Goal: Task Accomplishment & Management: Manage account settings

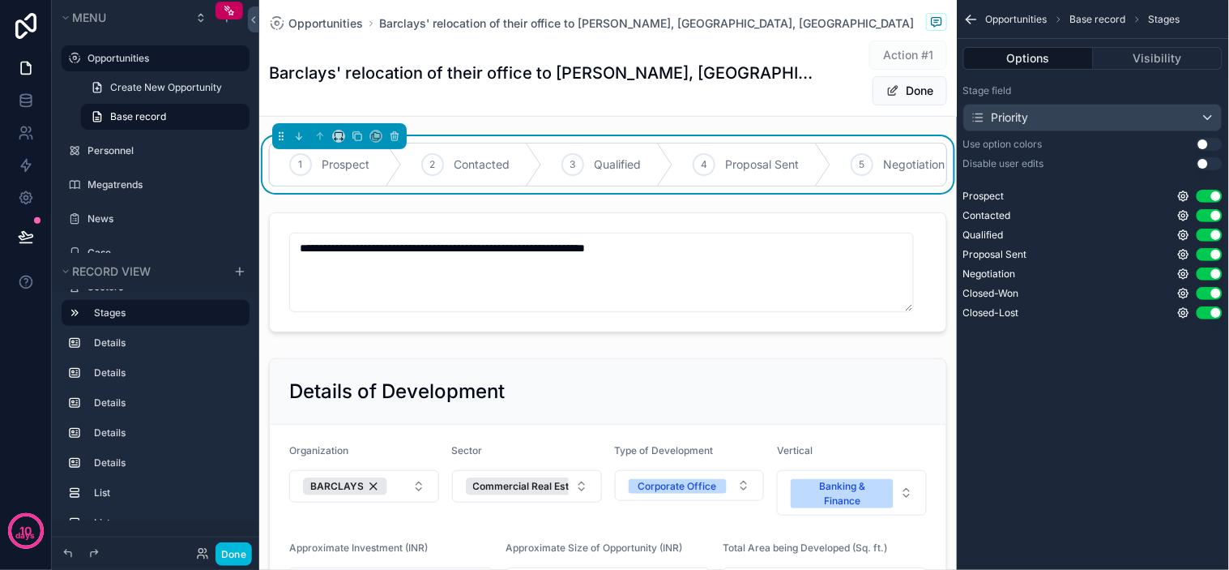
click at [676, 141] on div "1 Prospect 2 Contacted 3 Qualified 4 Proposal Sent 5 Negotiation 6 Closed-Won 7…" at bounding box center [608, 164] width 698 height 57
click at [233, 553] on button "Done" at bounding box center [234, 553] width 36 height 23
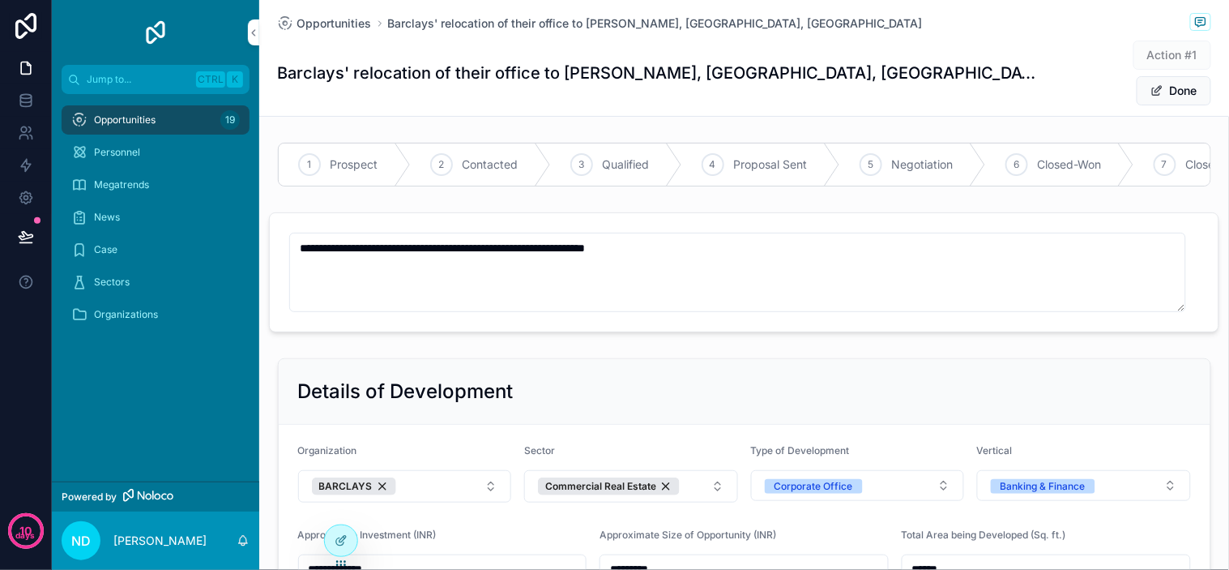
click at [506, 156] on span "Contacted" at bounding box center [491, 164] width 56 height 16
click at [787, 213] on form "**********" at bounding box center [744, 272] width 949 height 118
click at [1152, 84] on span "scrollable content" at bounding box center [1157, 90] width 13 height 13
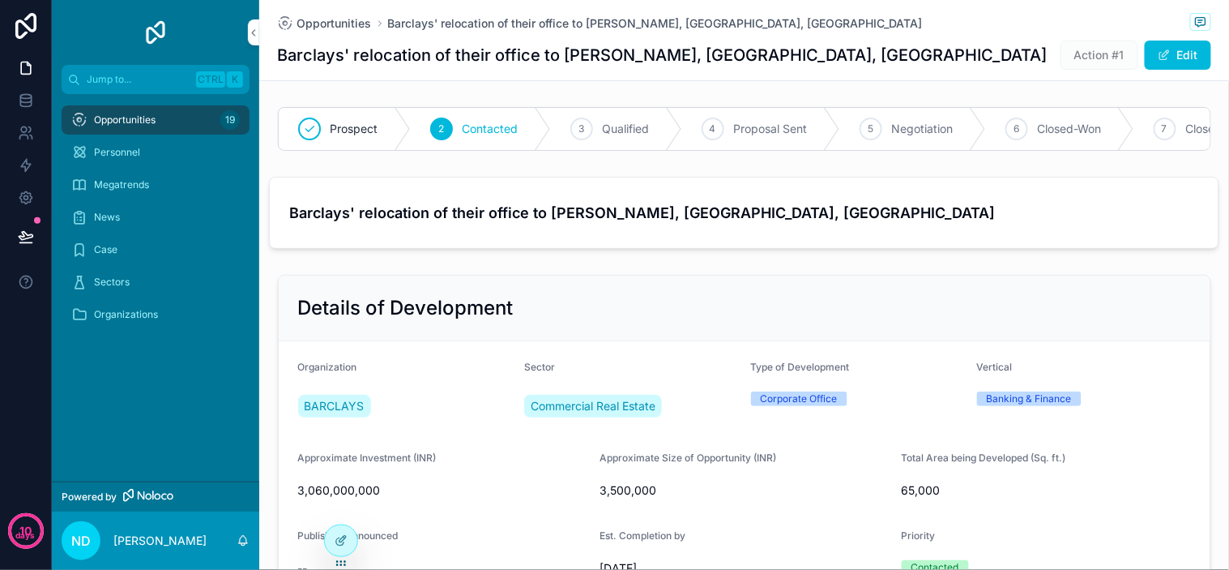
click at [1149, 301] on div "Details of Development" at bounding box center [745, 308] width 932 height 66
click at [0, 0] on icon "scrollable content" at bounding box center [0, 0] width 0 height 0
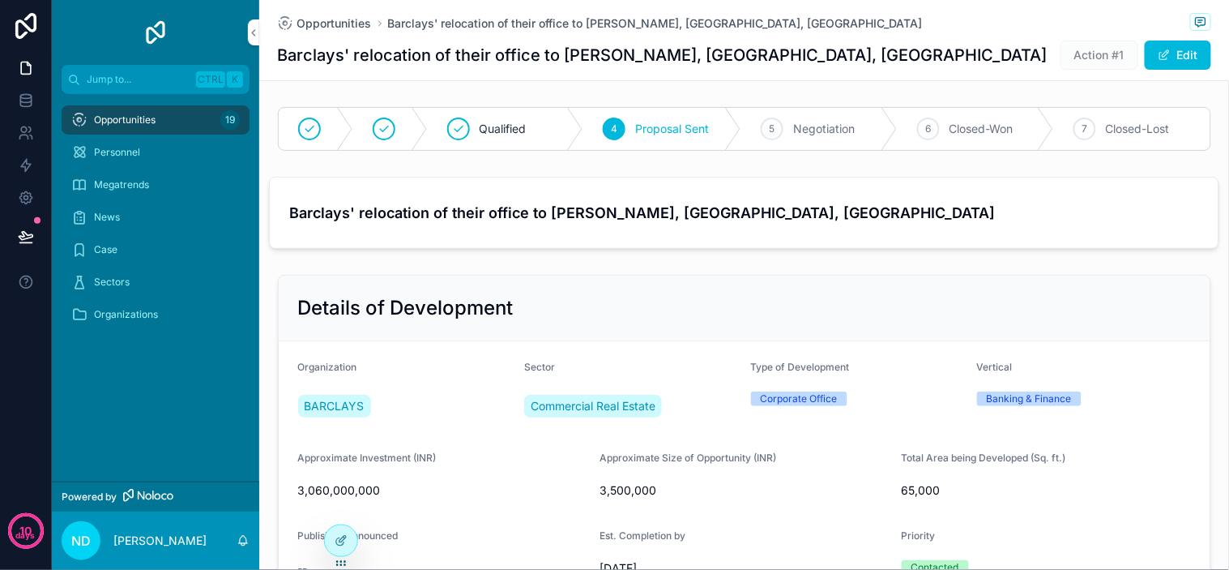
click at [384, 120] on div "scrollable content" at bounding box center [384, 128] width 23 height 23
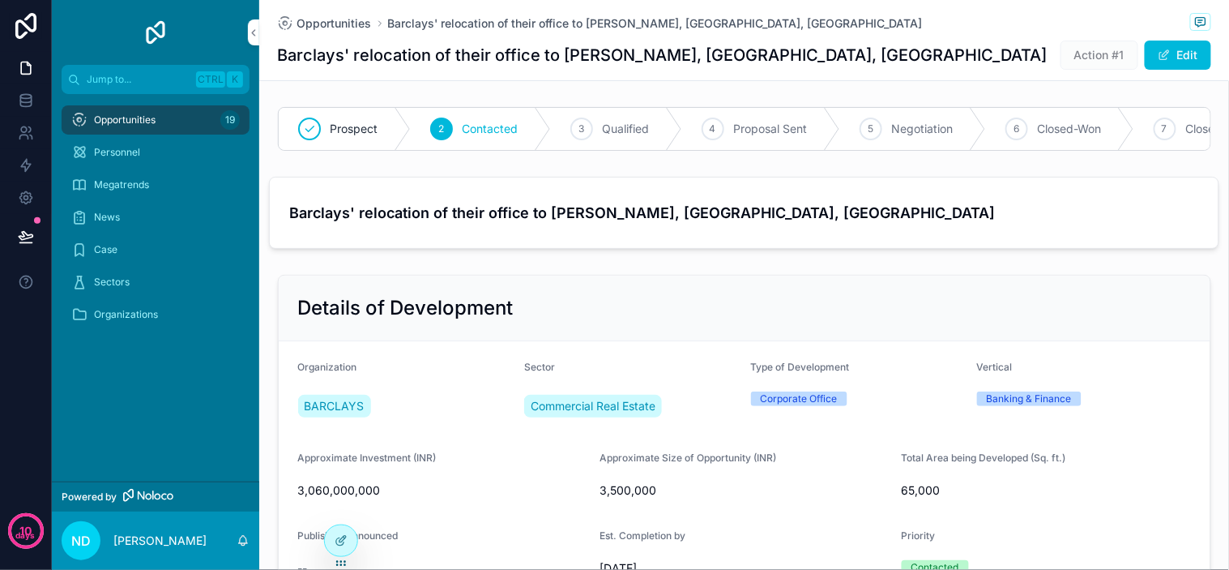
click at [863, 321] on div "Details of Development" at bounding box center [744, 308] width 893 height 26
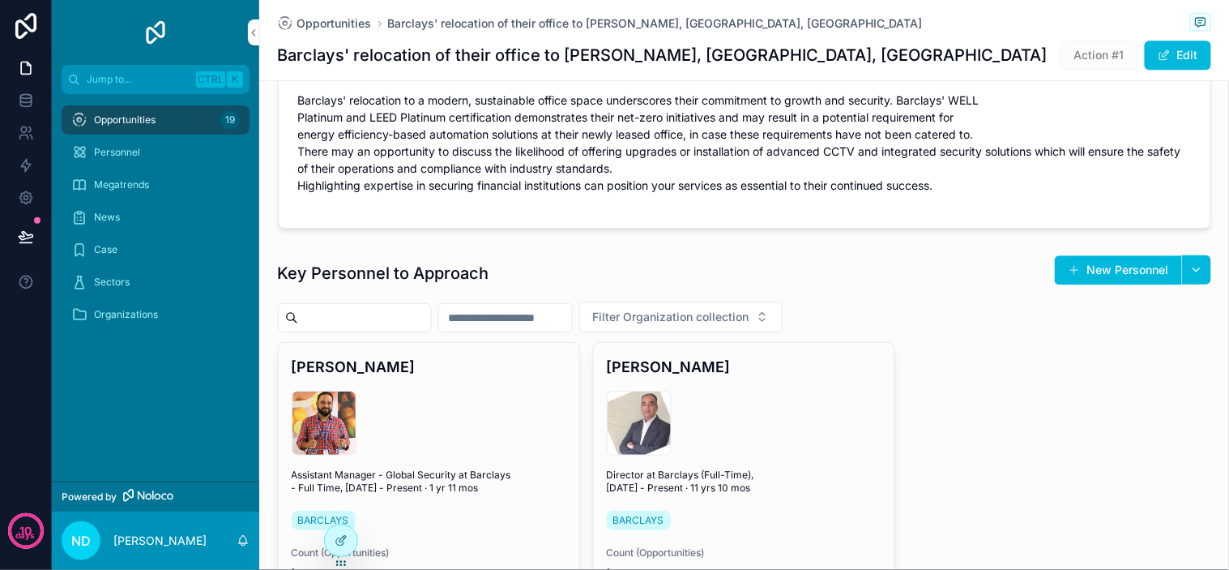
scroll to position [1170, 0]
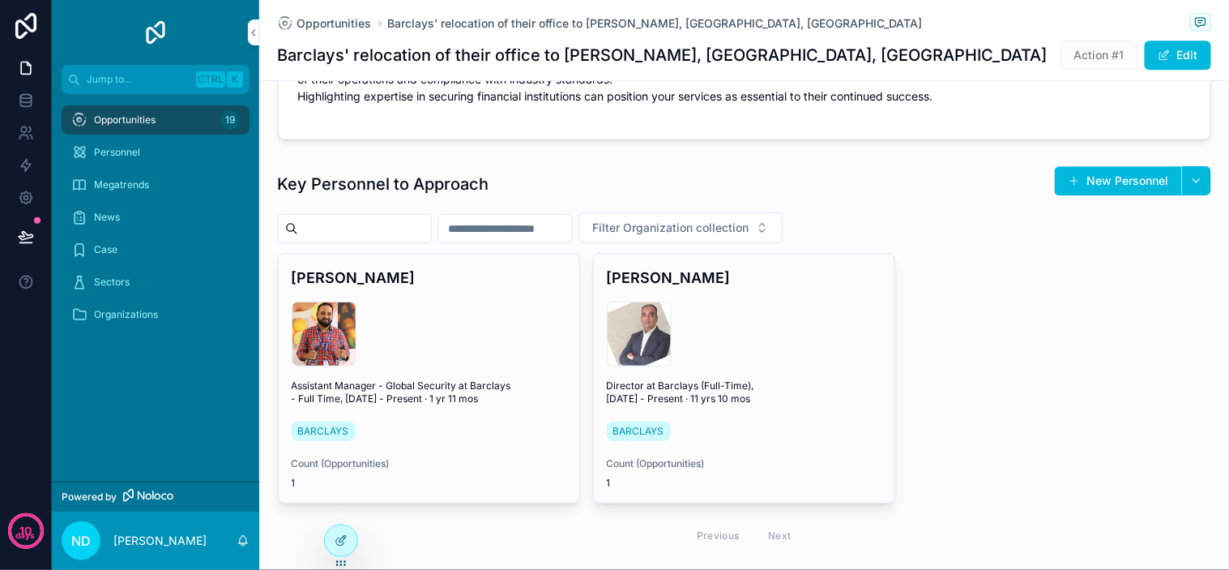
click at [1204, 179] on div "Key Personnel to Approach New Personnel Filter Organization collection Mr. Keyu…" at bounding box center [744, 360] width 970 height 402
click at [1187, 183] on button "scrollable content" at bounding box center [1196, 180] width 29 height 29
click at [905, 190] on div "Key Personnel to Approach New Personnel" at bounding box center [744, 183] width 933 height 37
click at [929, 197] on div "Key Personnel to Approach New Personnel" at bounding box center [744, 183] width 933 height 37
click at [951, 213] on div "Filter Organization collection" at bounding box center [744, 227] width 933 height 31
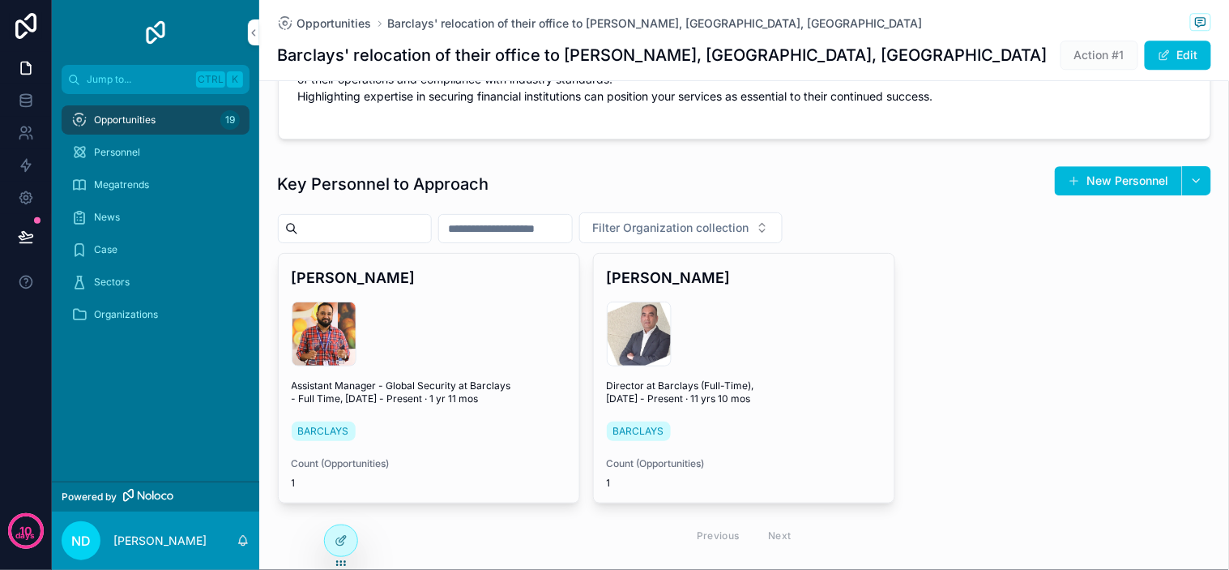
click at [989, 245] on div "Key Personnel to Approach New Personnel Filter Organization collection Mr. Keyu…" at bounding box center [744, 359] width 933 height 389
click at [1016, 248] on div "Key Personnel to Approach New Personnel Filter Organization collection Mr. Keyu…" at bounding box center [744, 359] width 933 height 389
drag, startPoint x: 1016, startPoint y: 248, endPoint x: 1040, endPoint y: 257, distance: 25.1
click at [1018, 248] on div "Key Personnel to Approach New Personnel Filter Organization collection Mr. Keyu…" at bounding box center [744, 359] width 933 height 389
click at [1048, 263] on div "Mr. Keyur Kohad 1622735240975 Assistant Manager - Global Security at Barclays -…" at bounding box center [744, 403] width 933 height 301
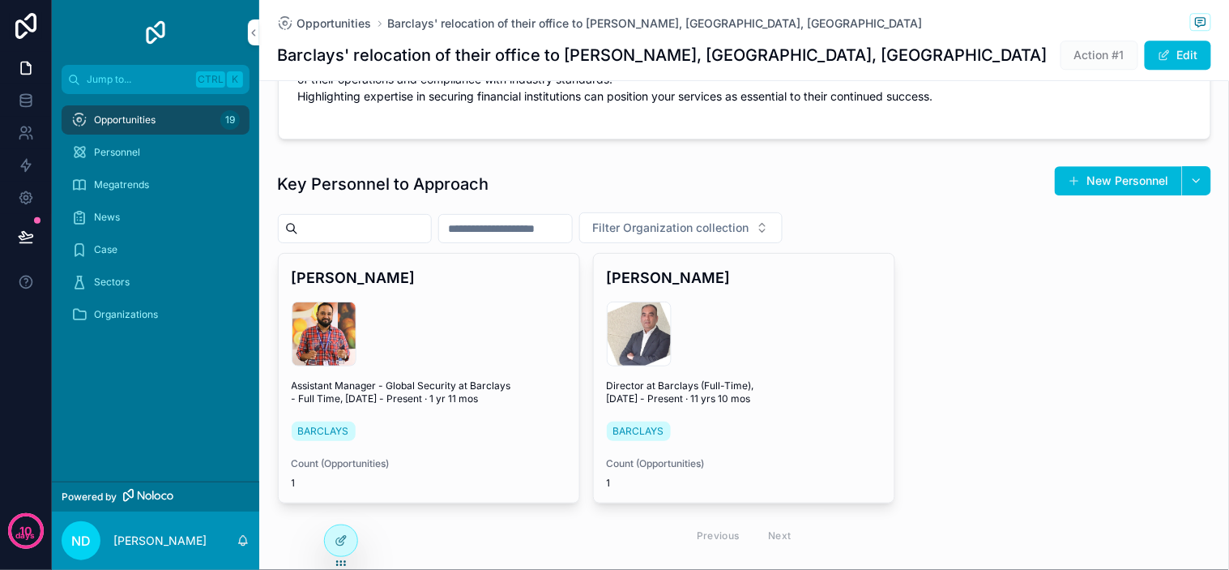
click at [1062, 272] on div "Mr. Keyur Kohad 1622735240975 Assistant Manager - Global Security at Barclays -…" at bounding box center [744, 403] width 933 height 301
drag, startPoint x: 1062, startPoint y: 272, endPoint x: 1084, endPoint y: 318, distance: 50.4
click at [1081, 322] on div "Mr. Keyur Kohad 1622735240975 Assistant Manager - Global Security at Barclays -…" at bounding box center [744, 403] width 933 height 301
click at [1124, 292] on div "Mr. Keyur Kohad 1622735240975 Assistant Manager - Global Security at Barclays -…" at bounding box center [744, 403] width 933 height 301
click at [1123, 290] on div "Mr. Keyur Kohad 1622735240975 Assistant Manager - Global Security at Barclays -…" at bounding box center [744, 403] width 933 height 301
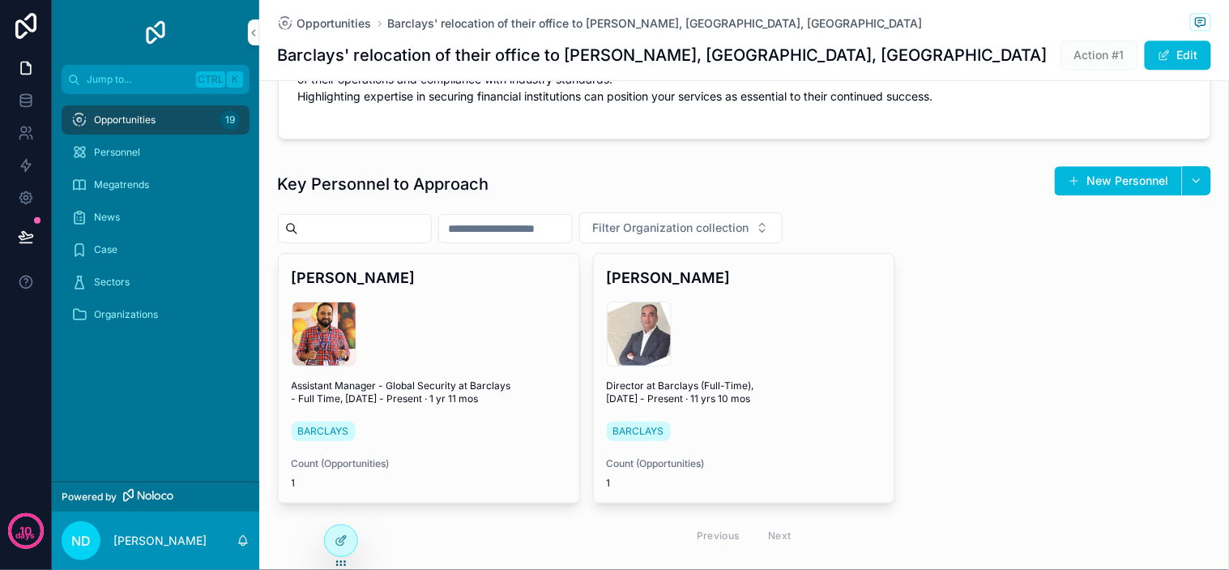
click at [1132, 357] on div "Mr. Keyur Kohad 1622735240975 Assistant Manager - Global Security at Barclays -…" at bounding box center [744, 403] width 933 height 301
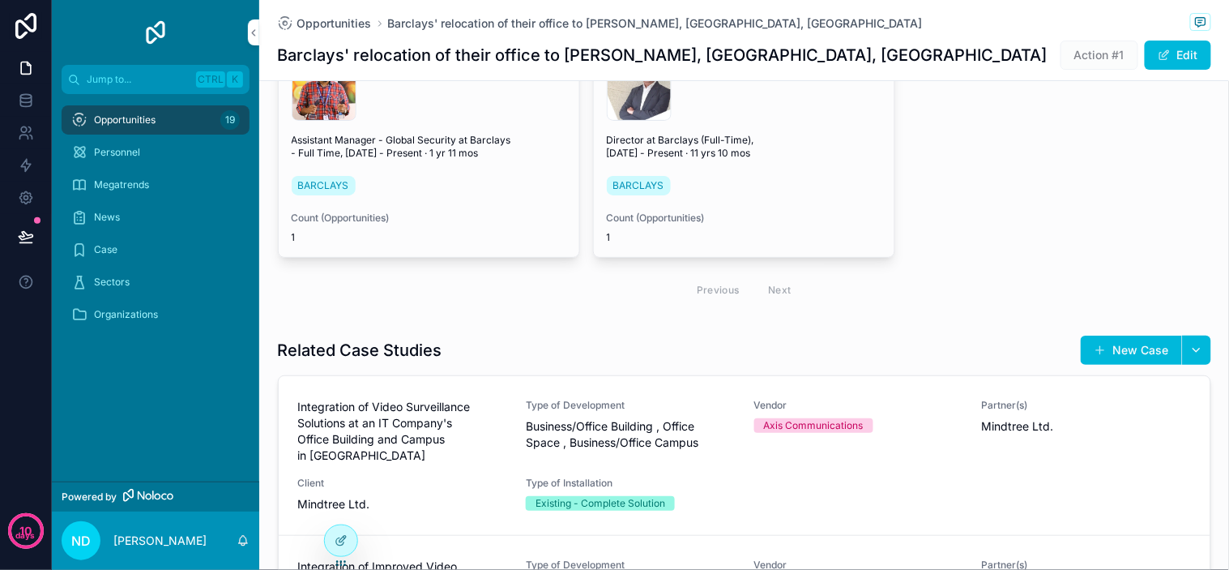
scroll to position [1440, 0]
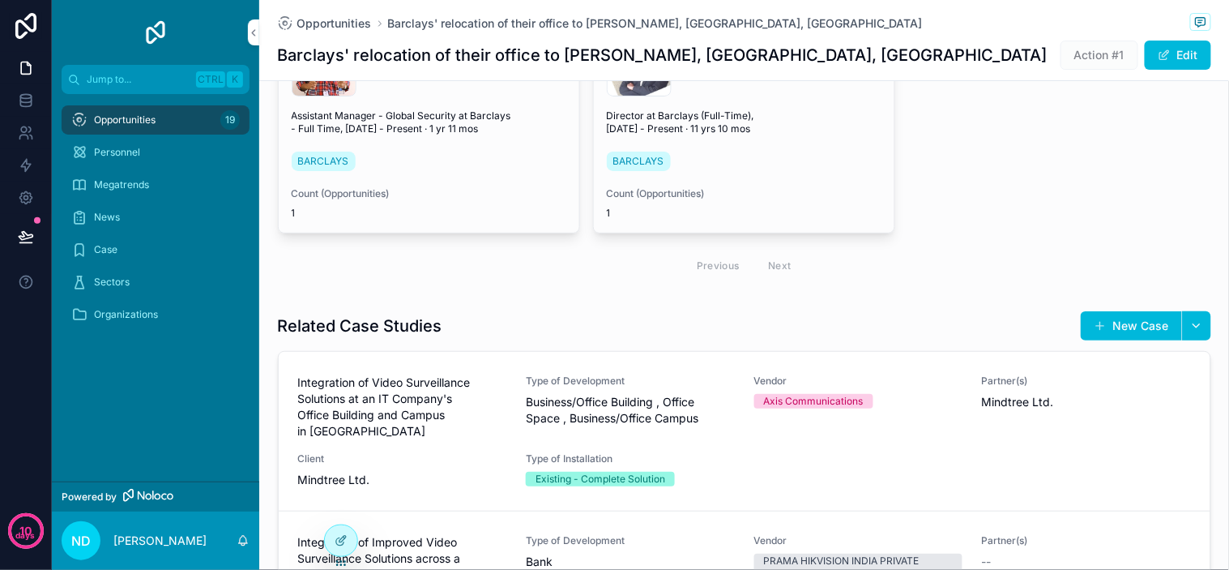
click at [1087, 172] on div "Mr. Keyur Kohad 1622735240975 Assistant Manager - Global Security at Barclays -…" at bounding box center [744, 133] width 933 height 301
click at [1140, 177] on div "Mr. Keyur Kohad 1622735240975 Assistant Manager - Global Security at Barclays -…" at bounding box center [744, 133] width 933 height 301
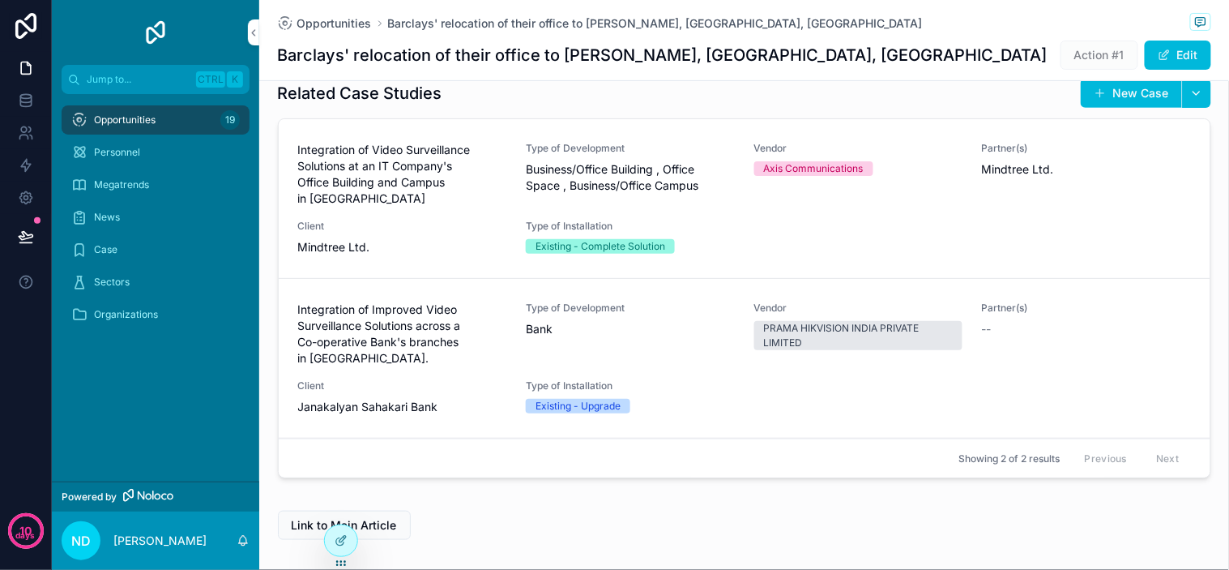
scroll to position [1718, 0]
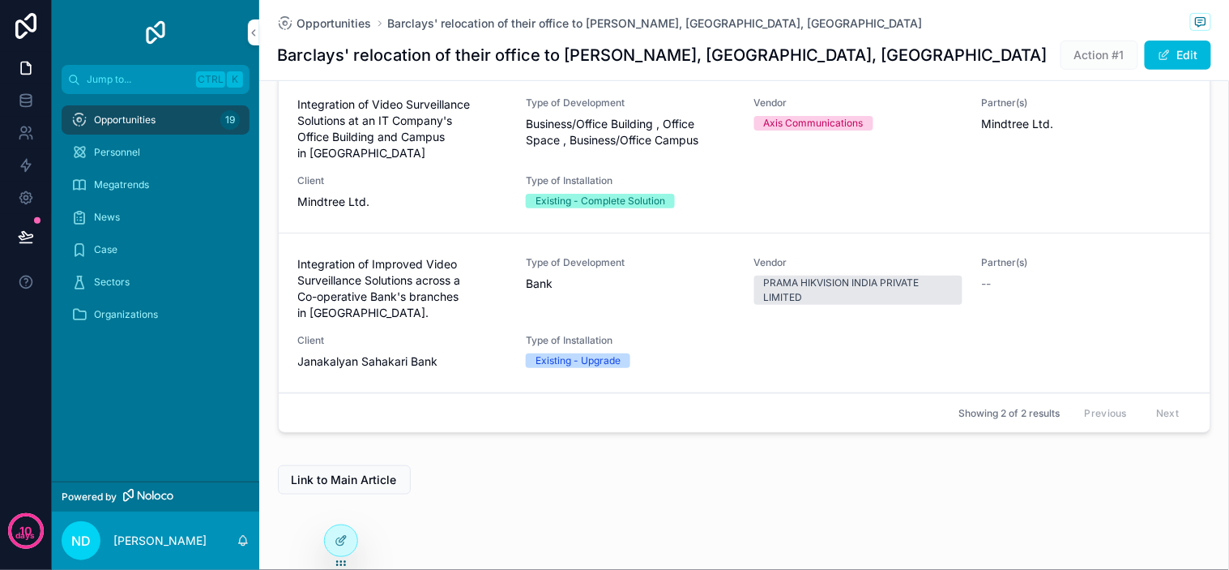
click at [843, 344] on link "Integration of Improved Video Surveillance Solutions across a Co-operative Bank…" at bounding box center [745, 313] width 932 height 160
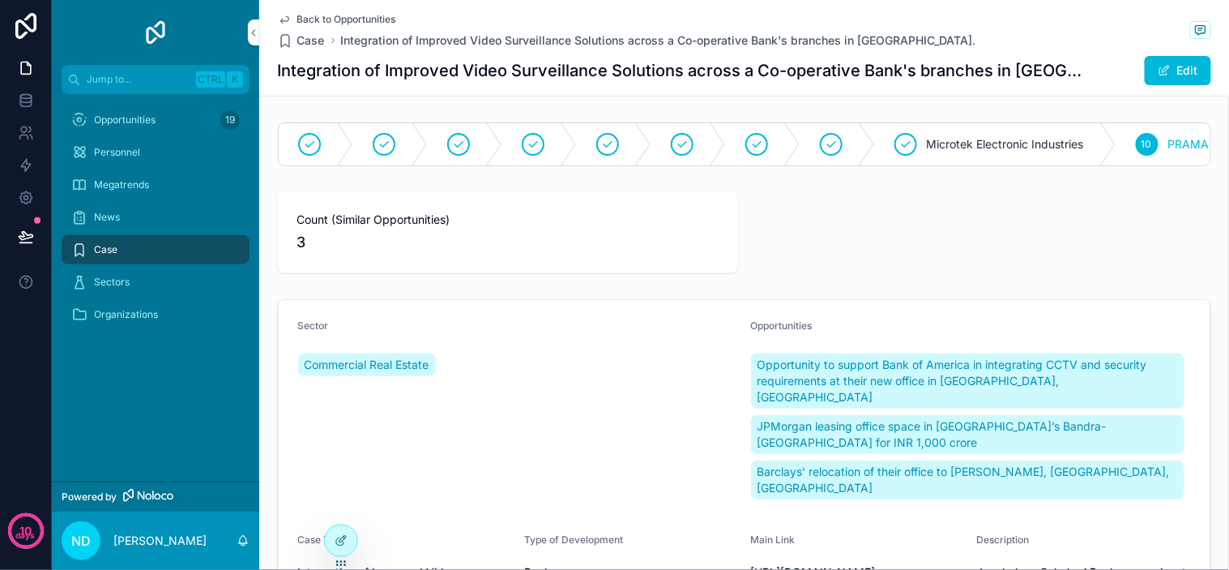
click at [357, 19] on span "Back to Opportunities" at bounding box center [346, 19] width 99 height 13
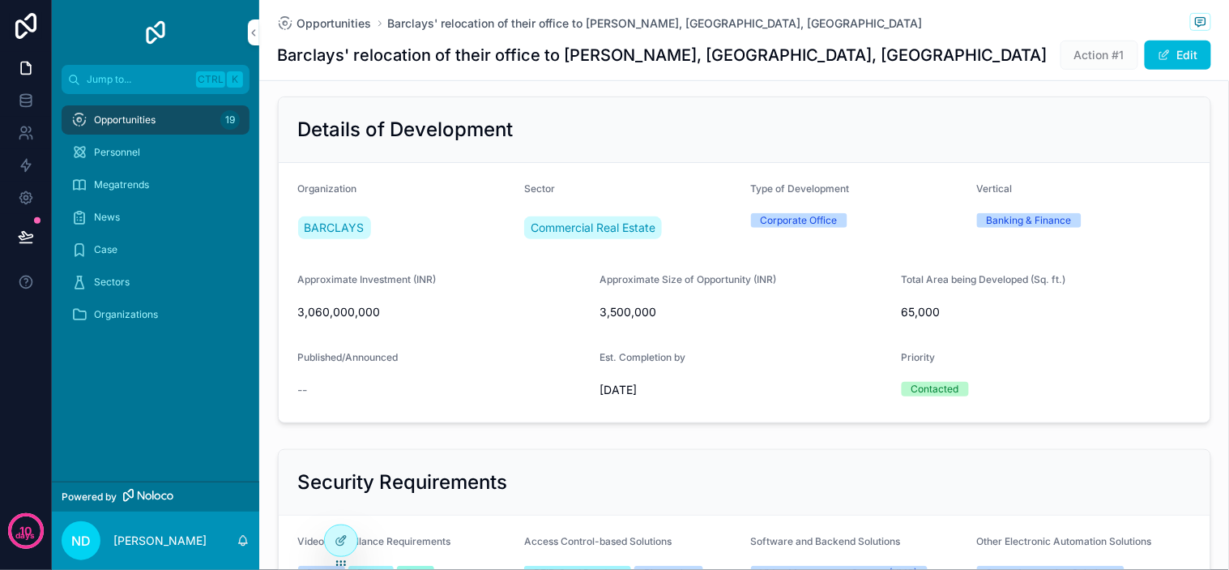
scroll to position [180, 0]
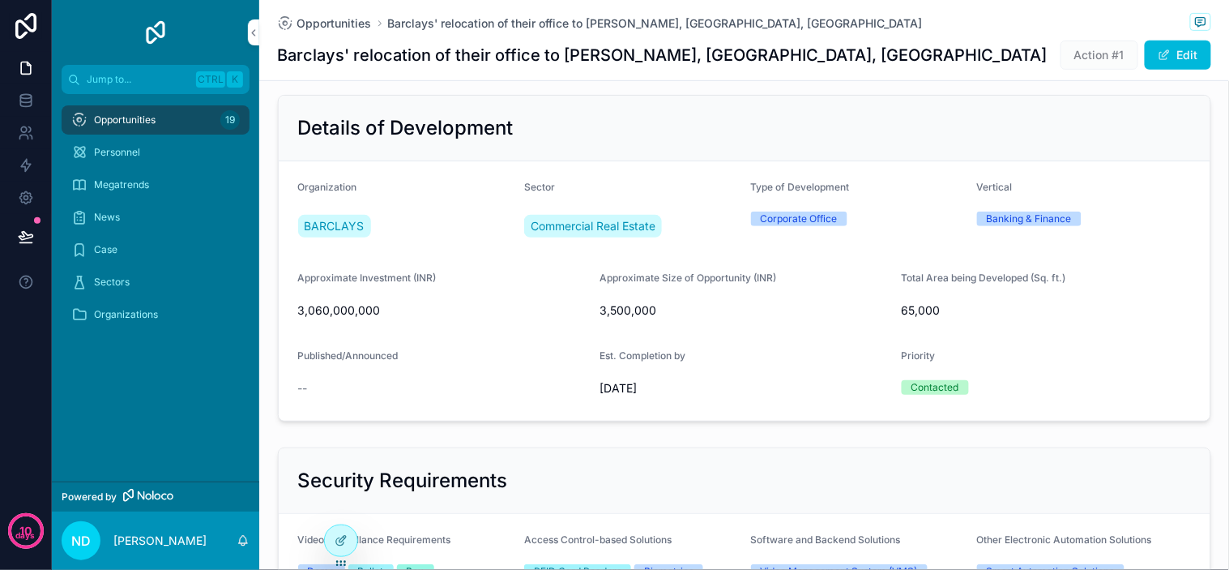
click at [439, 133] on h2 "Details of Development" at bounding box center [406, 128] width 216 height 26
click at [476, 127] on div "Details of Development" at bounding box center [745, 129] width 932 height 66
drag, startPoint x: 476, startPoint y: 127, endPoint x: 460, endPoint y: 140, distance: 20.8
click at [440, 138] on h2 "Details of Development" at bounding box center [406, 128] width 216 height 26
click at [463, 140] on h2 "Details of Development" at bounding box center [406, 128] width 216 height 26
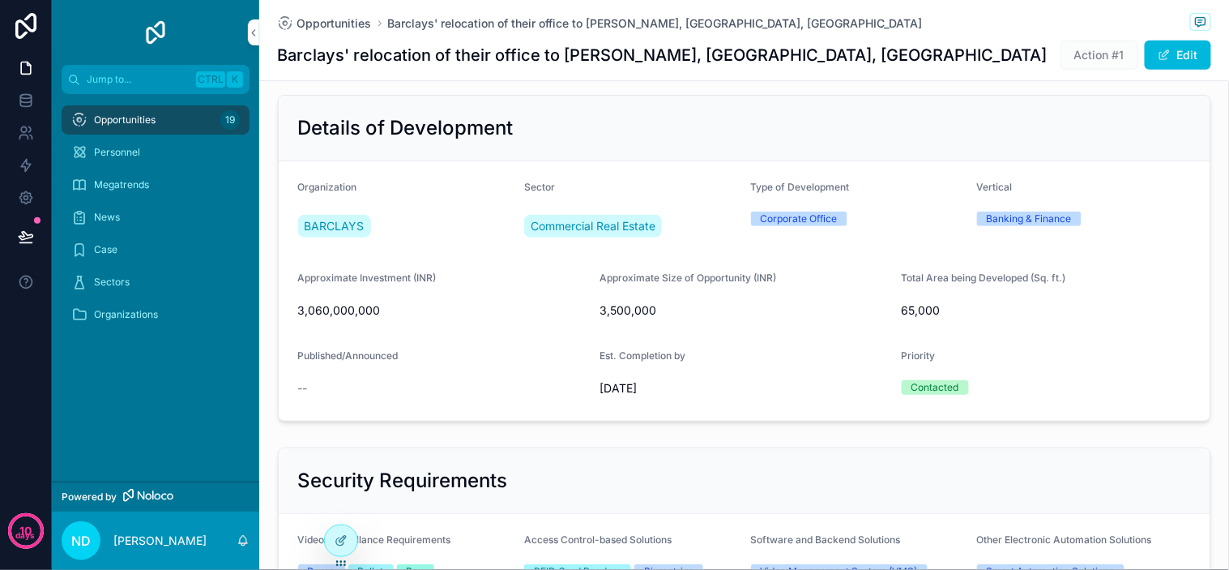
click at [479, 140] on h2 "Details of Development" at bounding box center [406, 128] width 216 height 26
click at [483, 141] on h2 "Details of Development" at bounding box center [406, 128] width 216 height 26
click at [507, 141] on div "Details of Development" at bounding box center [744, 128] width 893 height 26
click at [520, 141] on div "Details of Development" at bounding box center [744, 128] width 893 height 26
click at [487, 140] on h2 "Details of Development" at bounding box center [406, 128] width 216 height 26
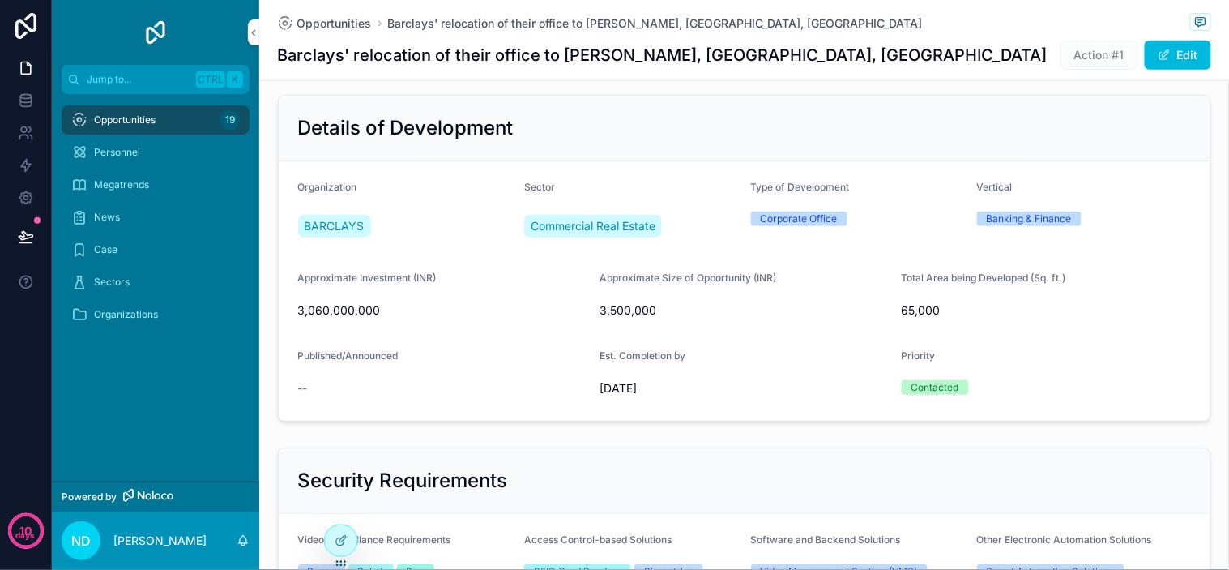
drag, startPoint x: 519, startPoint y: 138, endPoint x: 536, endPoint y: 138, distance: 17.0
click at [520, 138] on div "Details of Development" at bounding box center [744, 128] width 893 height 26
click at [536, 138] on div "Details of Development" at bounding box center [744, 128] width 893 height 26
click at [476, 135] on h2 "Details of Development" at bounding box center [406, 128] width 216 height 26
click at [500, 141] on h2 "Details of Development" at bounding box center [406, 128] width 216 height 26
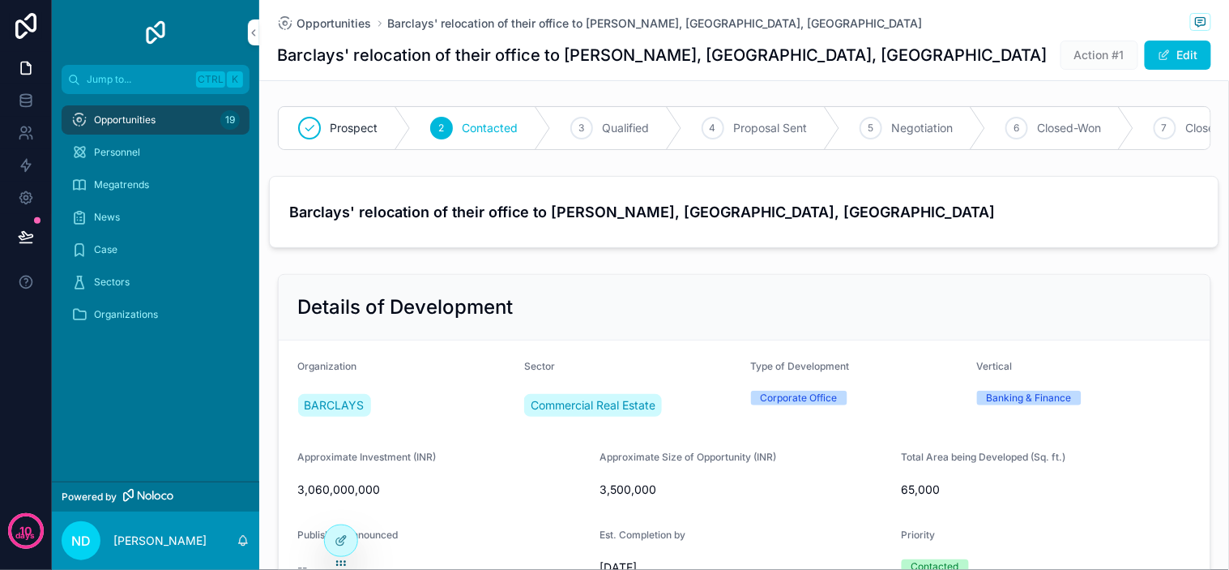
scroll to position [0, 0]
click at [1189, 57] on button "Edit" at bounding box center [1178, 55] width 66 height 29
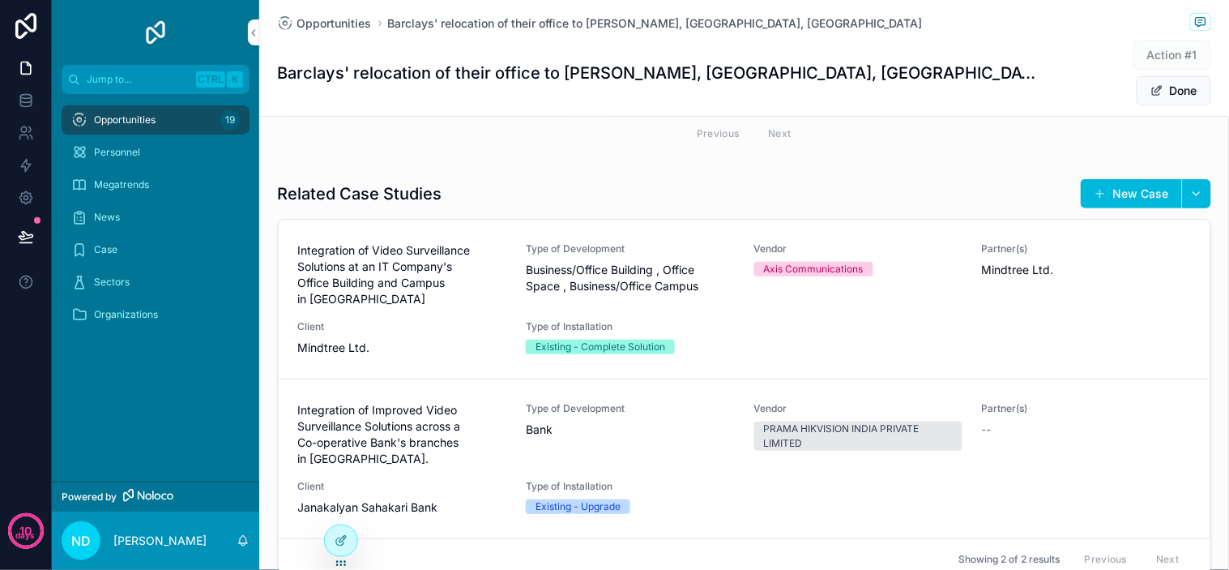
scroll to position [1866, 0]
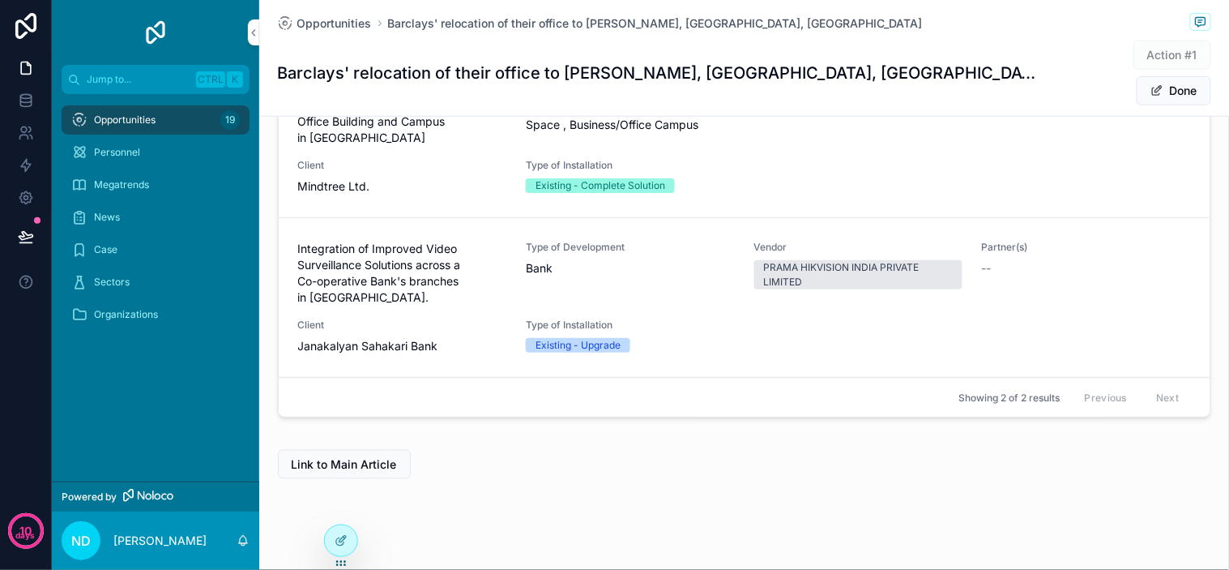
drag, startPoint x: 481, startPoint y: 472, endPoint x: 502, endPoint y: 465, distance: 22.3
drag, startPoint x: 503, startPoint y: 465, endPoint x: 480, endPoint y: 468, distance: 22.9
click at [503, 464] on div "Link to Main Article" at bounding box center [744, 464] width 970 height 42
click at [337, 539] on icon at bounding box center [341, 540] width 13 height 13
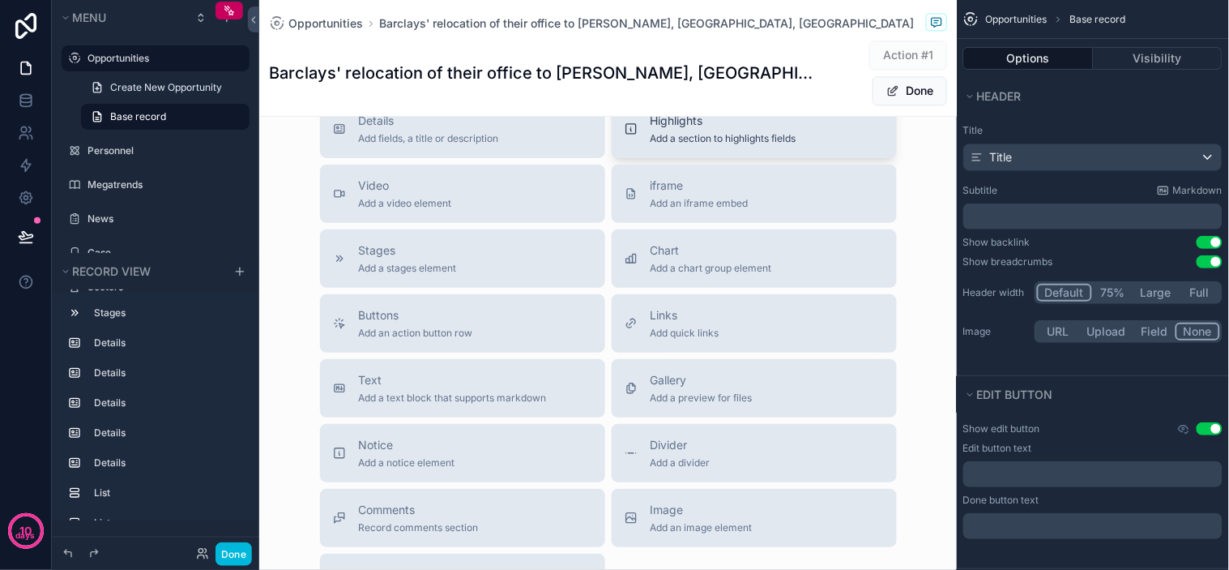
scroll to position [2526, 0]
click at [475, 274] on div "Stages Add a stages element" at bounding box center [462, 257] width 259 height 32
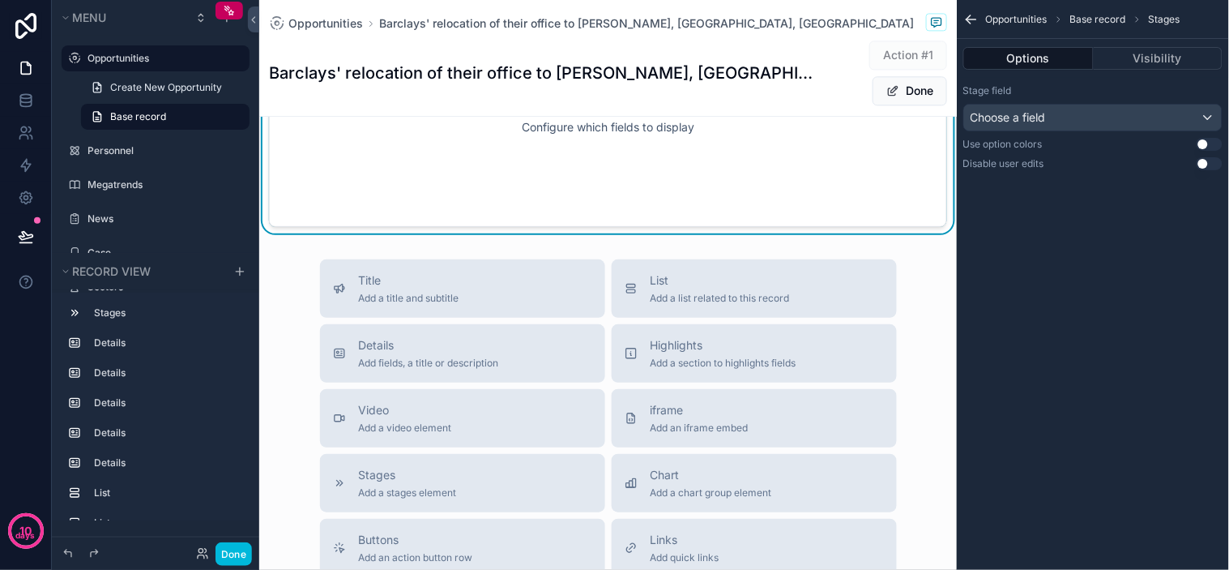
scroll to position [2469, 0]
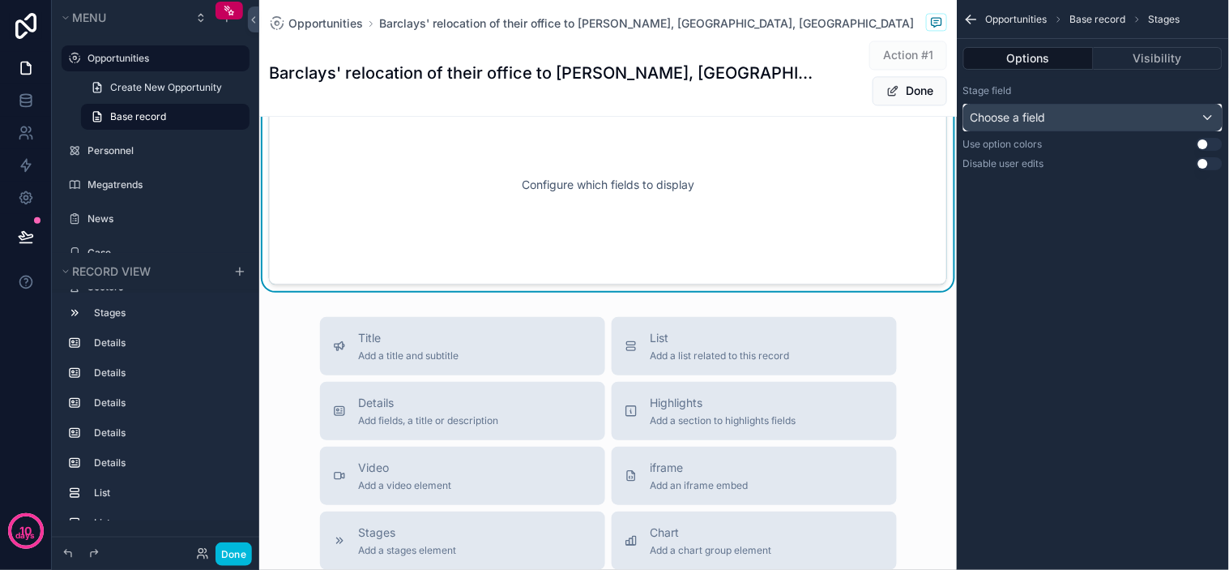
click at [1097, 125] on div "Choose a field" at bounding box center [1093, 118] width 258 height 26
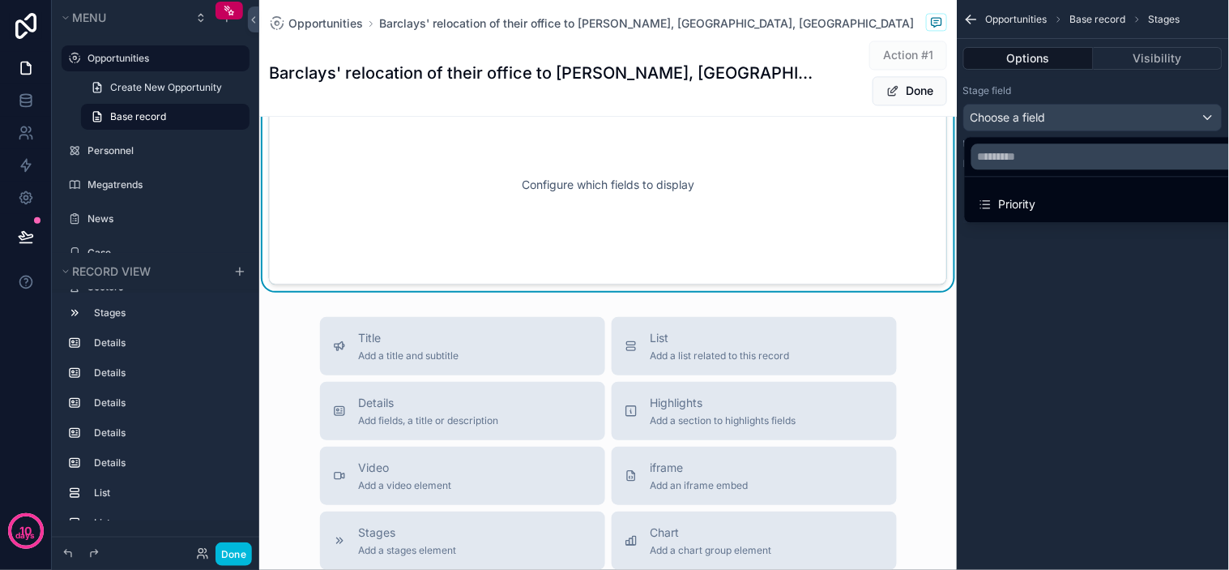
click at [1096, 267] on div "scrollable content" at bounding box center [614, 285] width 1229 height 570
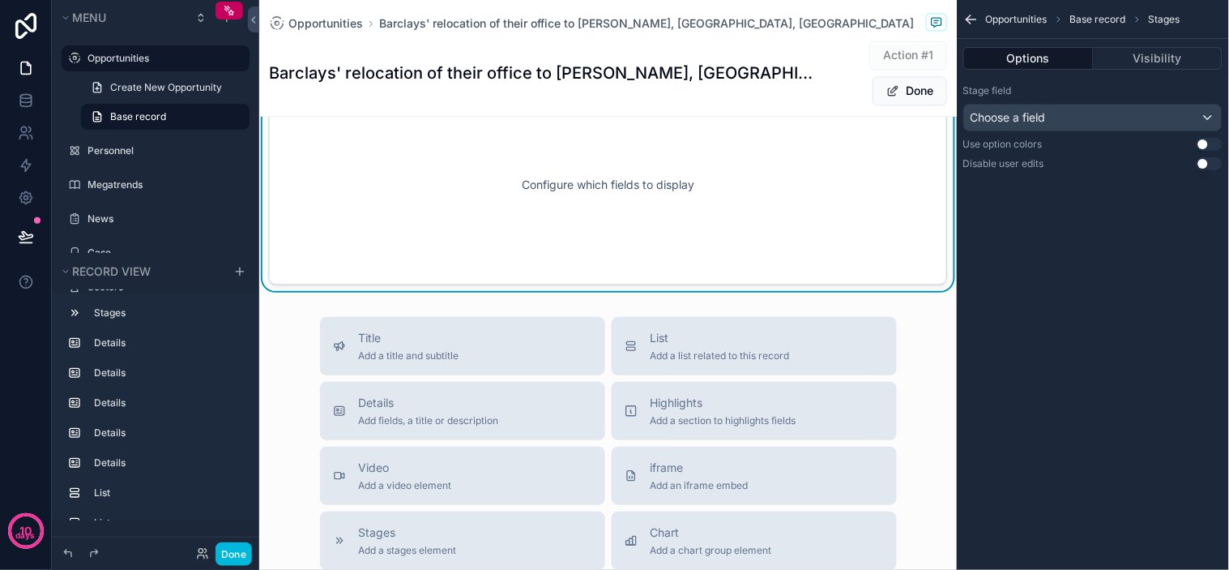
click at [1100, 275] on div "Opportunities Base record Stages Options Visibility Stage field Choose a field …" at bounding box center [1093, 285] width 272 height 570
drag, startPoint x: 1113, startPoint y: 282, endPoint x: 1129, endPoint y: 288, distance: 16.4
click at [1113, 284] on div "Opportunities Base record Stages Options Visibility Stage field Choose a field …" at bounding box center [1093, 285] width 272 height 570
click at [1138, 284] on div "Opportunities Base record Stages Options Visibility Stage field Choose a field …" at bounding box center [1093, 285] width 272 height 570
click at [1159, 106] on div "Choose a field" at bounding box center [1093, 118] width 258 height 26
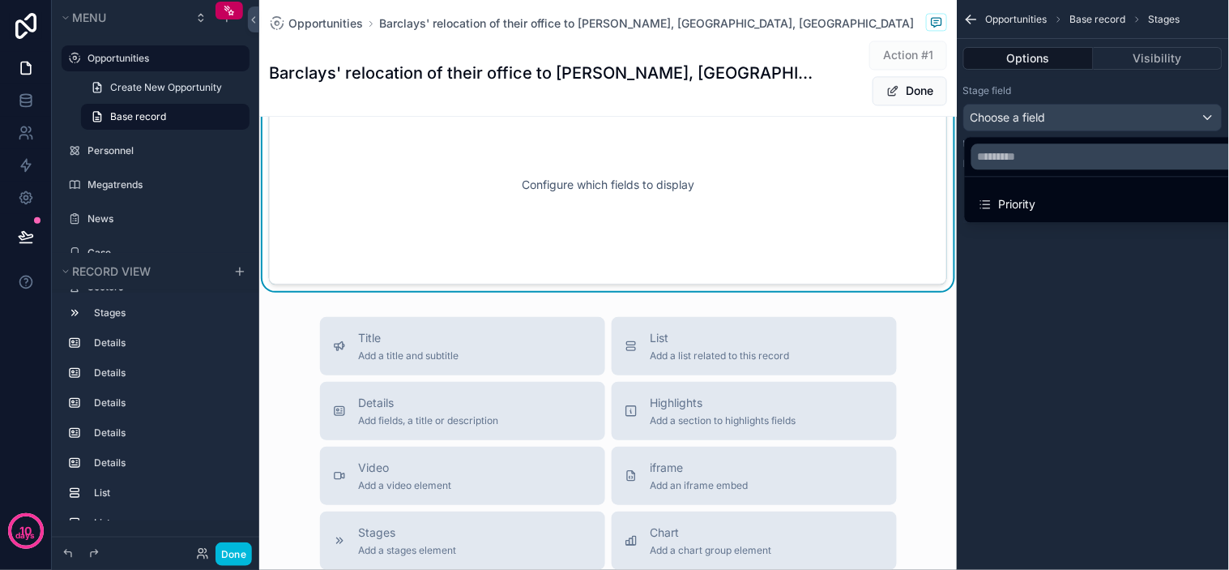
click at [1032, 263] on div "scrollable content" at bounding box center [614, 285] width 1229 height 570
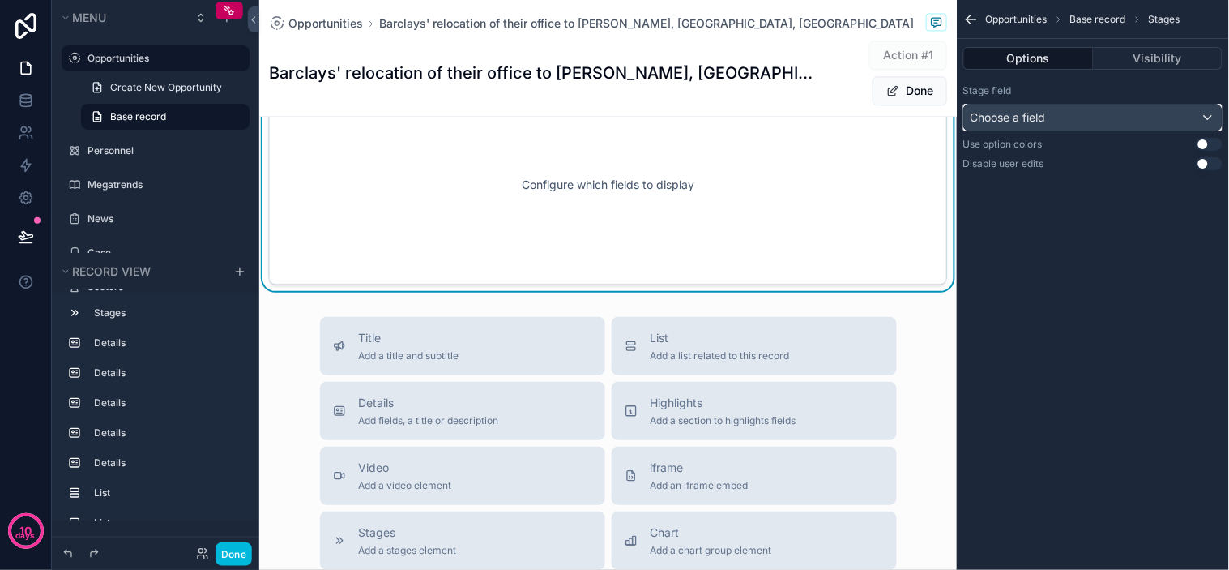
click at [1064, 118] on div "Choose a field" at bounding box center [1093, 118] width 258 height 26
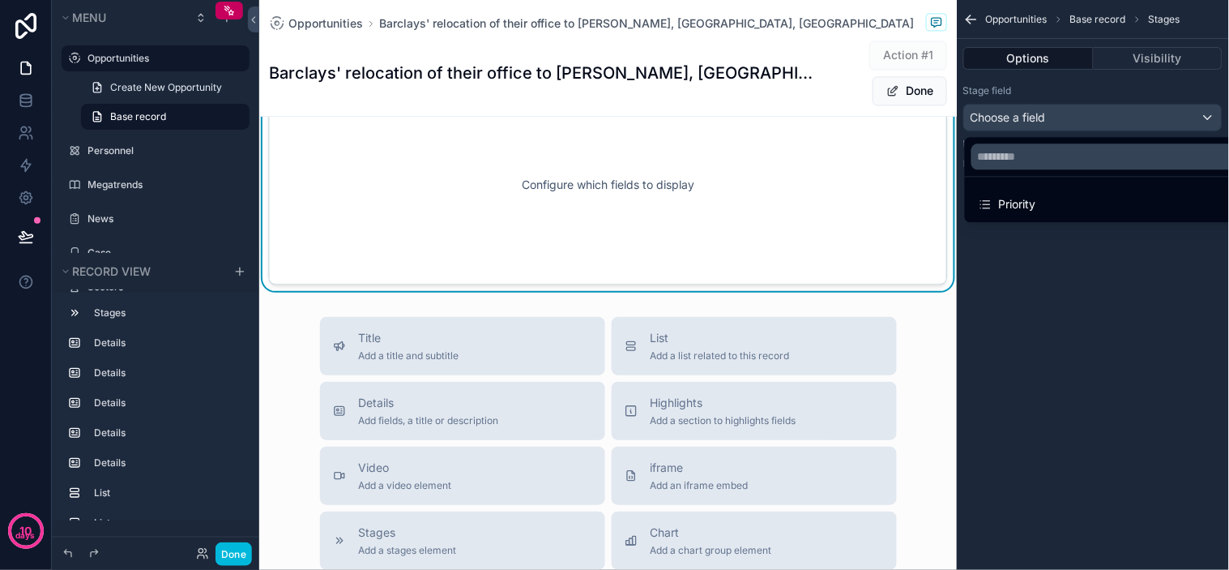
click at [1063, 117] on div "scrollable content" at bounding box center [614, 285] width 1229 height 570
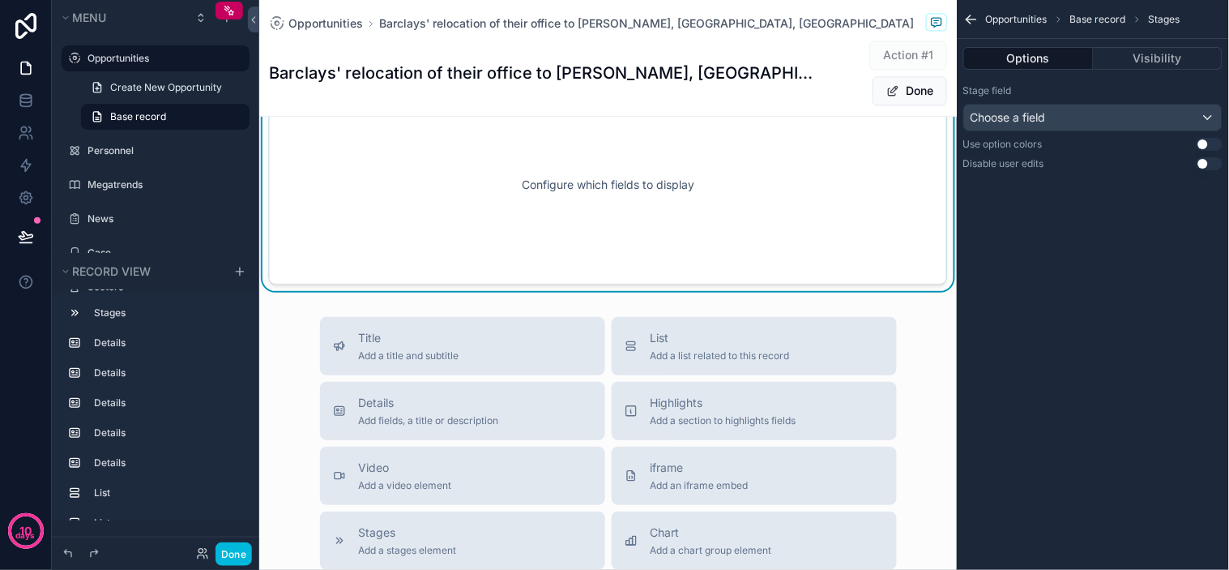
click at [970, 17] on icon "scrollable content" at bounding box center [971, 19] width 16 height 16
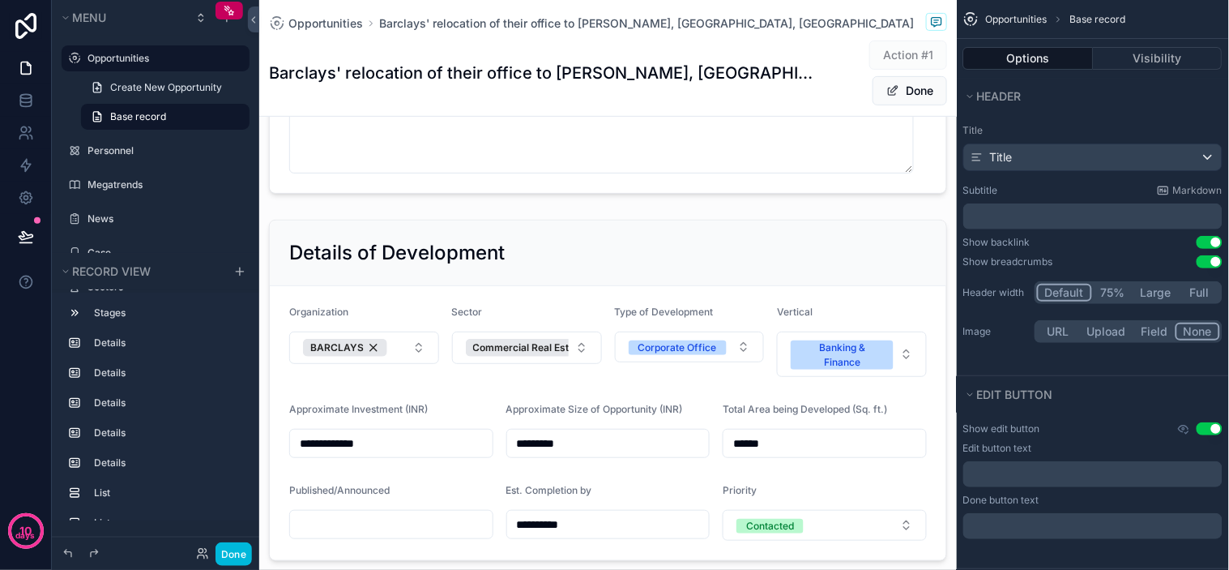
scroll to position [0, 0]
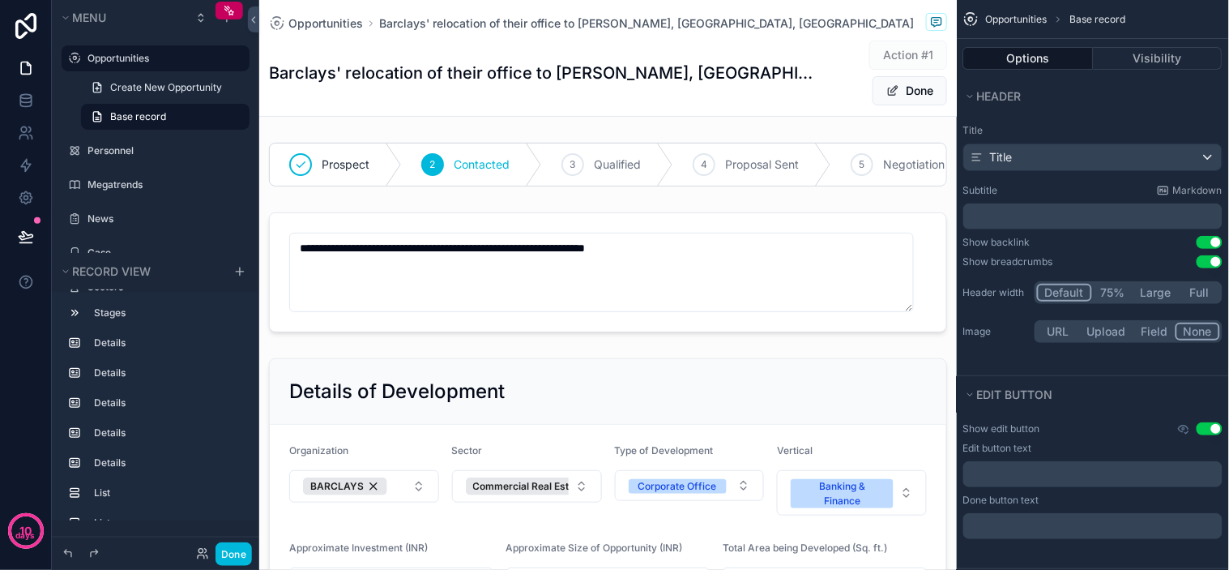
click at [736, 109] on div "Opportunities Barclays' relocation of their office to Raheja Altimus, Worli, Mu…" at bounding box center [608, 58] width 678 height 116
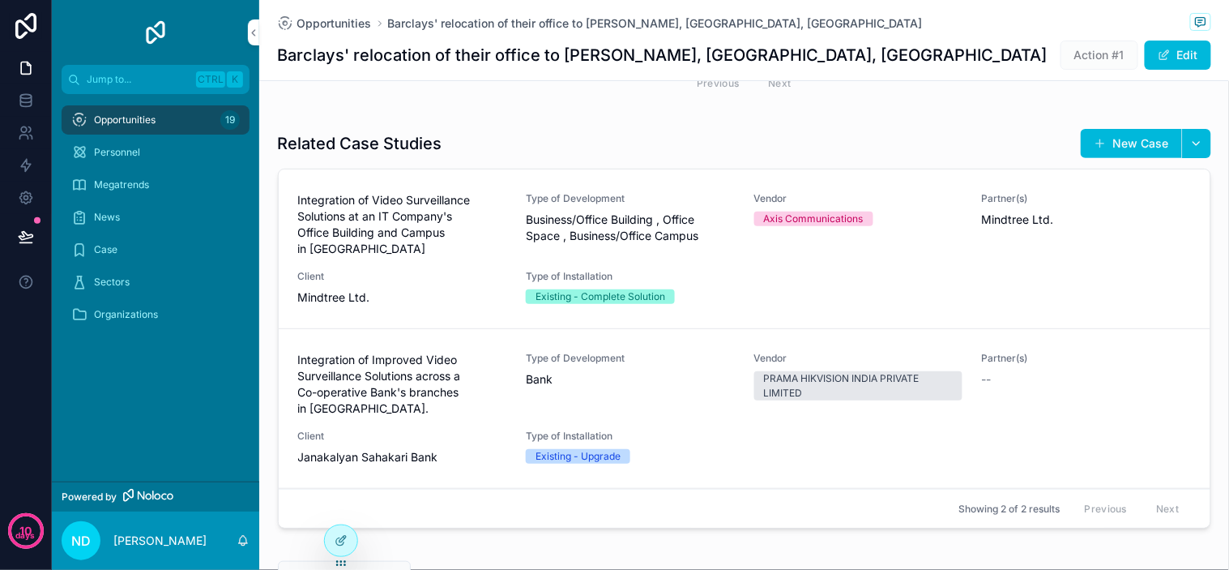
scroll to position [1744, 0]
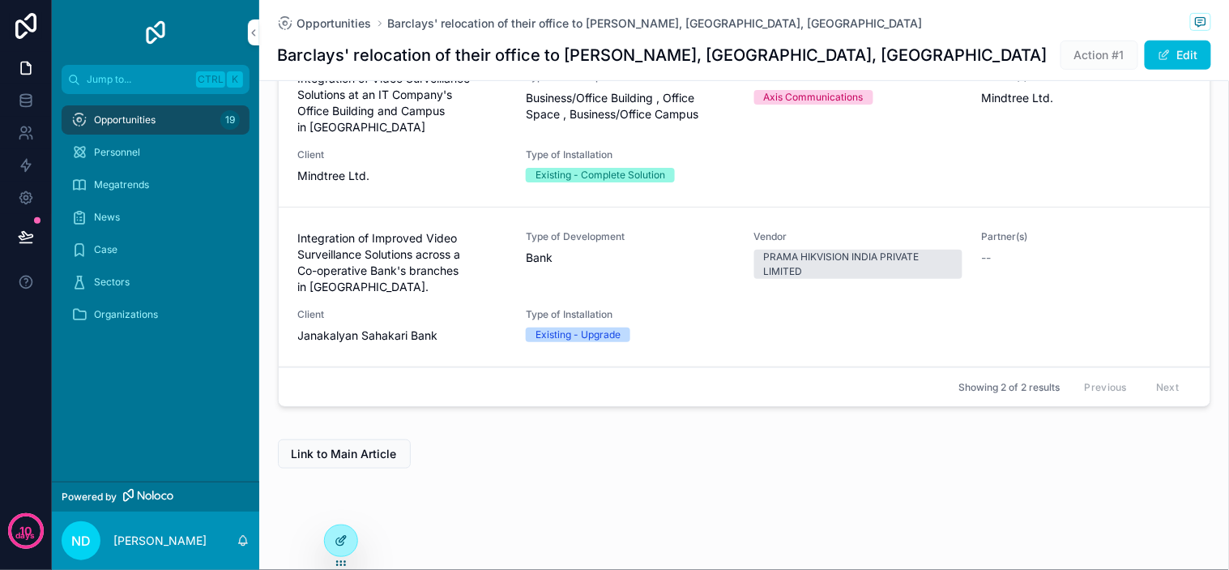
click at [340, 553] on div at bounding box center [341, 540] width 32 height 31
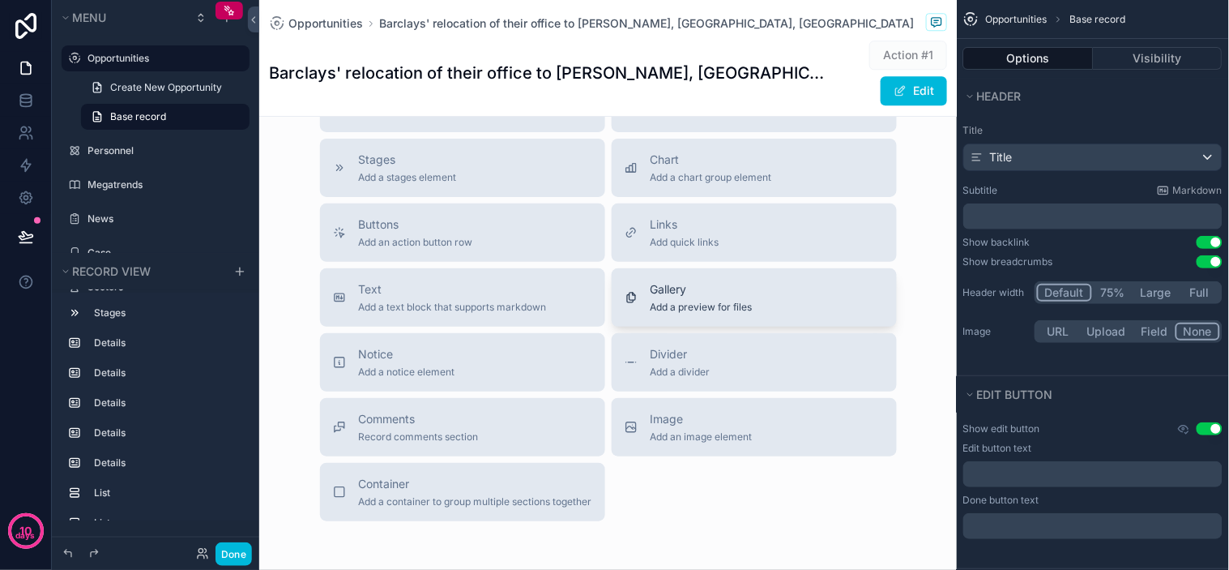
scroll to position [2821, 0]
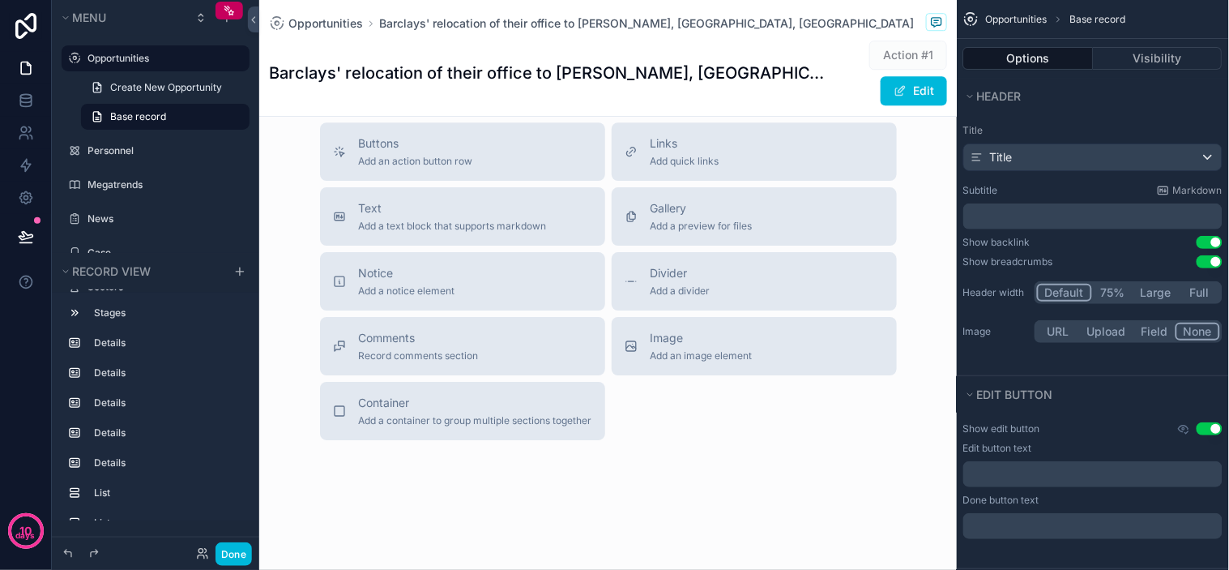
click at [658, 439] on div "Title Add a title and subtitle List Add a list related to this record Details A…" at bounding box center [608, 151] width 603 height 577
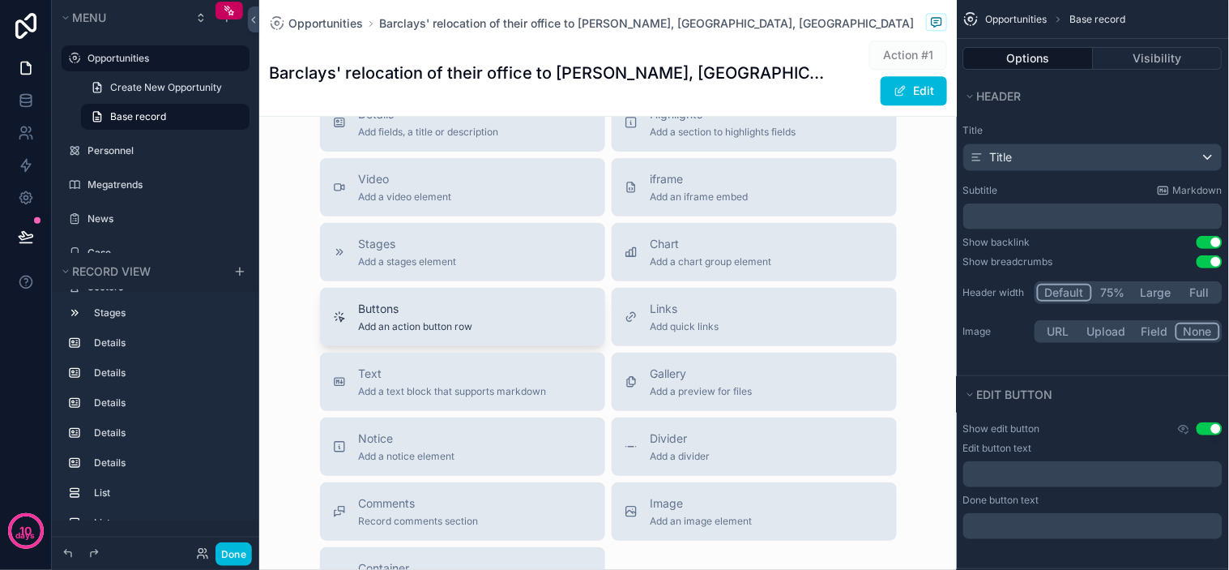
scroll to position [2641, 0]
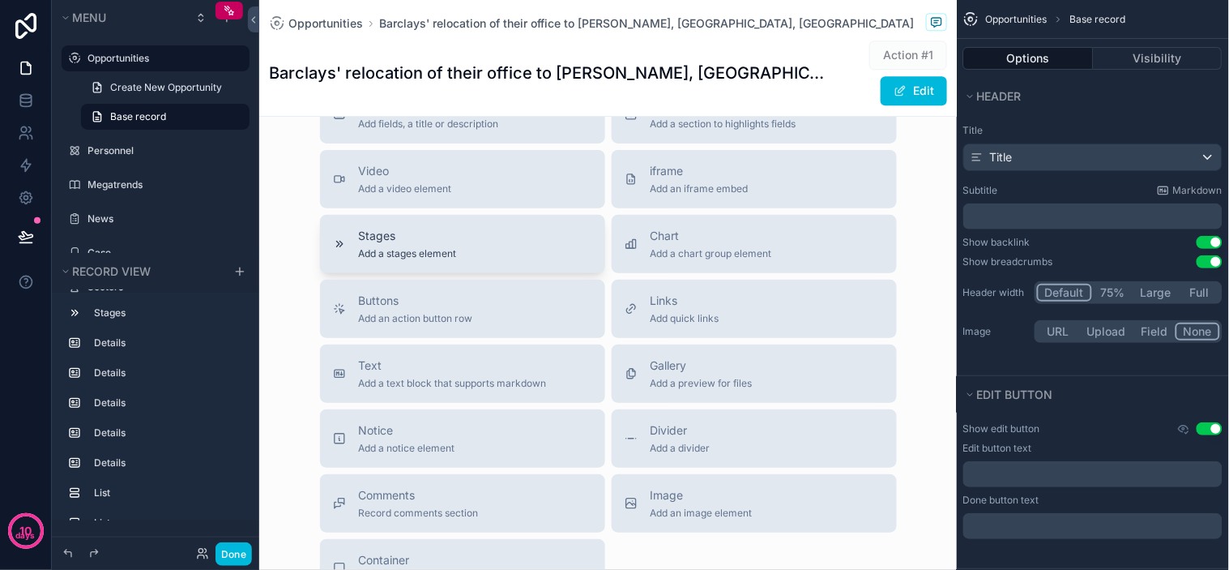
click at [472, 260] on div "Stages Add a stages element" at bounding box center [462, 244] width 259 height 32
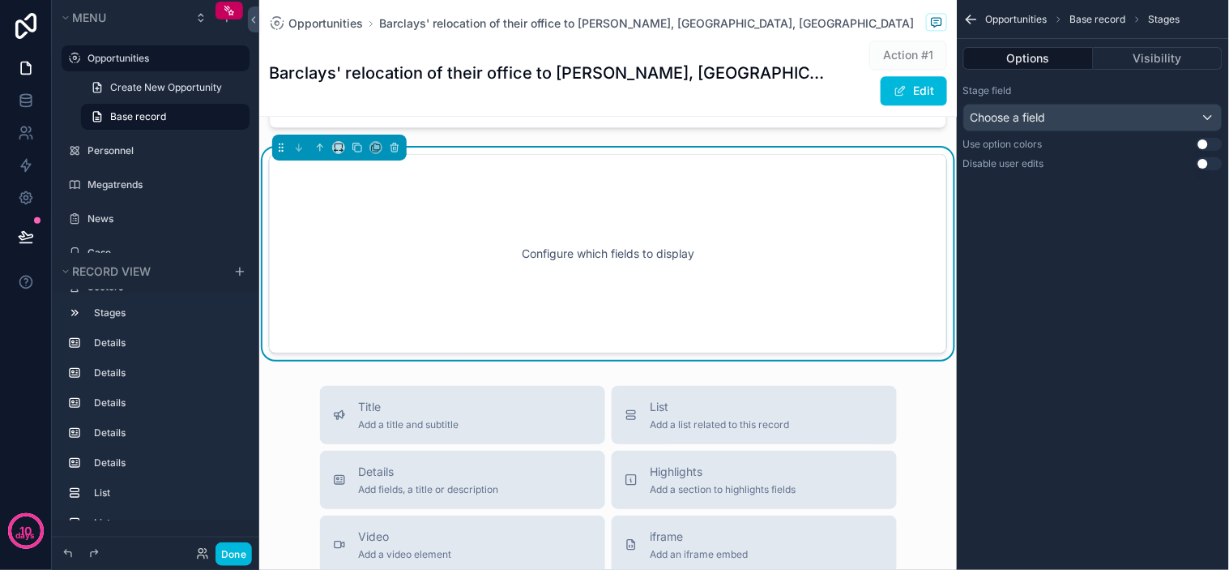
scroll to position [2493, 0]
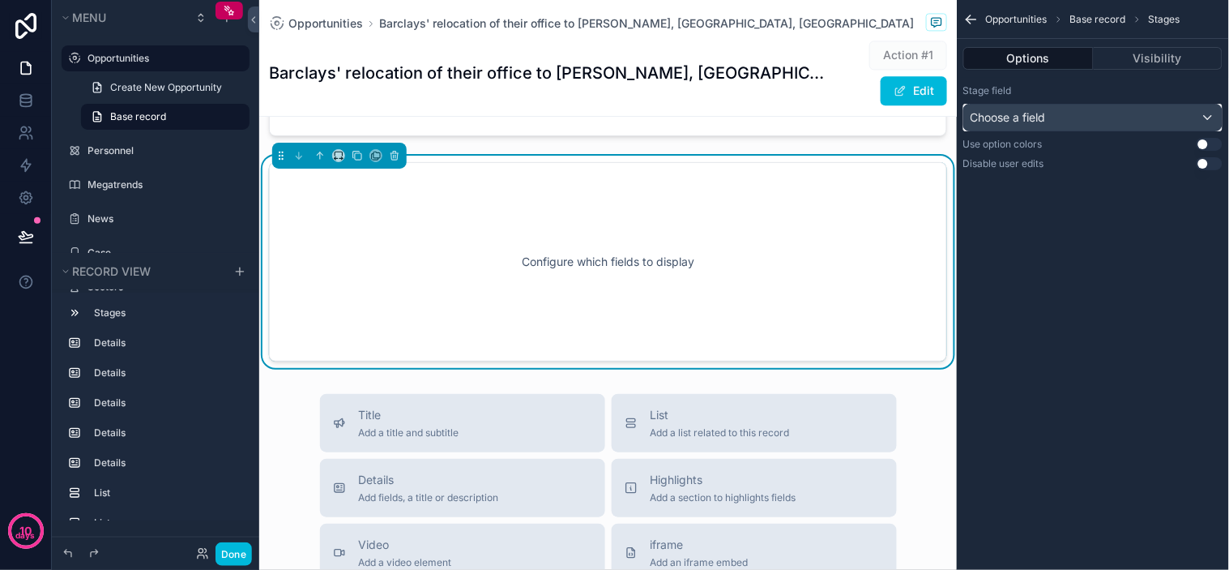
click at [1066, 111] on div "Choose a field" at bounding box center [1093, 118] width 258 height 26
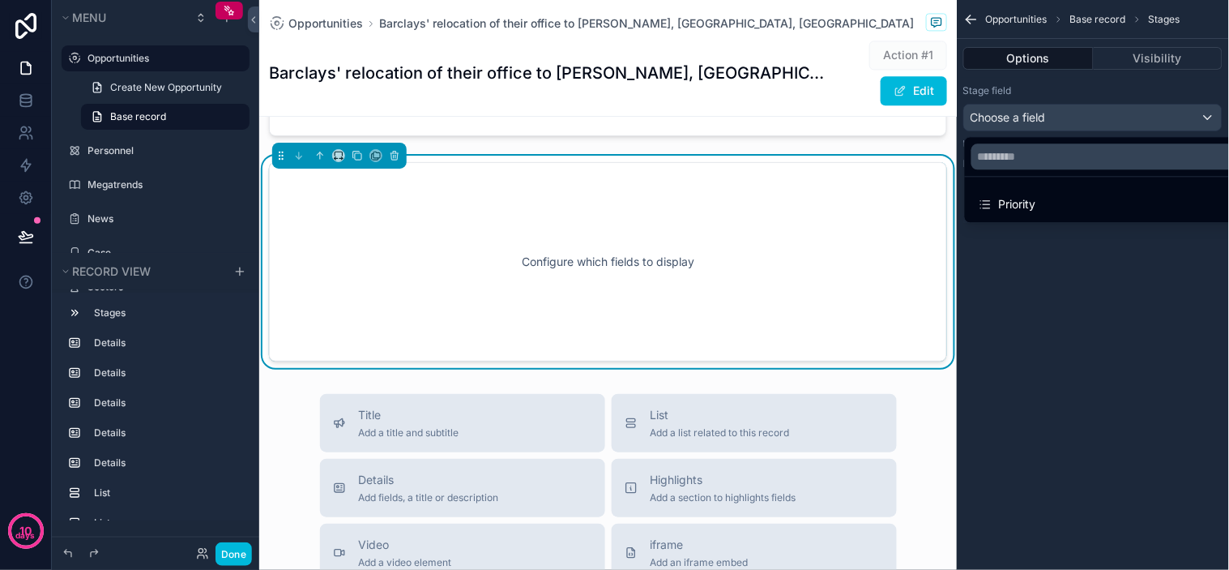
click at [1108, 289] on div "scrollable content" at bounding box center [614, 285] width 1229 height 570
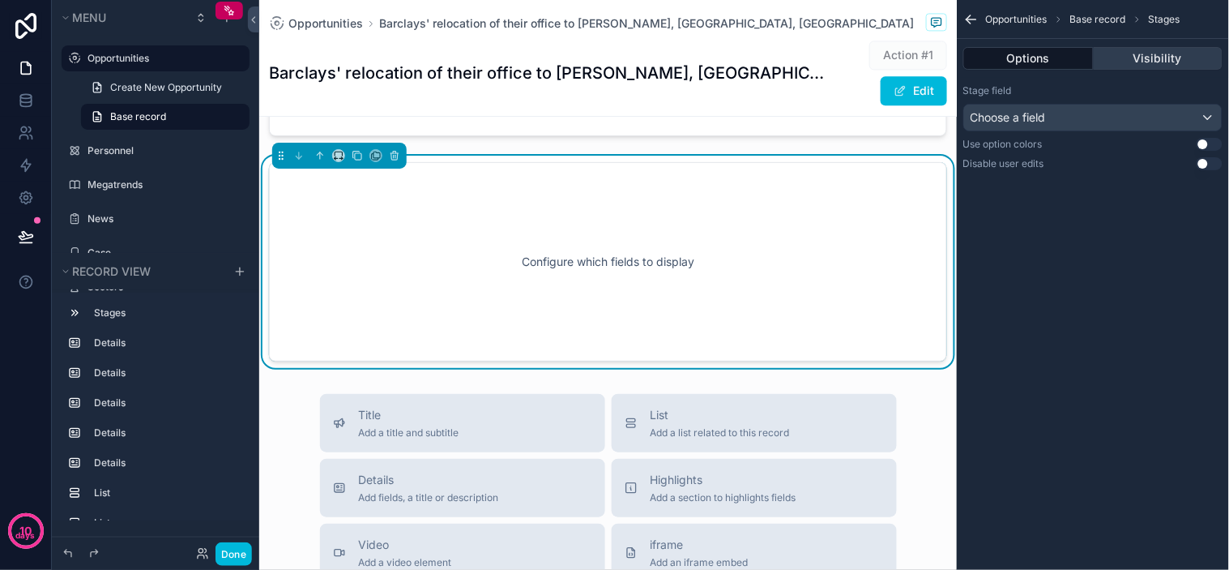
click at [1145, 49] on button "Visibility" at bounding box center [1159, 58] width 130 height 23
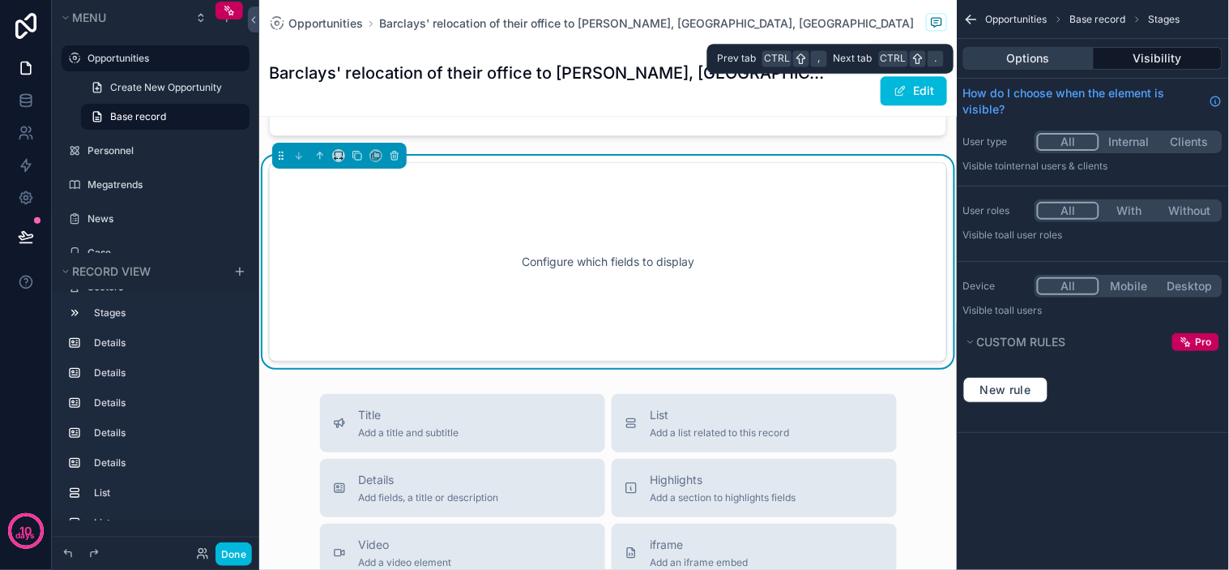
click at [1024, 63] on button "Options" at bounding box center [1028, 58] width 130 height 23
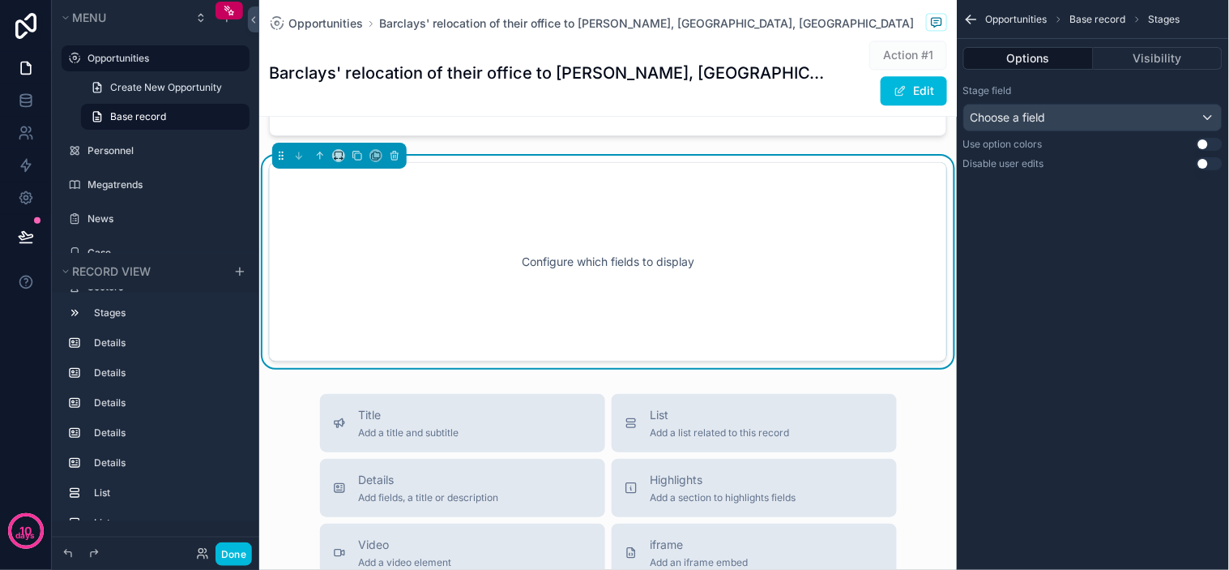
click at [1065, 276] on div "Opportunities Base record Stages Options Visibility Stage field Choose a field …" at bounding box center [1093, 285] width 272 height 570
click at [1111, 18] on span "Base record" at bounding box center [1098, 19] width 56 height 13
click at [1108, 17] on span "Base record" at bounding box center [1098, 19] width 56 height 13
drag, startPoint x: 1127, startPoint y: 13, endPoint x: 1113, endPoint y: 6, distance: 15.2
click at [1127, 13] on div "Opportunities Base record Stages" at bounding box center [1083, 19] width 194 height 13
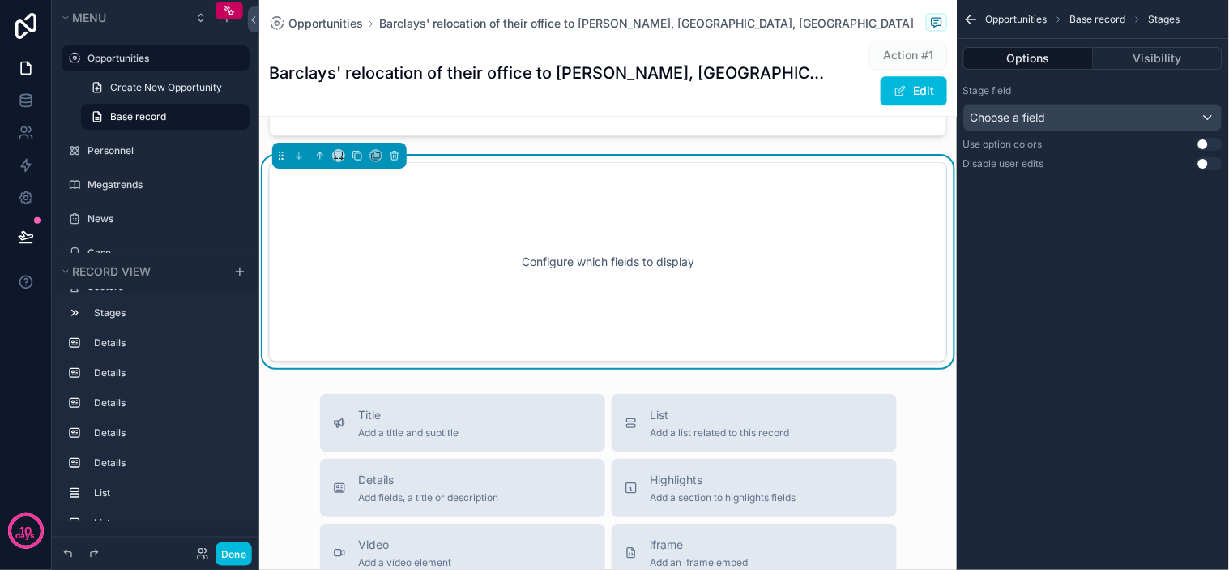
click at [1107, 4] on div "Opportunities Base record Stages" at bounding box center [1093, 19] width 272 height 39
click at [1111, 17] on span "Base record" at bounding box center [1098, 19] width 56 height 13
click at [1114, 18] on span "Base record" at bounding box center [1098, 19] width 56 height 13
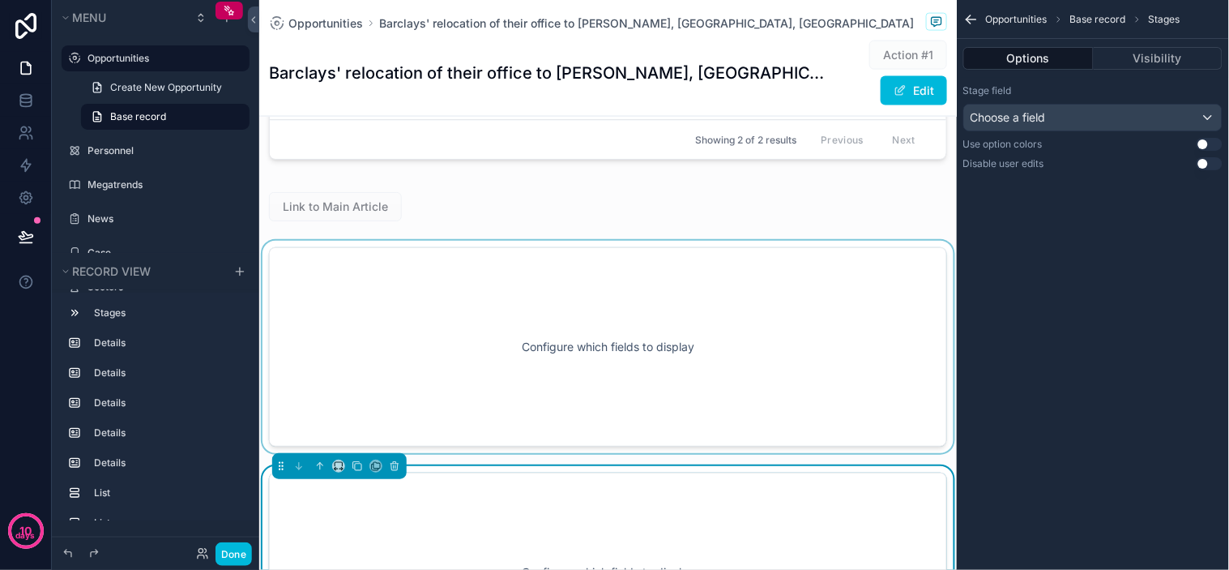
scroll to position [2133, 0]
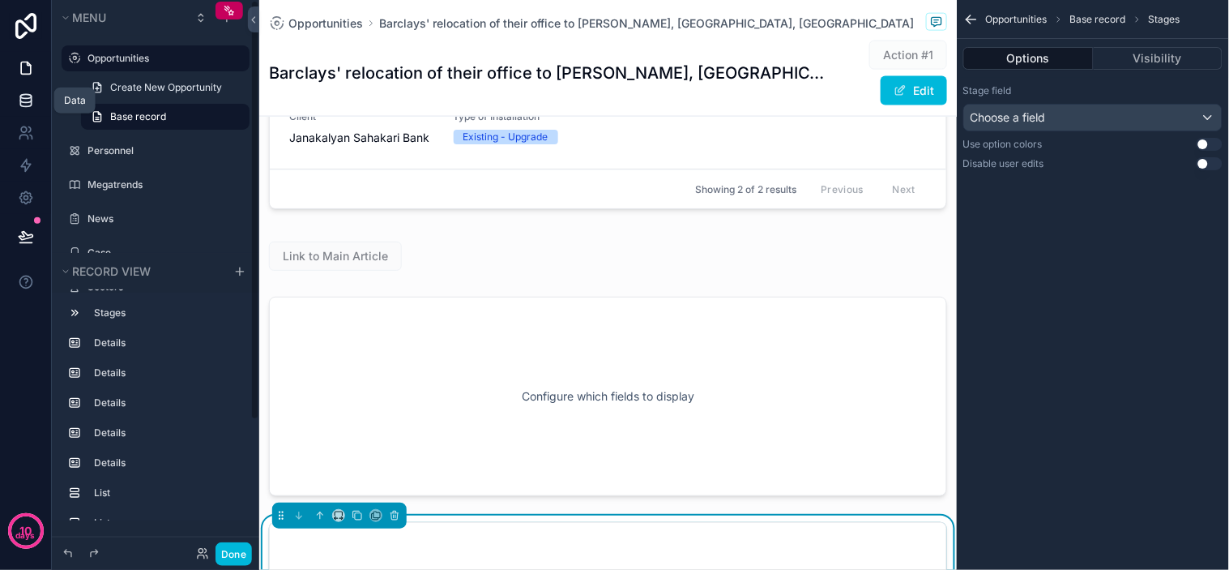
click at [16, 102] on link at bounding box center [25, 100] width 51 height 32
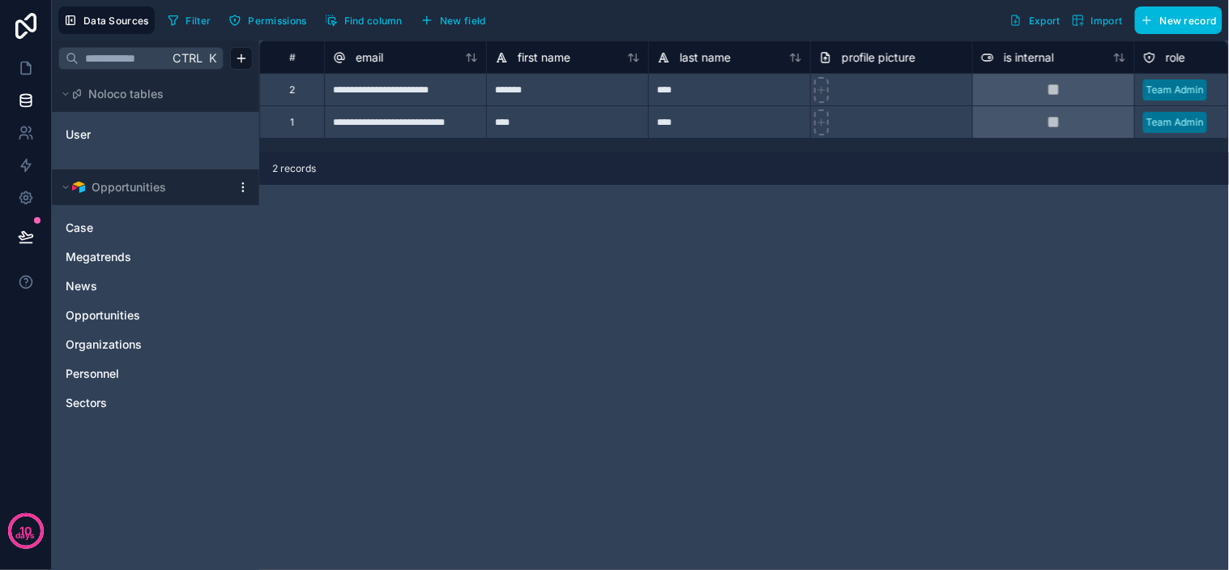
scroll to position [0, 1202]
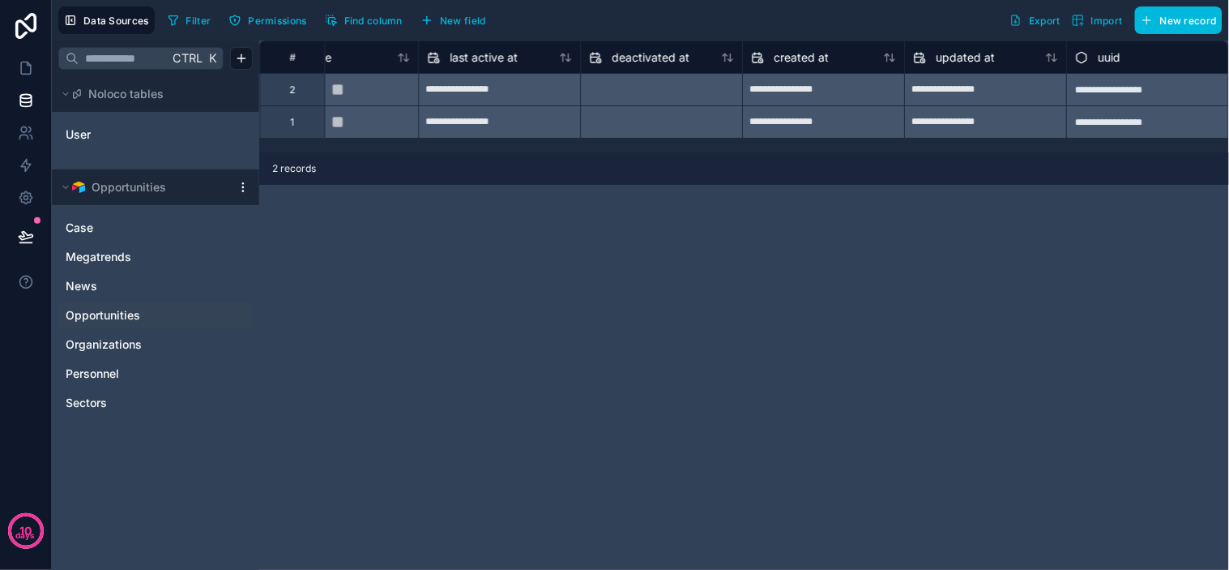
click at [120, 316] on span "Opportunities" at bounding box center [103, 315] width 75 height 16
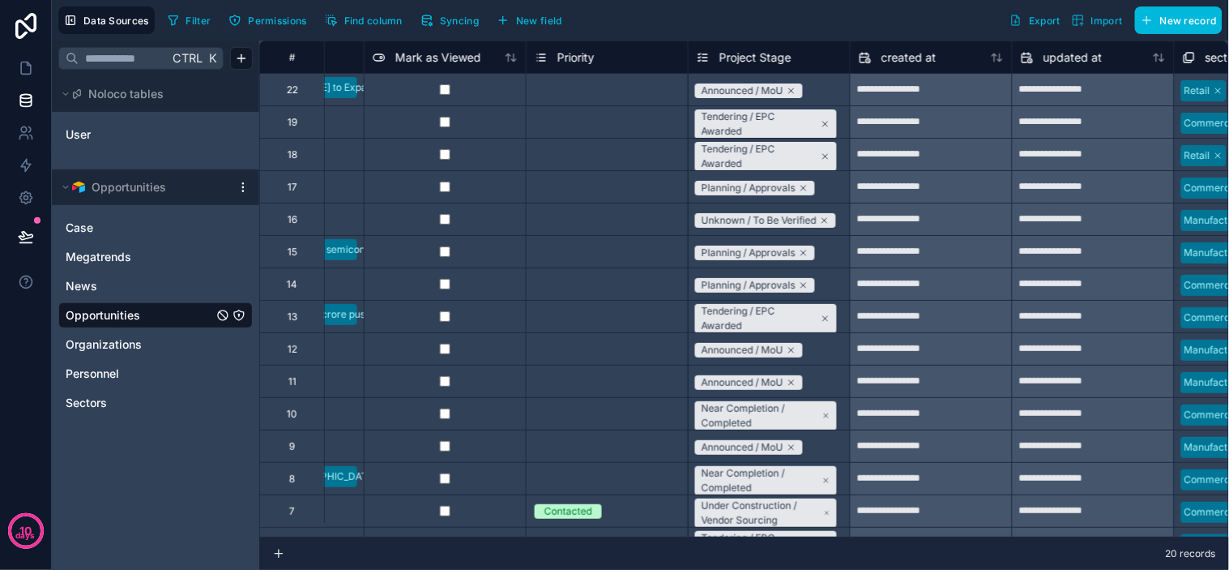
scroll to position [0, 3682]
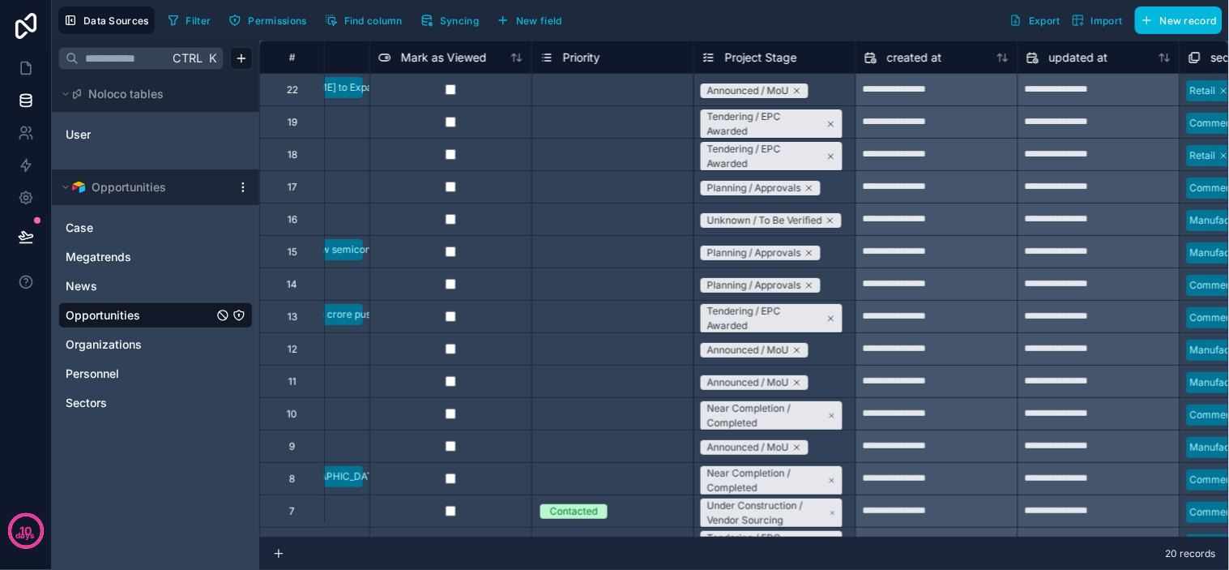
click at [857, 36] on div "Data Sources Filter Permissions Find column Syncing New field Export Import New…" at bounding box center [640, 20] width 1177 height 41
click at [33, 227] on button at bounding box center [26, 236] width 36 height 45
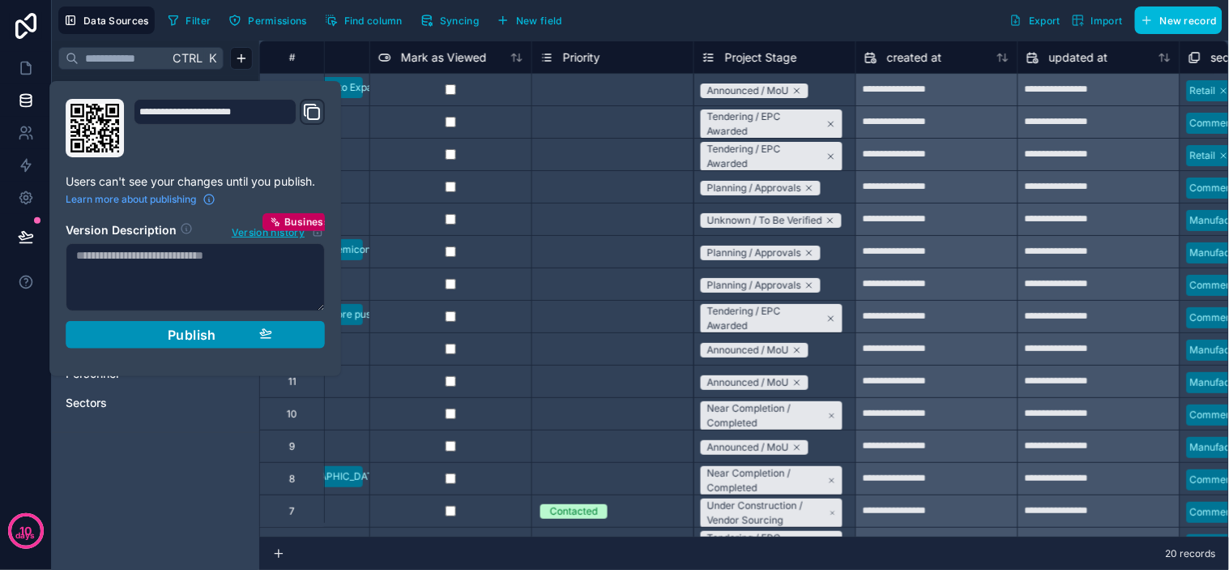
click at [182, 337] on span "Publish" at bounding box center [192, 335] width 49 height 16
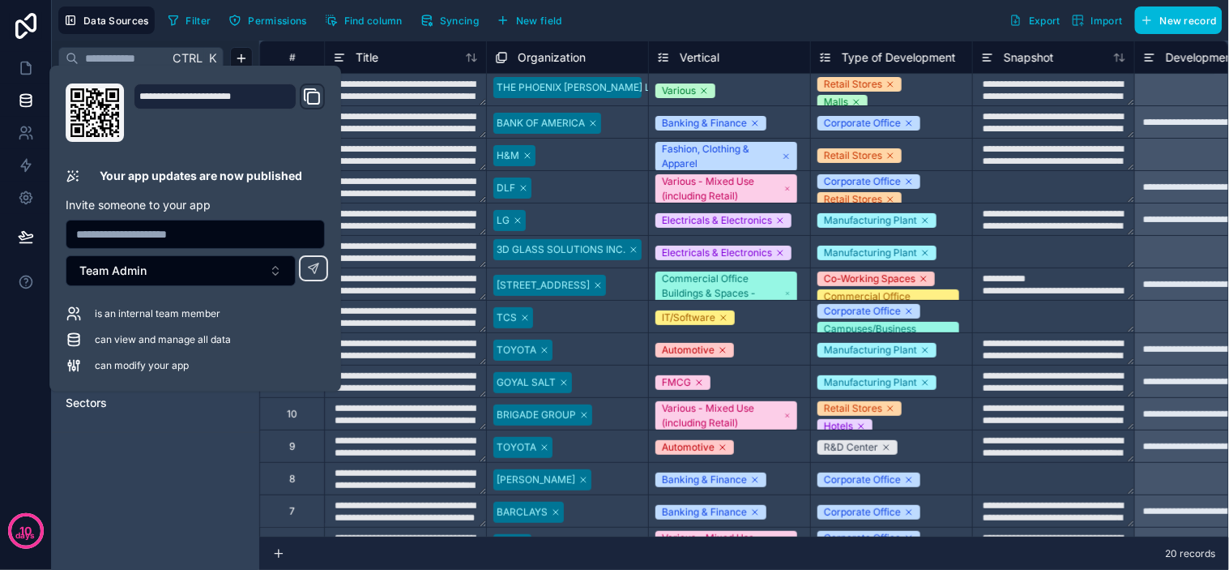
click at [455, 15] on span "Syncing" at bounding box center [459, 21] width 39 height 12
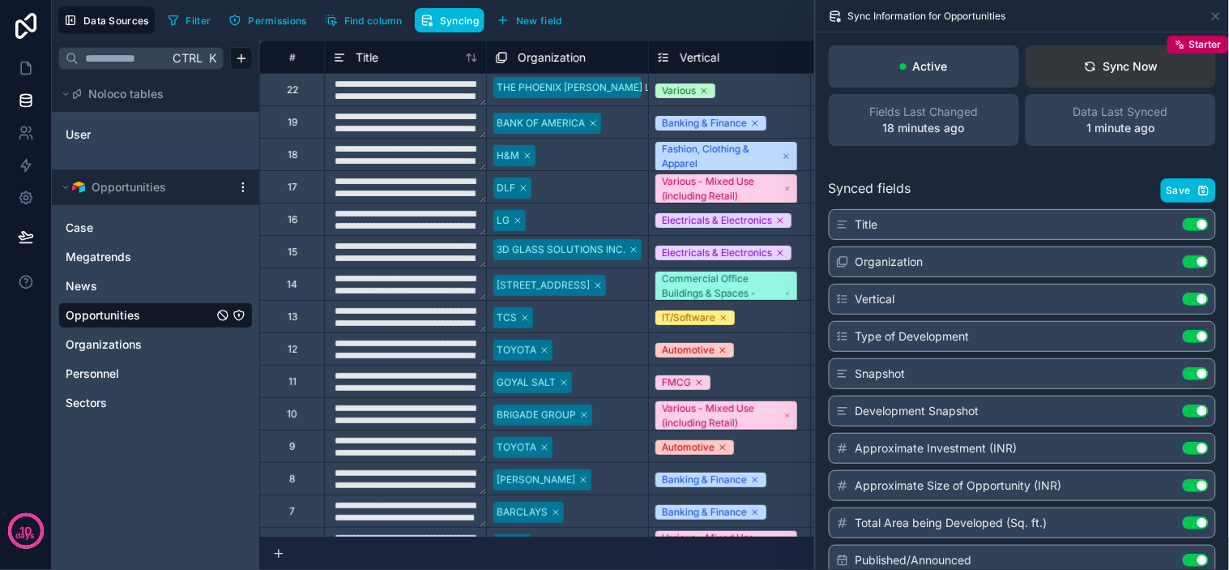
click at [1121, 82] on button "Sync Now Starter" at bounding box center [1121, 66] width 190 height 42
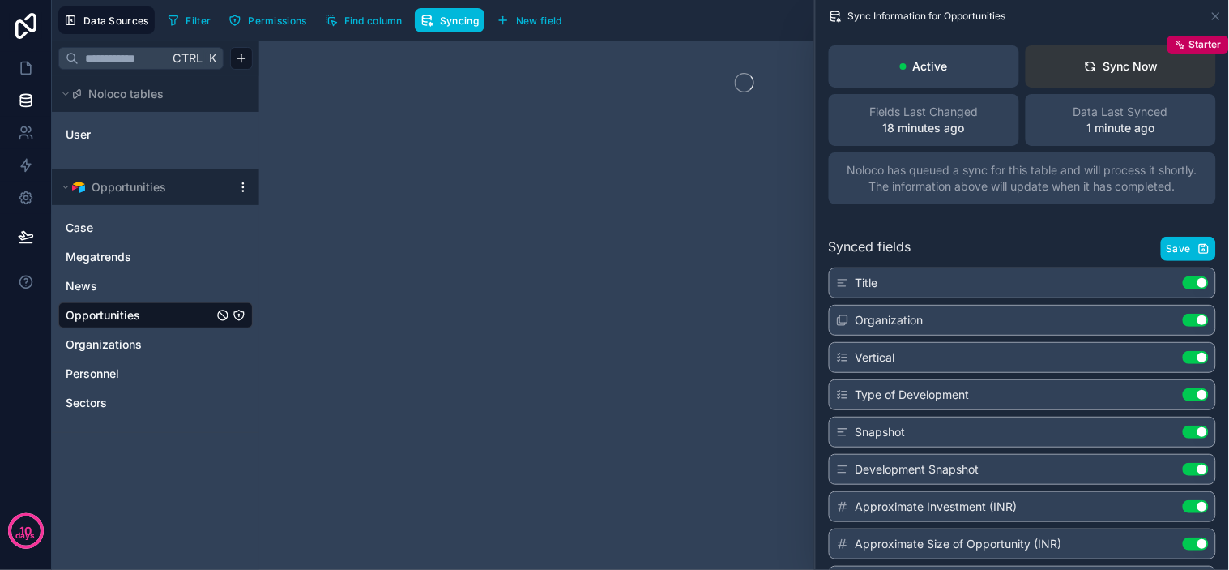
click at [1111, 59] on div "Sync Now" at bounding box center [1121, 66] width 75 height 16
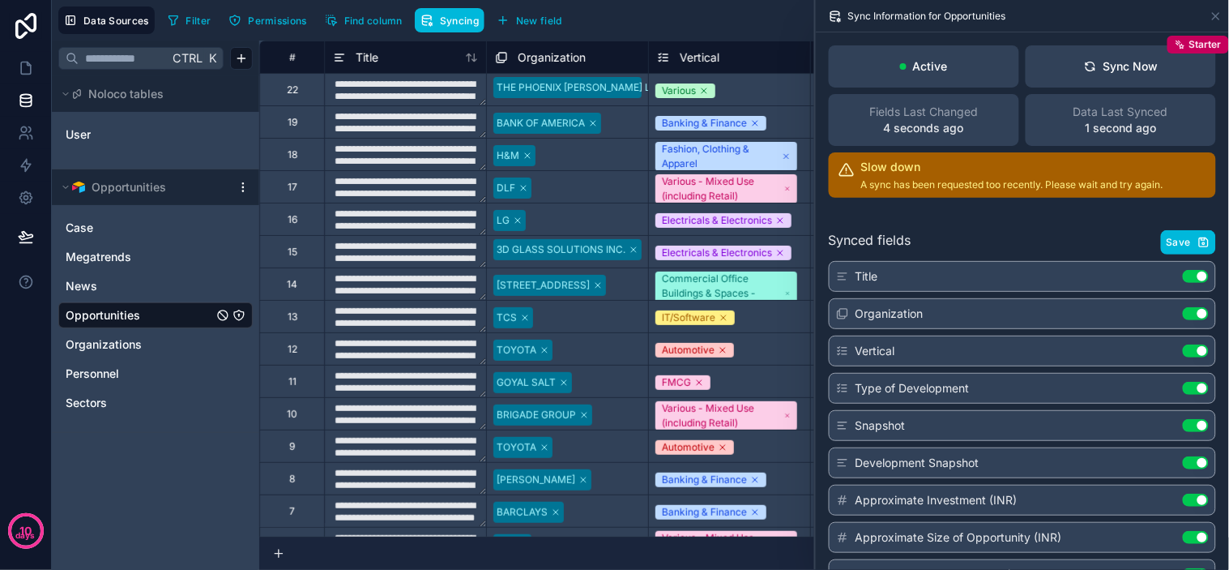
click at [1088, 230] on div "Synced fields Save" at bounding box center [1022, 242] width 387 height 24
click at [1071, 207] on div "Active Sync Now Starter Fields Last Changed 4 seconds ago Data Last Synced 1 se…" at bounding box center [1022, 121] width 413 height 178
click at [1123, 208] on div "Active Sync Now Starter Fields Last Changed 45 seconds ago Data Last Synced 42 …" at bounding box center [1022, 121] width 413 height 178
click at [1112, 79] on button "Sync Now Starter" at bounding box center [1121, 66] width 190 height 42
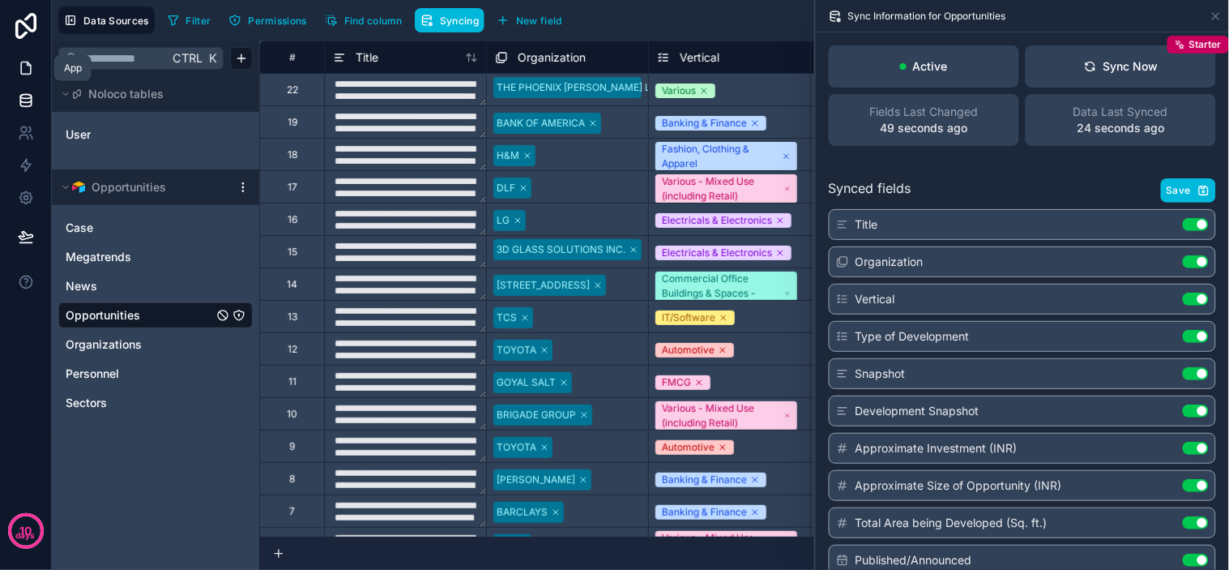
click at [12, 74] on link at bounding box center [25, 68] width 51 height 32
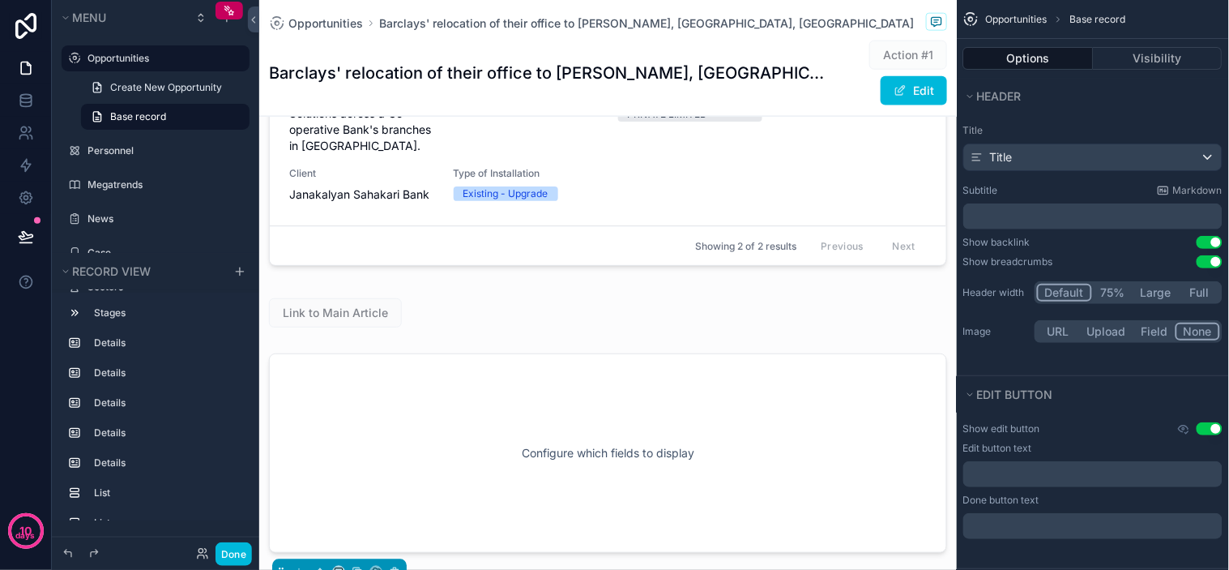
scroll to position [2070, 0]
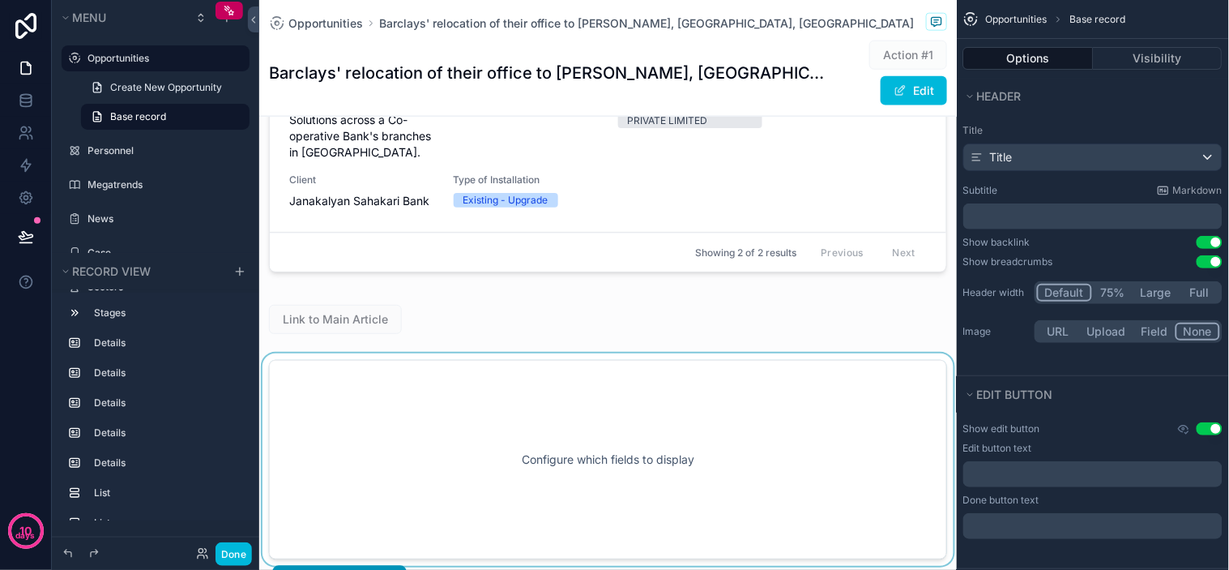
click at [446, 420] on div "scrollable content" at bounding box center [608, 459] width 698 height 212
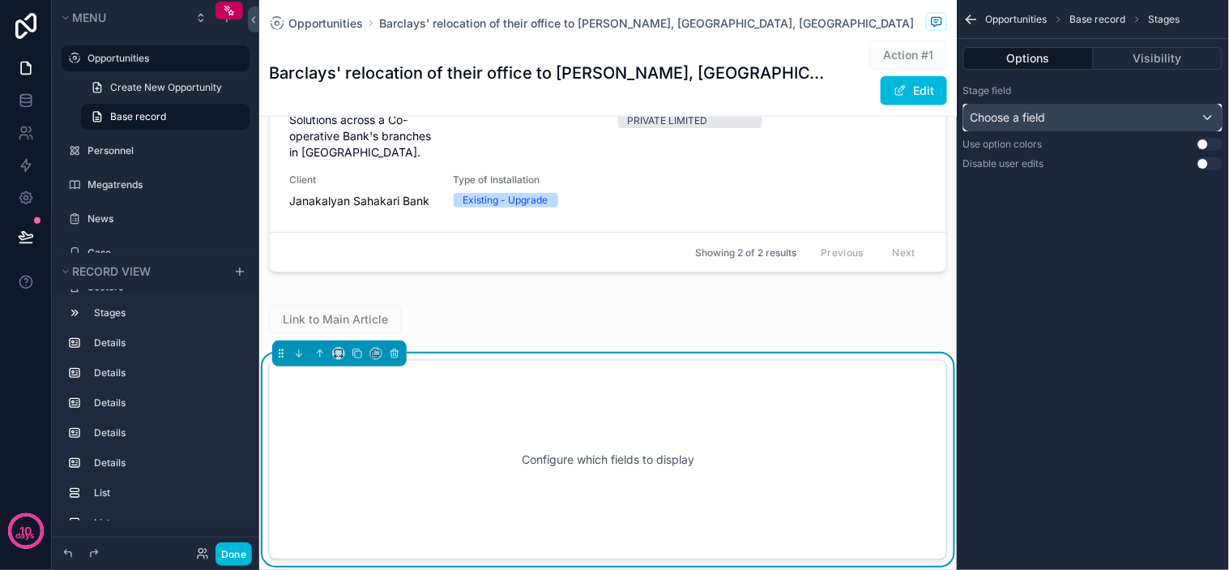
click at [1168, 106] on div "Choose a field" at bounding box center [1093, 118] width 258 height 26
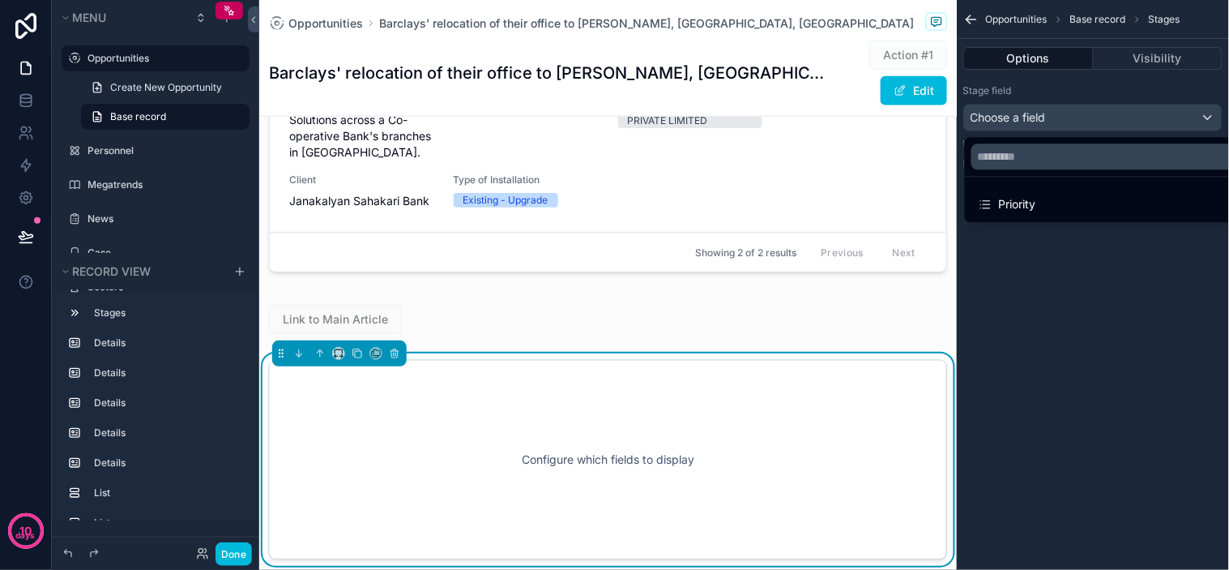
click at [1115, 265] on div "scrollable content" at bounding box center [614, 285] width 1229 height 570
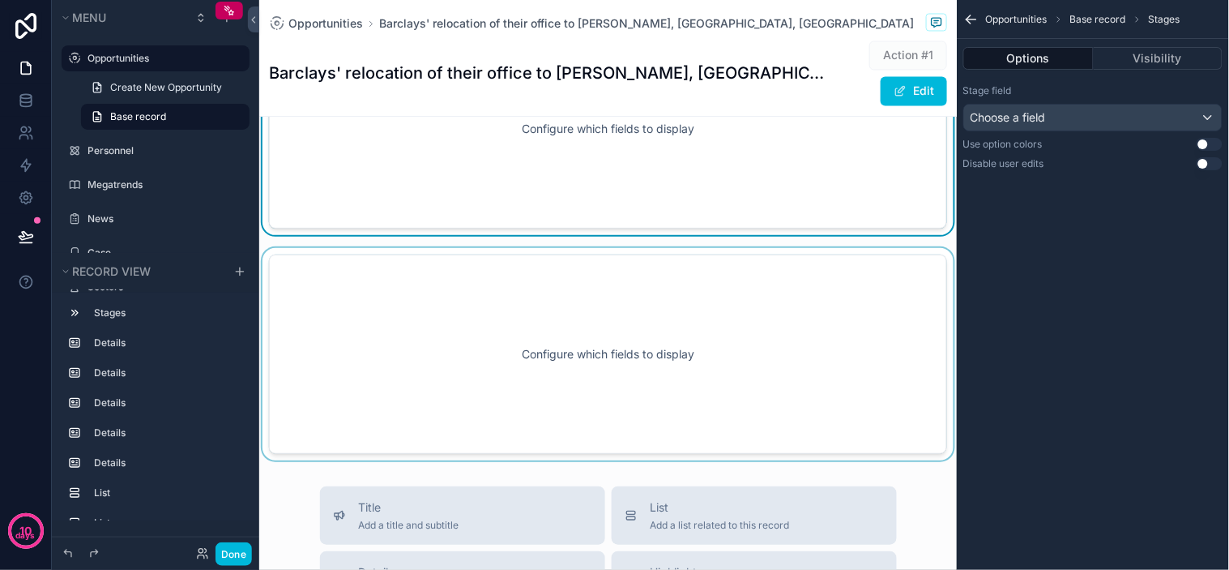
scroll to position [2431, 0]
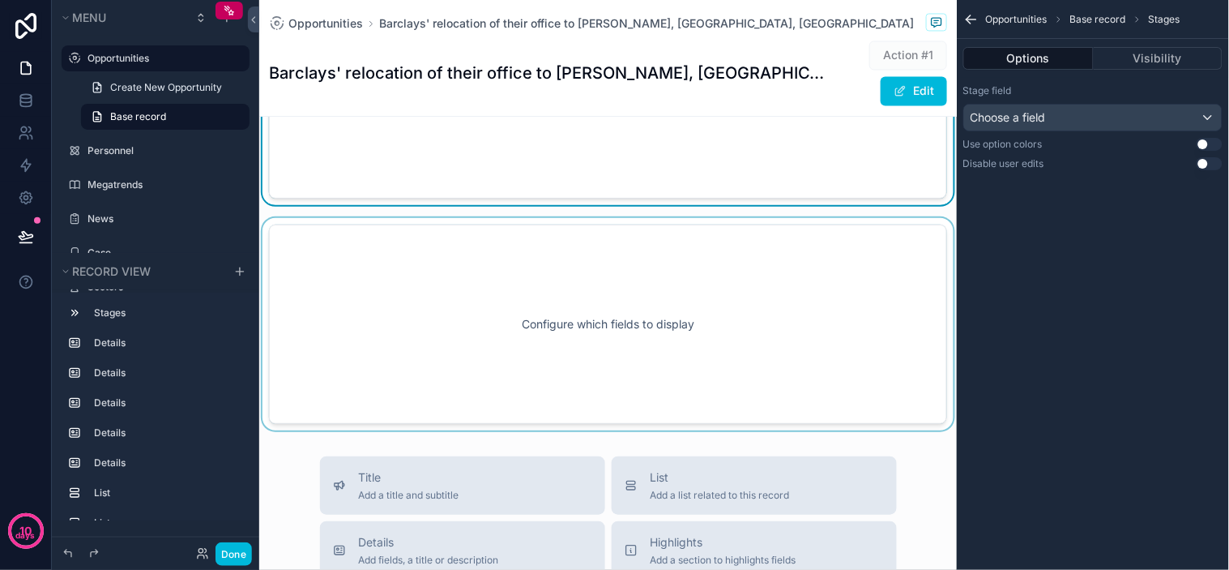
click at [598, 296] on div "scrollable content" at bounding box center [608, 324] width 698 height 212
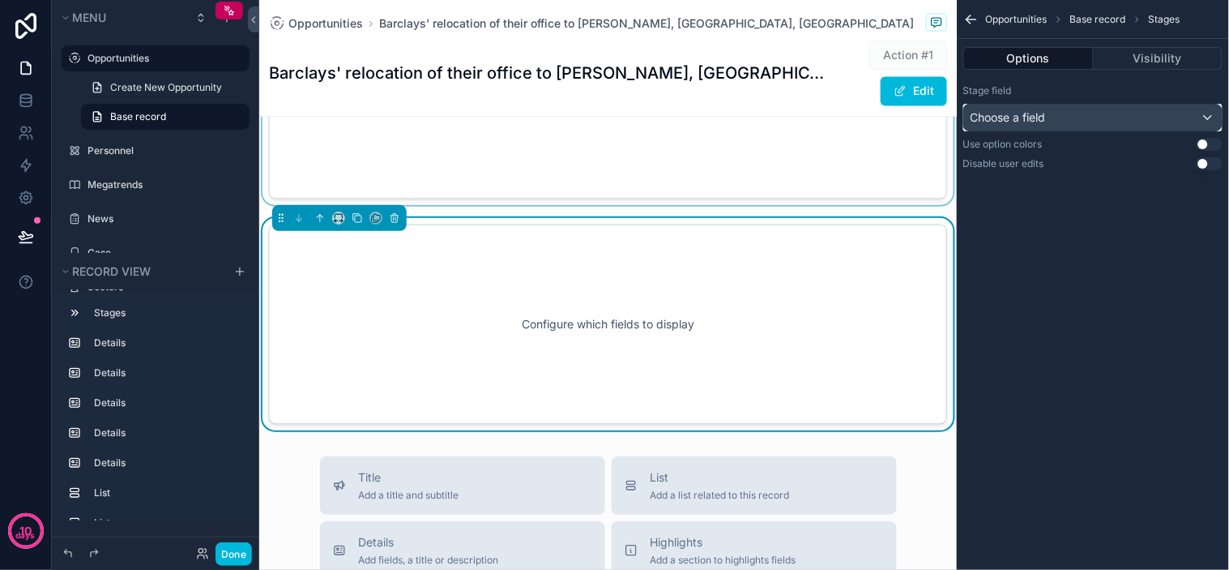
click at [1010, 111] on span "Choose a field" at bounding box center [1008, 117] width 75 height 14
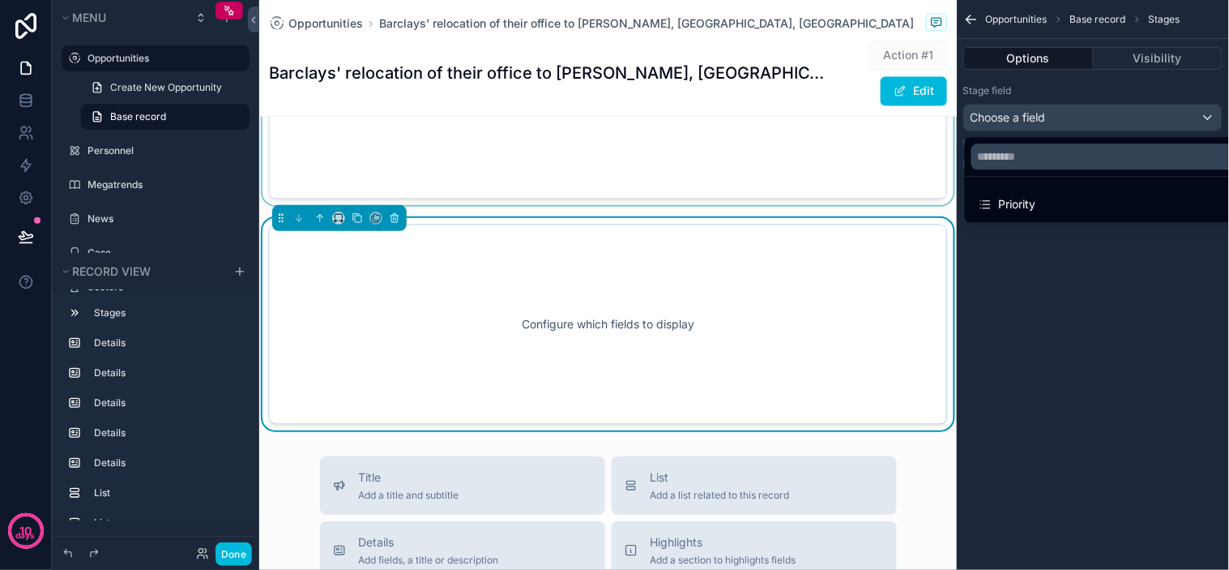
click at [1078, 293] on div "scrollable content" at bounding box center [614, 285] width 1229 height 570
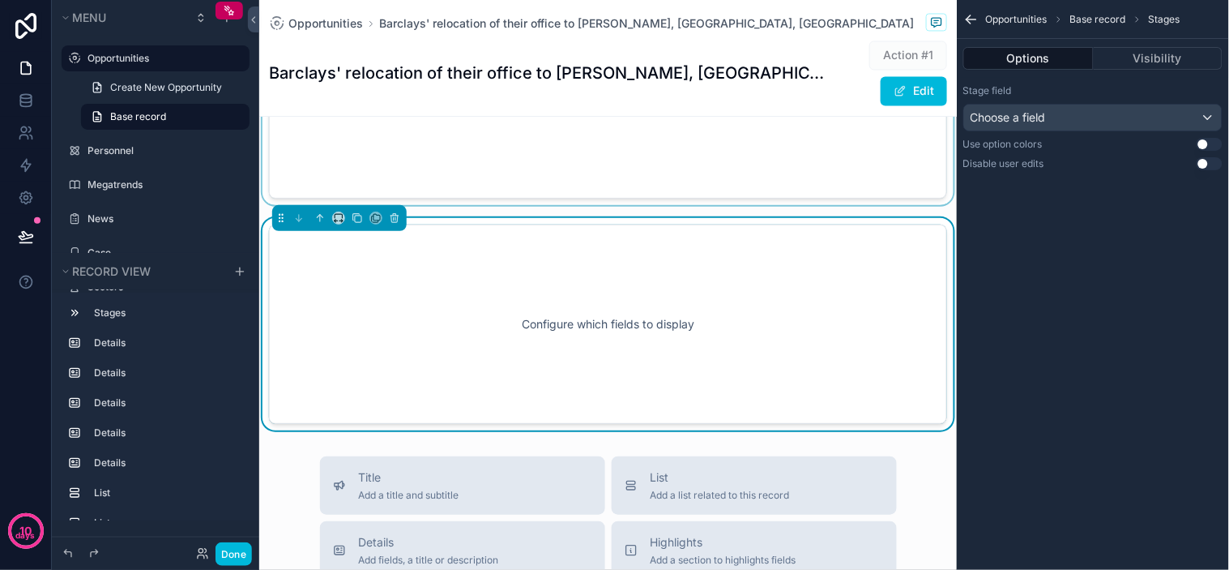
click at [803, 205] on div "scrollable content" at bounding box center [608, 99] width 698 height 212
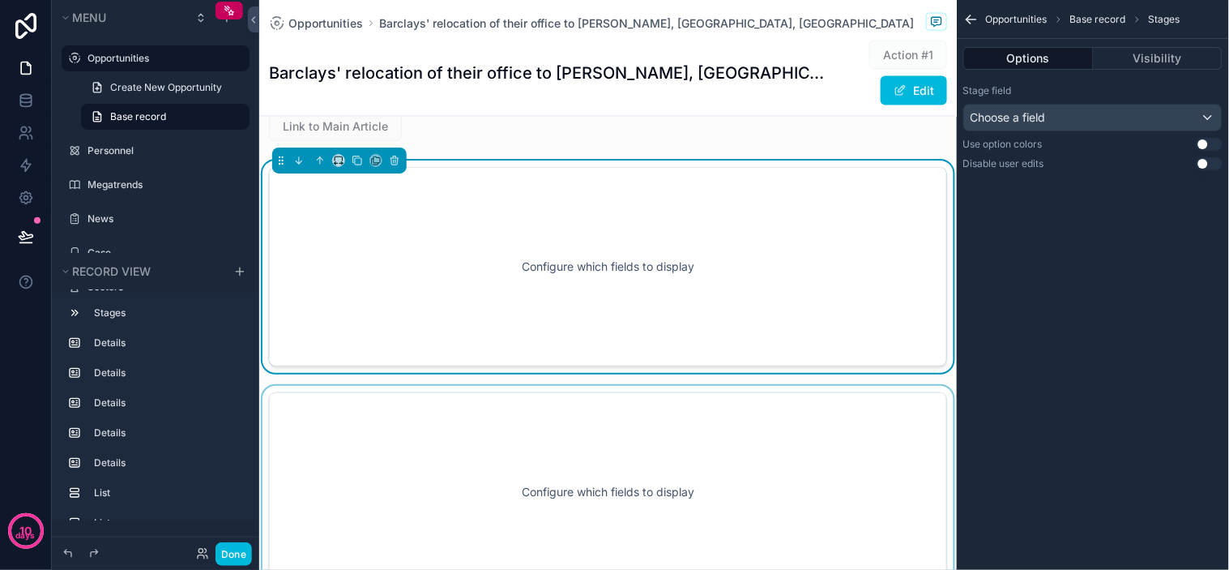
scroll to position [2250, 0]
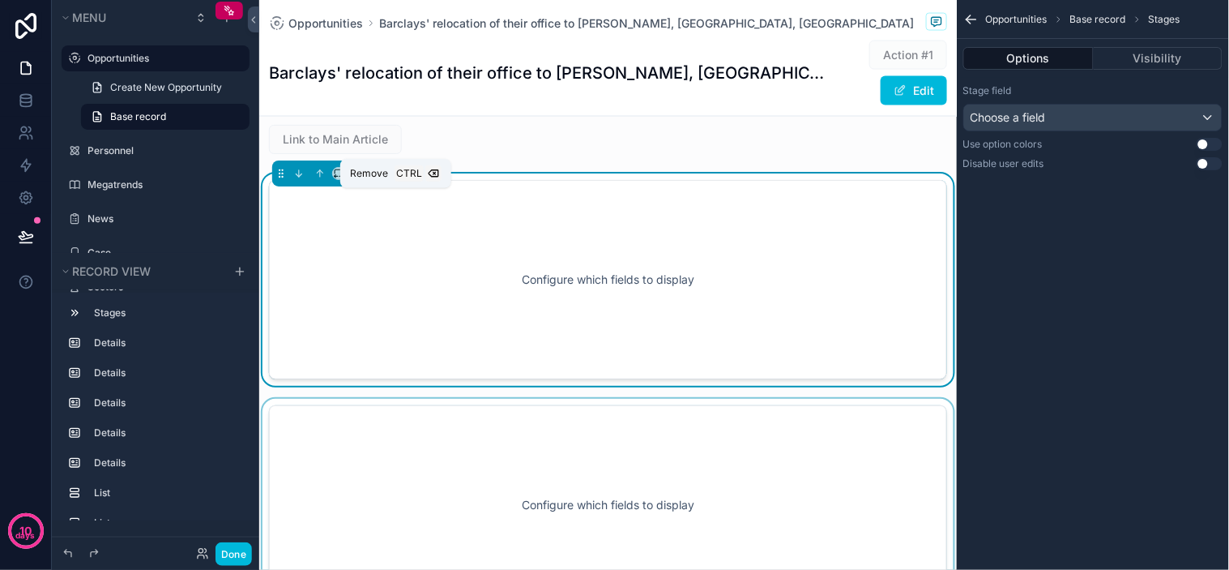
click at [398, 179] on icon "scrollable content" at bounding box center [394, 173] width 11 height 11
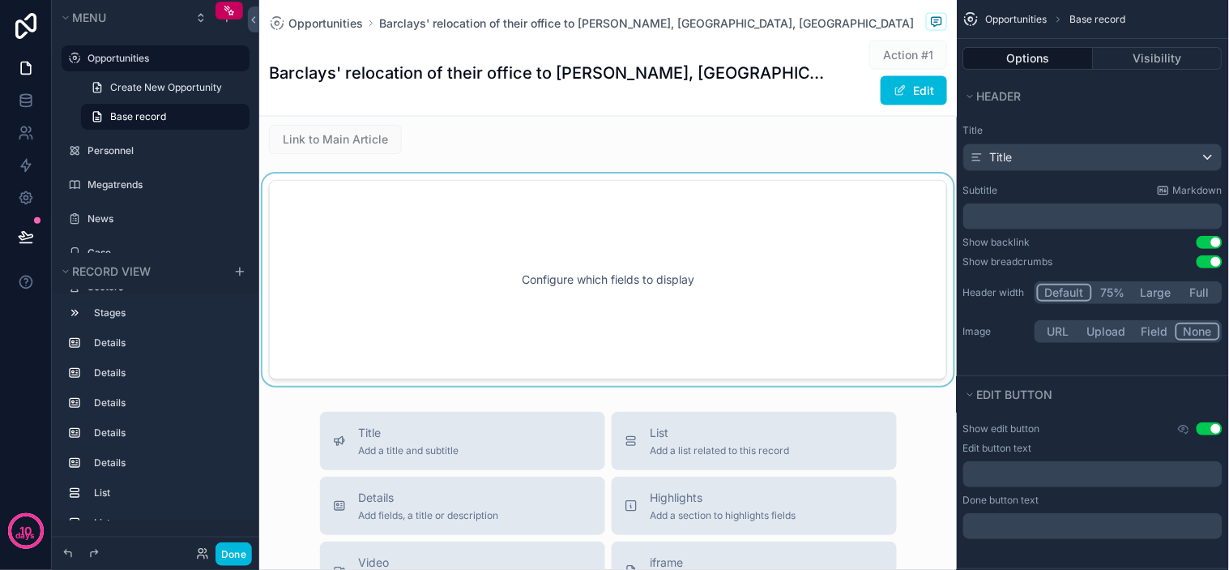
click at [393, 215] on div "scrollable content" at bounding box center [608, 279] width 698 height 212
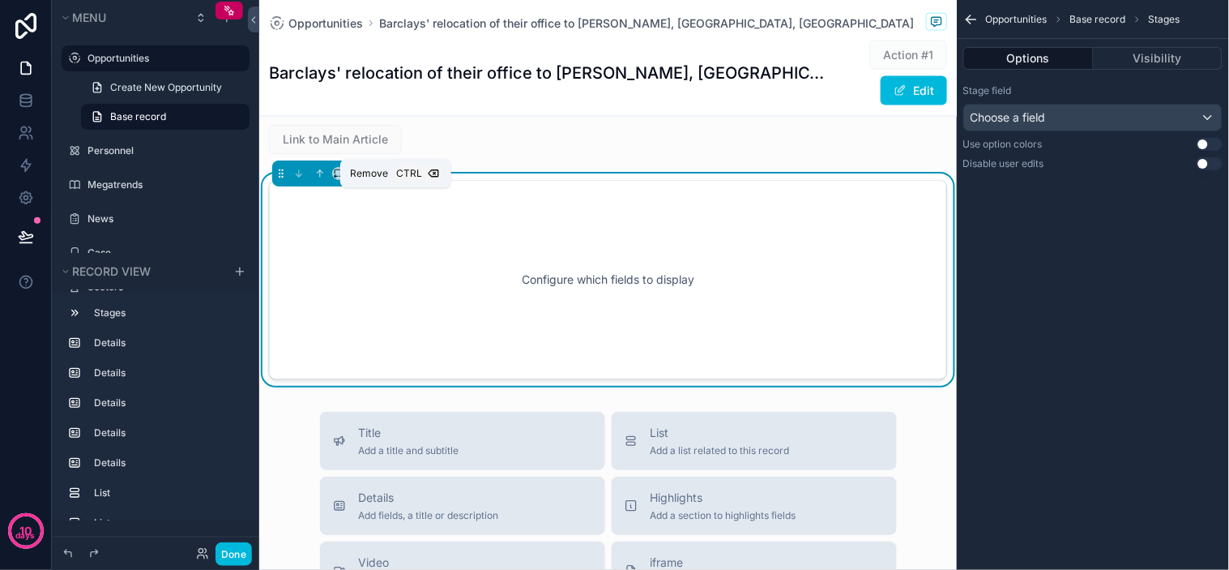
click at [395, 182] on button "scrollable content" at bounding box center [395, 173] width 18 height 18
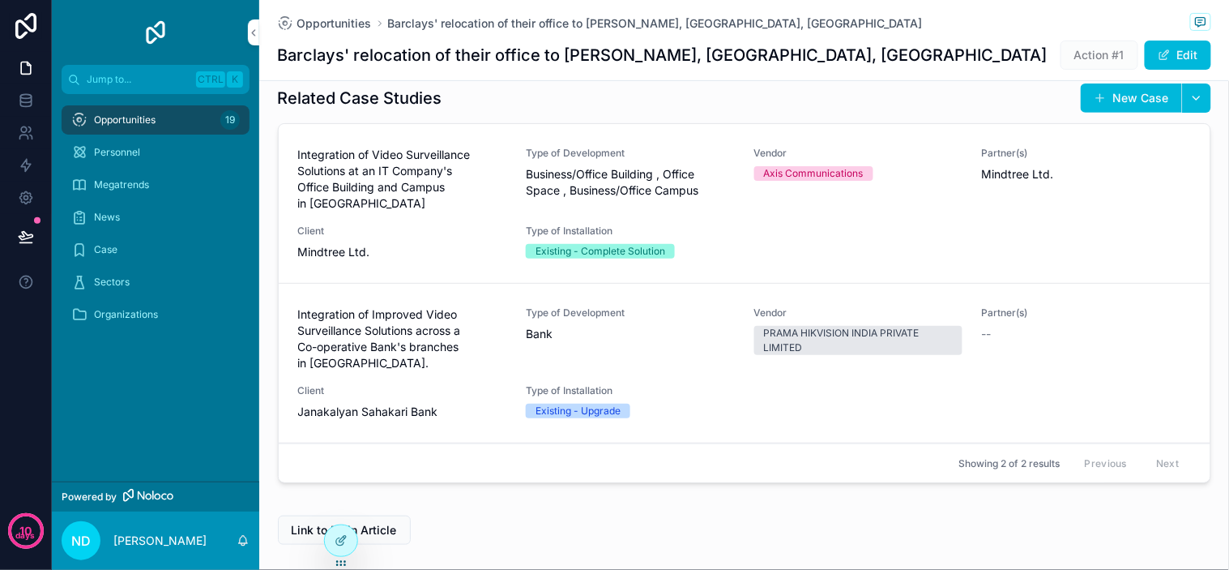
scroll to position [1718, 0]
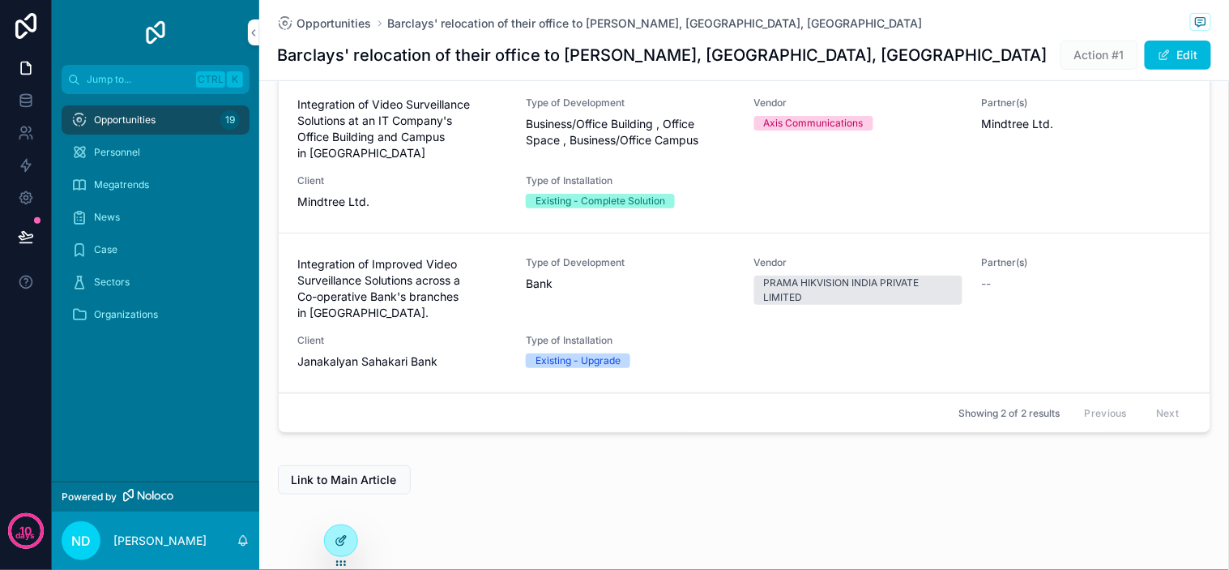
click at [343, 528] on div at bounding box center [341, 540] width 32 height 31
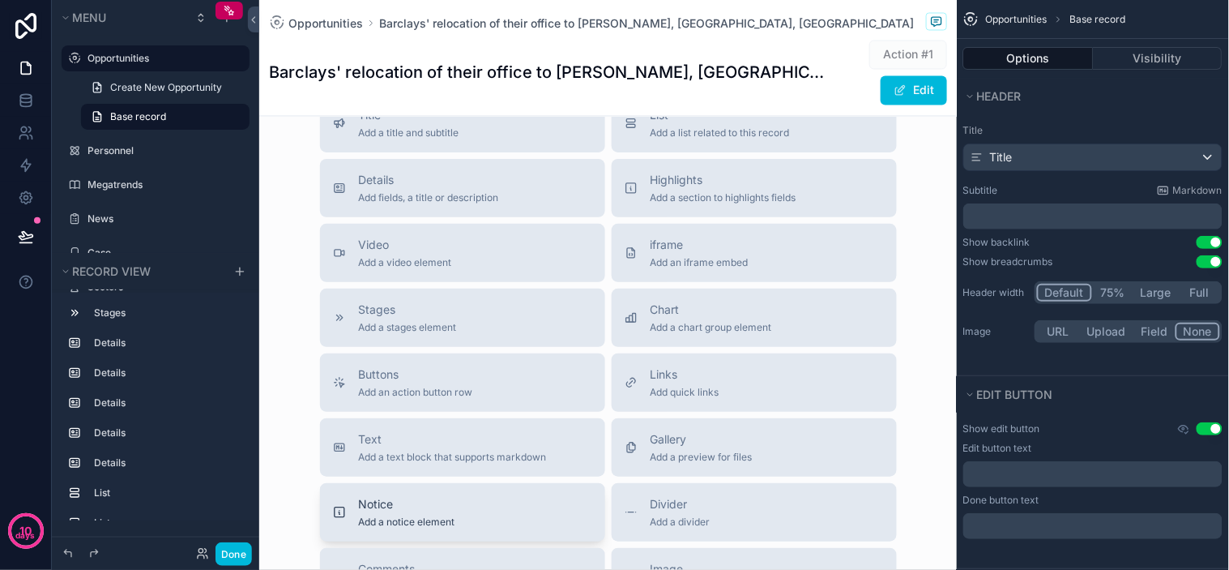
scroll to position [2326, 0]
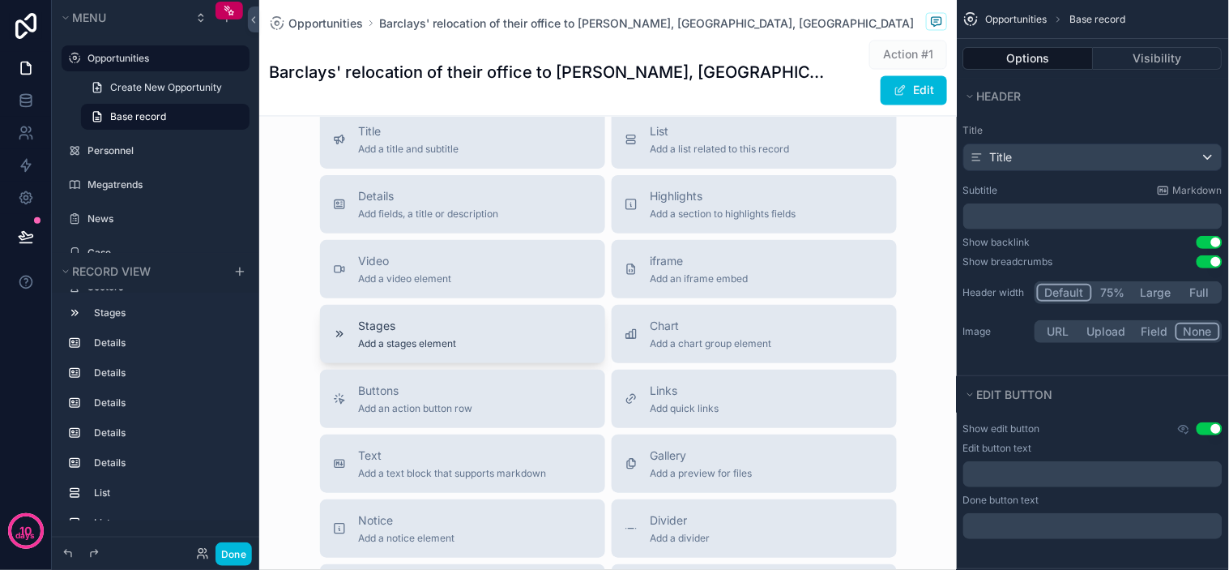
click at [543, 350] on div "Stages Add a stages element" at bounding box center [462, 334] width 259 height 32
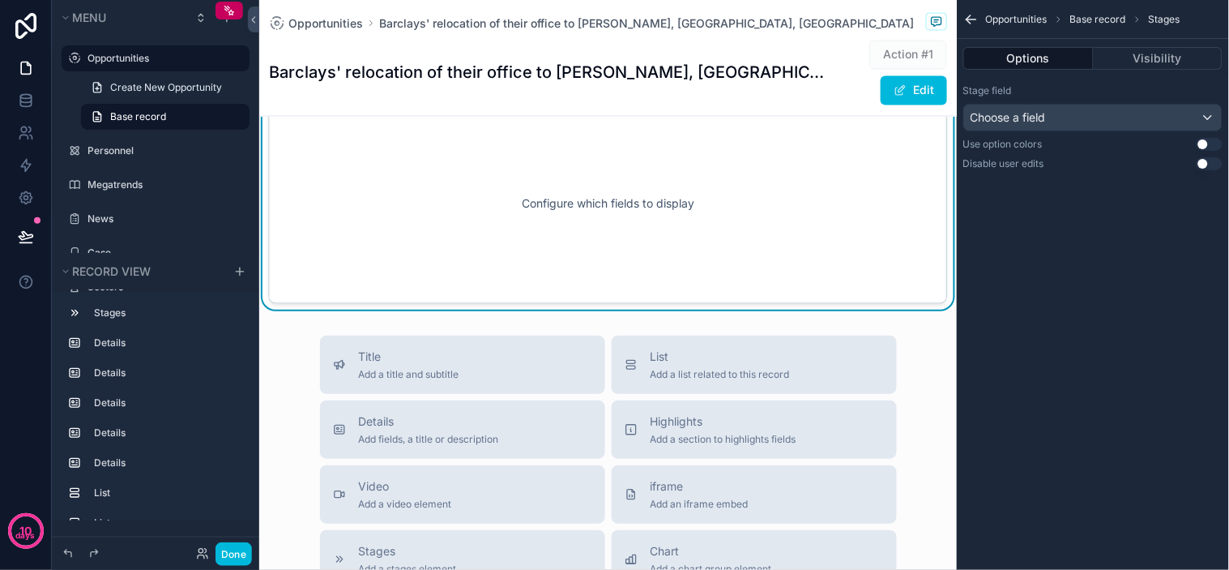
scroll to position [2269, 0]
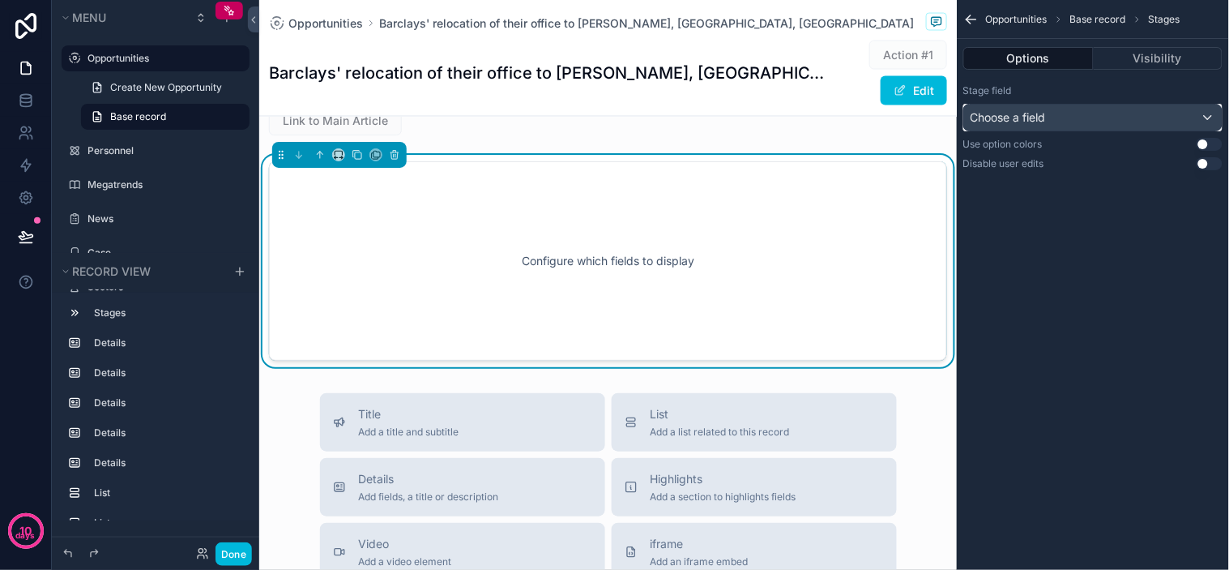
click at [1121, 110] on div "Choose a field" at bounding box center [1093, 118] width 258 height 26
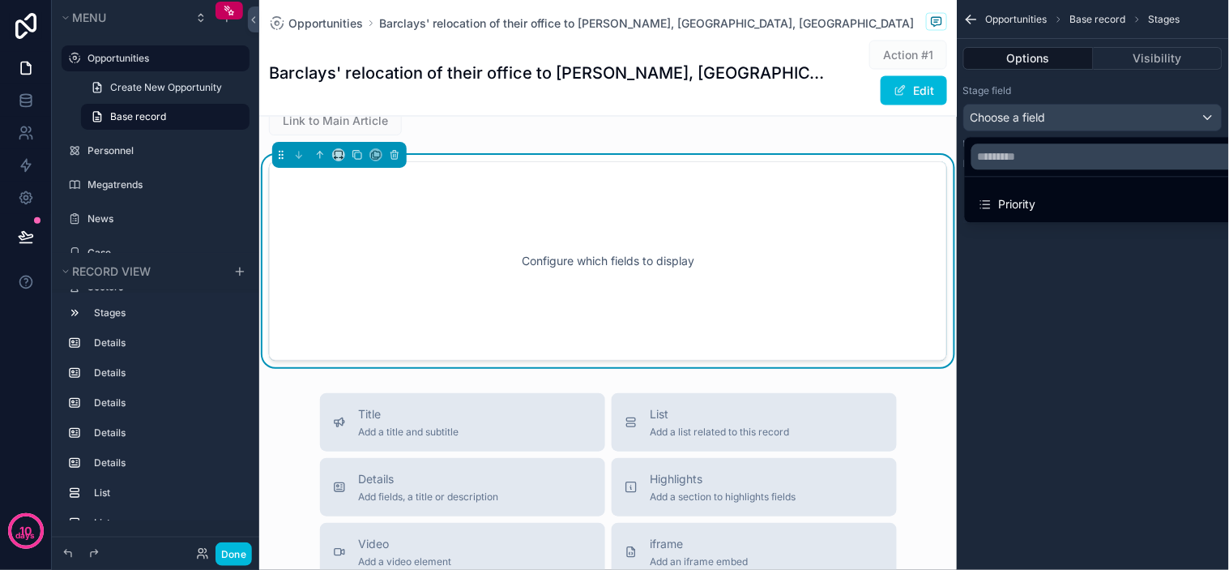
click at [1078, 282] on div "scrollable content" at bounding box center [614, 285] width 1229 height 570
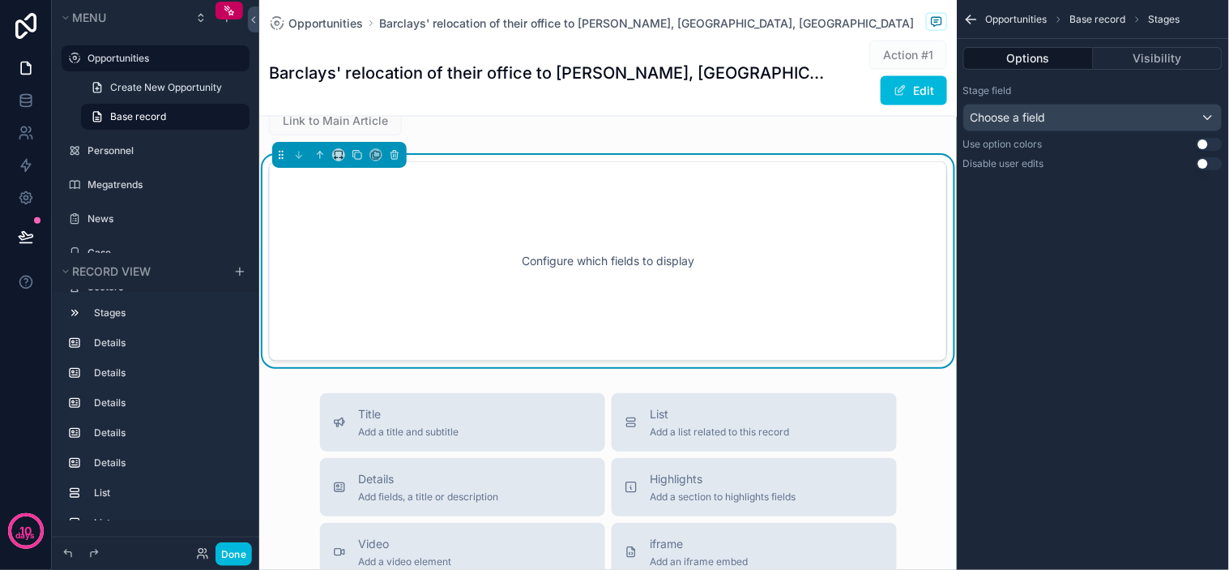
click at [844, 231] on div "Configure which fields to display" at bounding box center [608, 261] width 625 height 146
click at [1149, 178] on div "Opportunities Base record Stages Options Visibility Stage field Choose a field …" at bounding box center [1093, 101] width 272 height 203
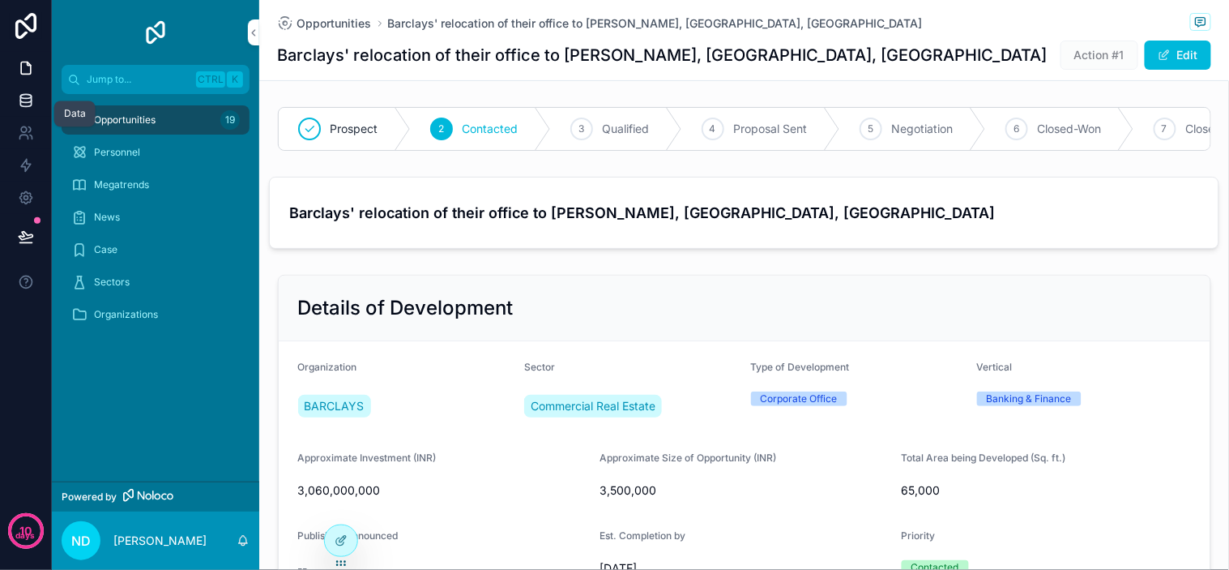
click at [41, 98] on link at bounding box center [25, 100] width 51 height 32
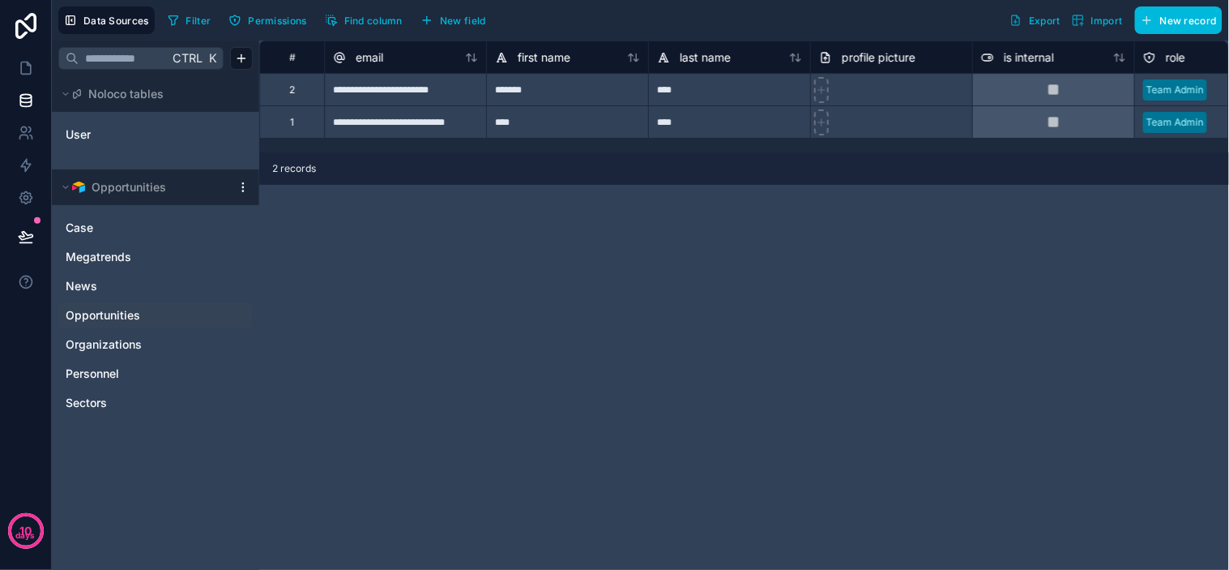
click at [93, 318] on span "Opportunities" at bounding box center [103, 315] width 75 height 16
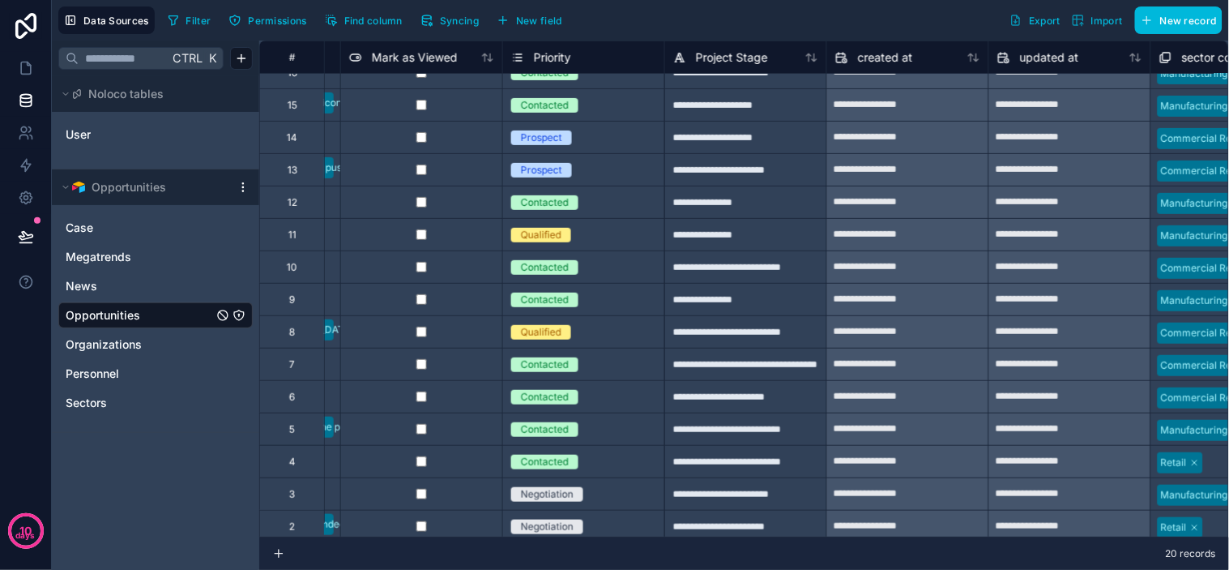
scroll to position [0, 3711]
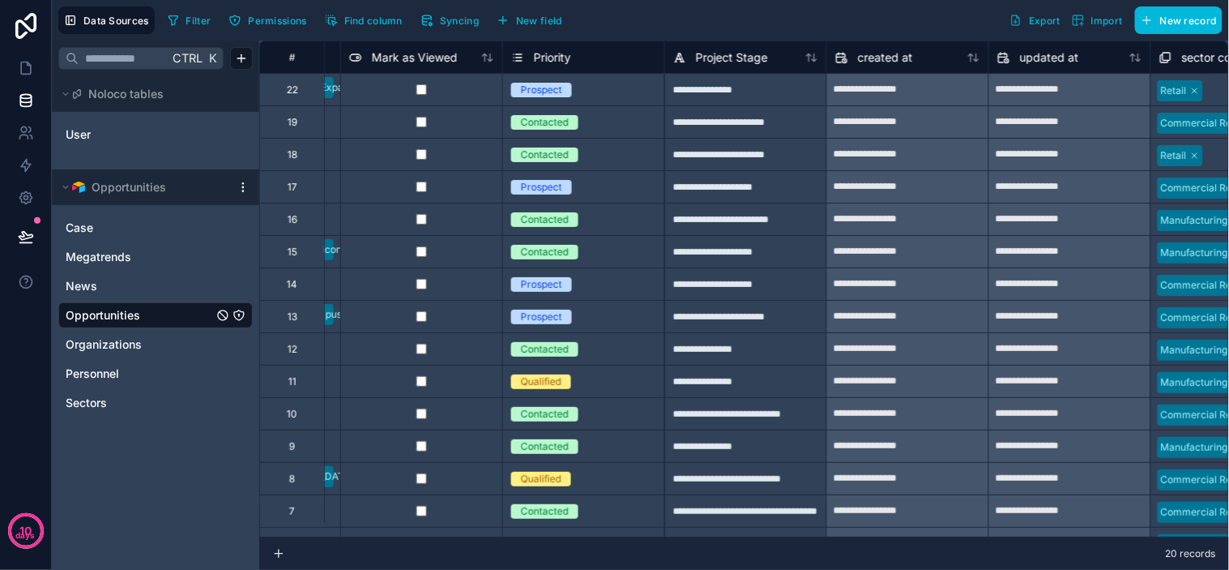
click at [756, 58] on span "Project Stage" at bounding box center [732, 57] width 72 height 16
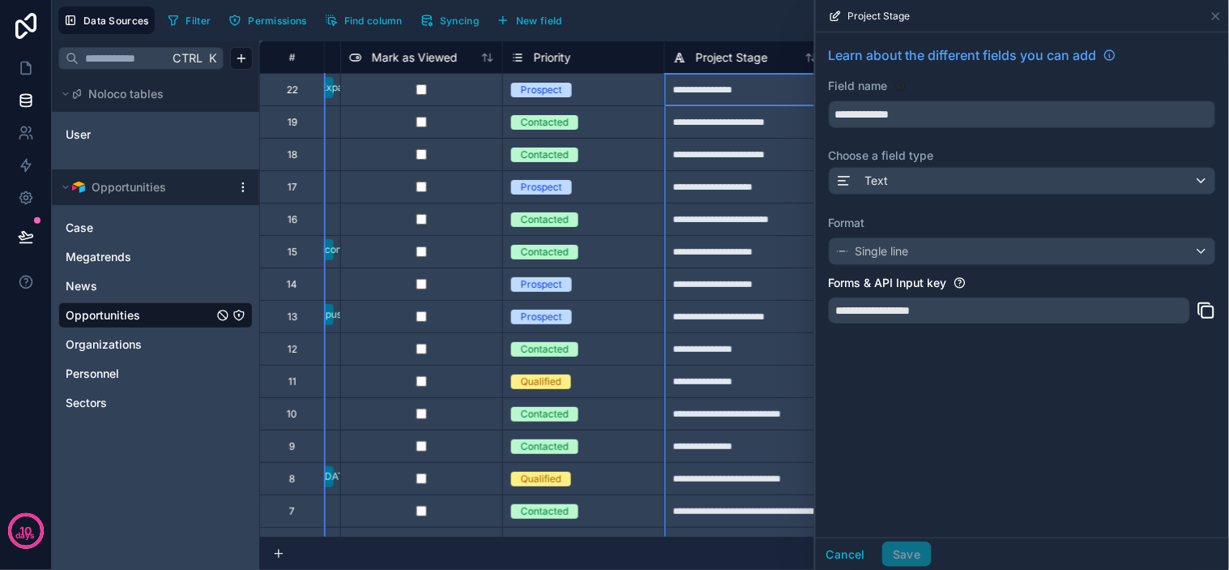
click at [928, 405] on div "**********" at bounding box center [1022, 284] width 413 height 505
click at [556, 53] on span "Priority" at bounding box center [552, 57] width 37 height 16
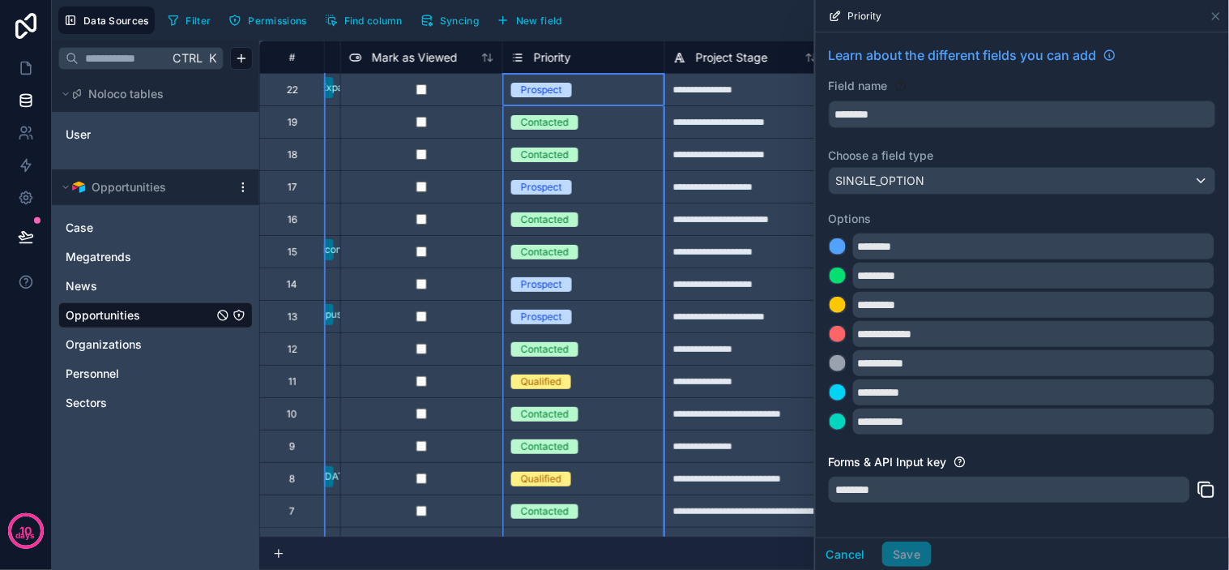
click at [587, 6] on div "Filter Permissions Find column Syncing New field Export Import New record" at bounding box center [691, 20] width 1061 height 28
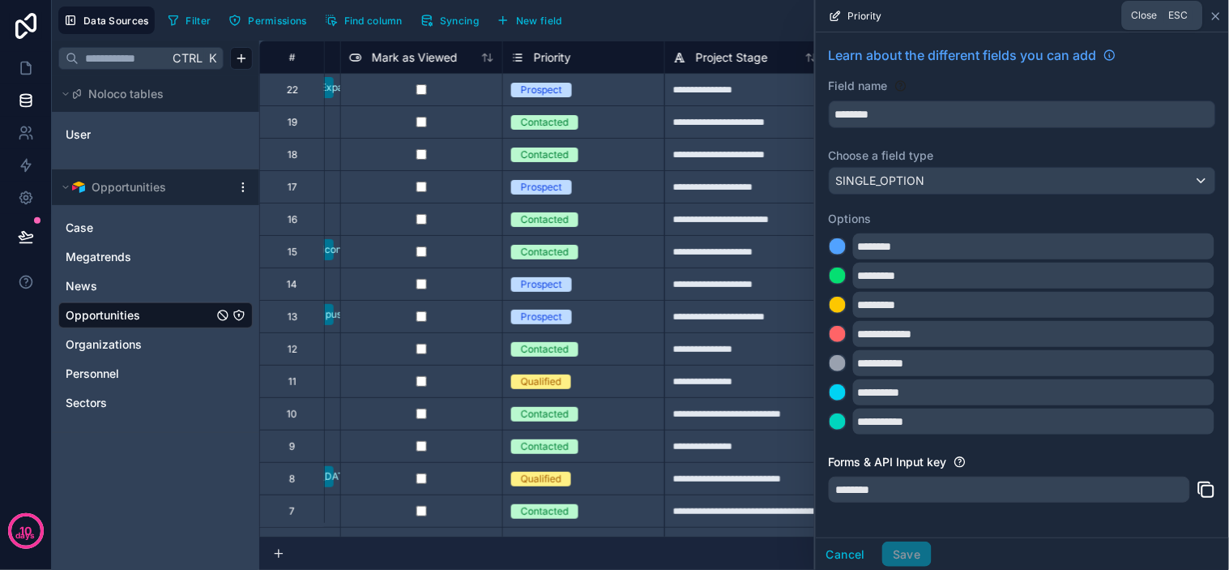
click at [1214, 16] on icon at bounding box center [1216, 16] width 13 height 13
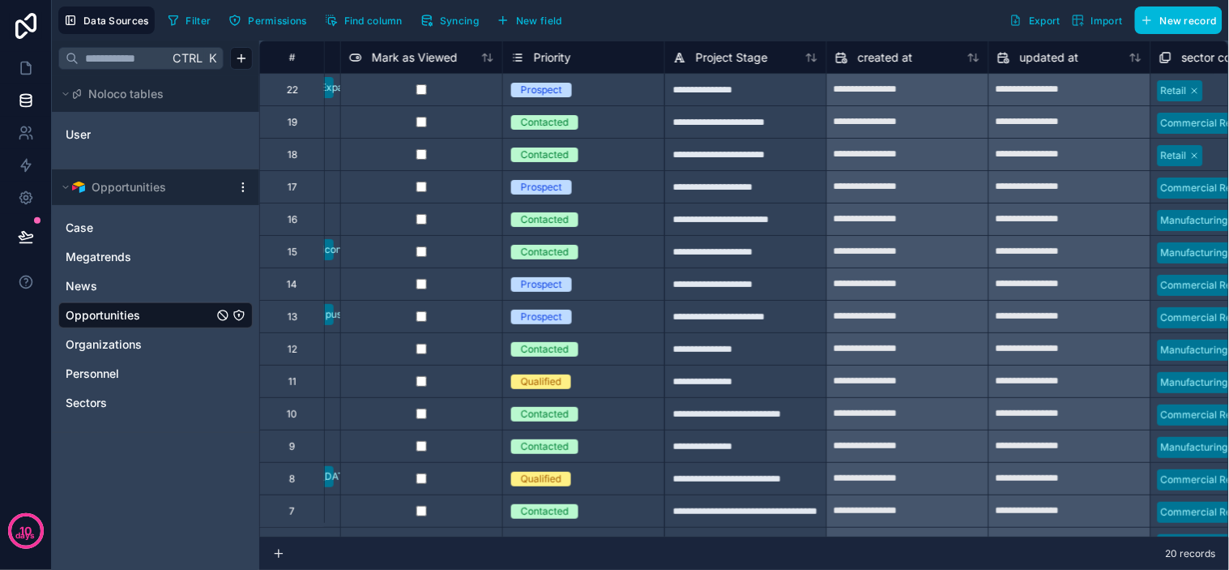
click at [724, 92] on div "**********" at bounding box center [745, 89] width 162 height 32
click at [741, 52] on span "Project Stage" at bounding box center [732, 57] width 72 height 16
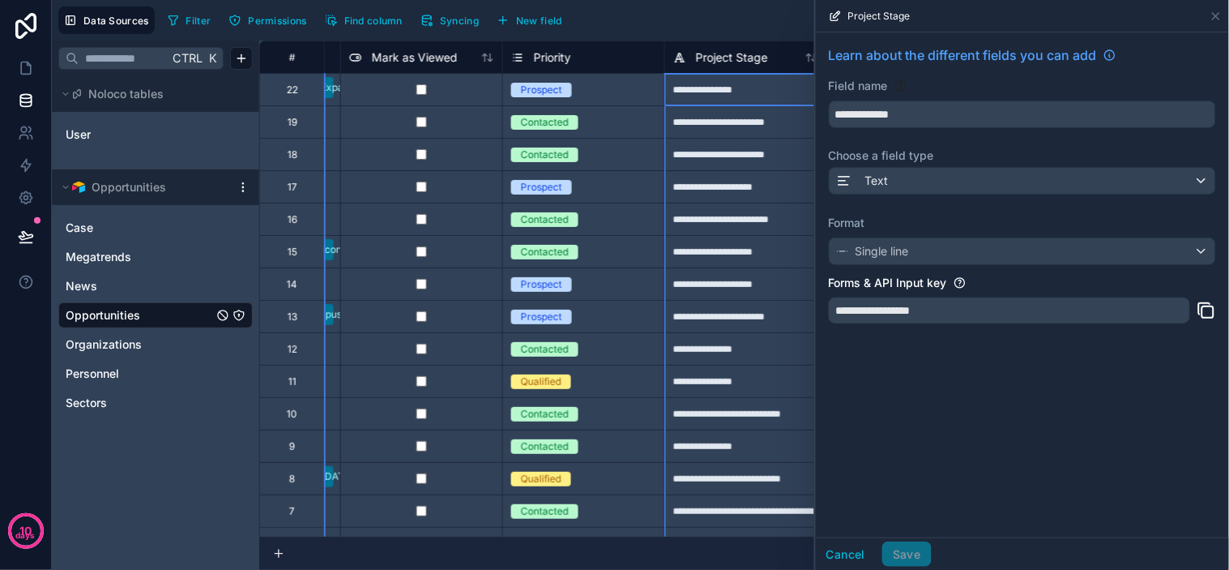
click at [762, 14] on div "Filter Permissions Find column Syncing New field Export Import New record" at bounding box center [691, 20] width 1061 height 28
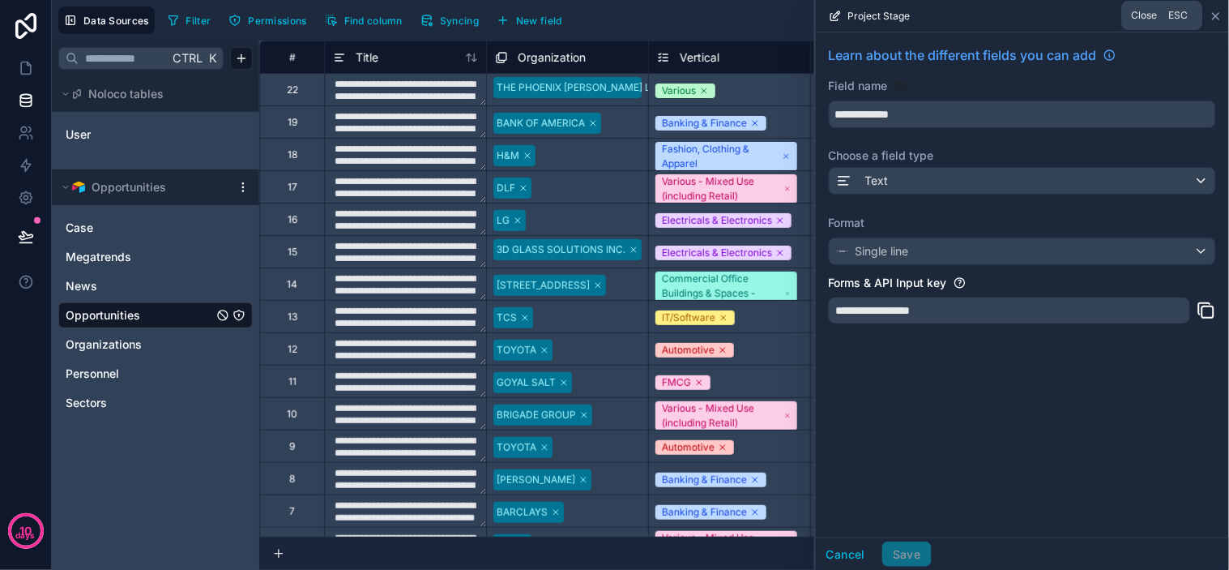
click at [1217, 17] on icon at bounding box center [1216, 16] width 13 height 13
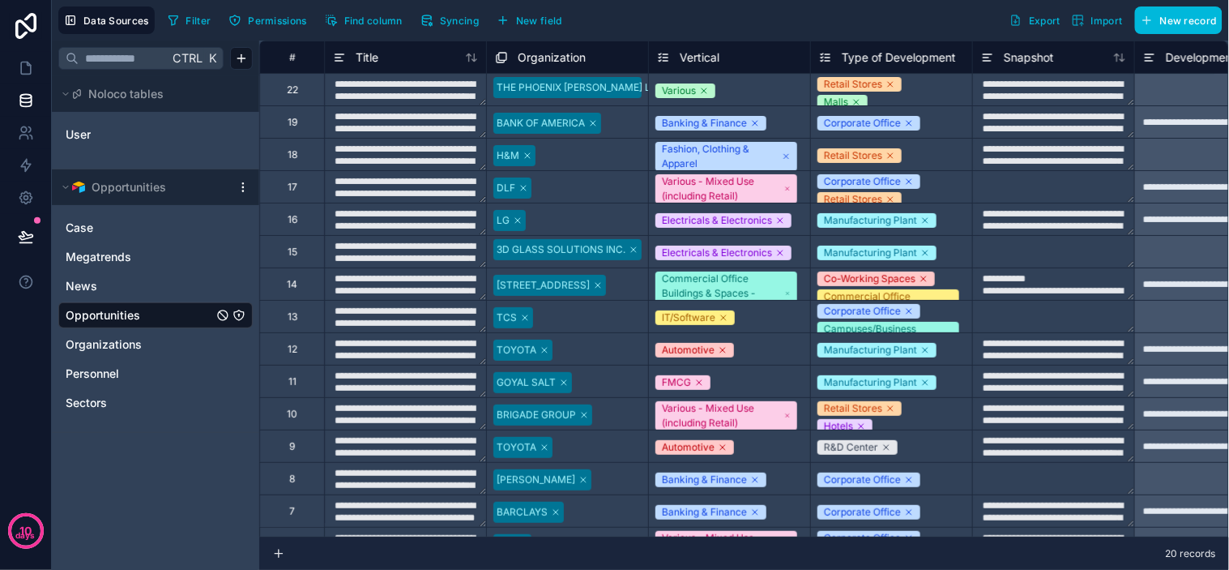
click at [433, 15] on icon "button" at bounding box center [427, 20] width 13 height 13
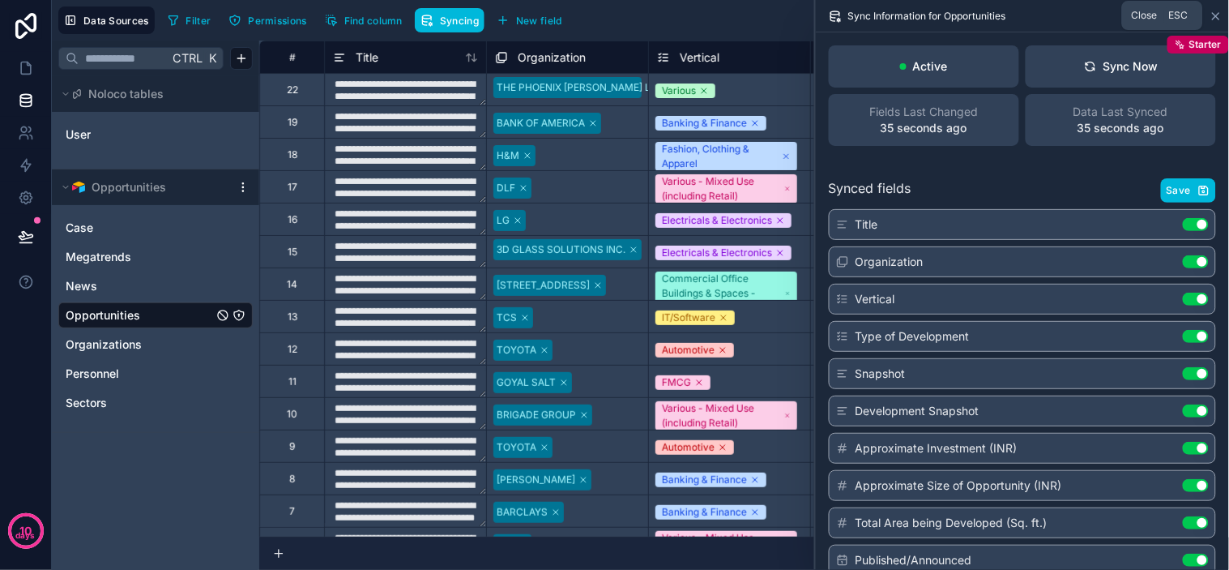
click at [1211, 19] on icon at bounding box center [1216, 16] width 13 height 13
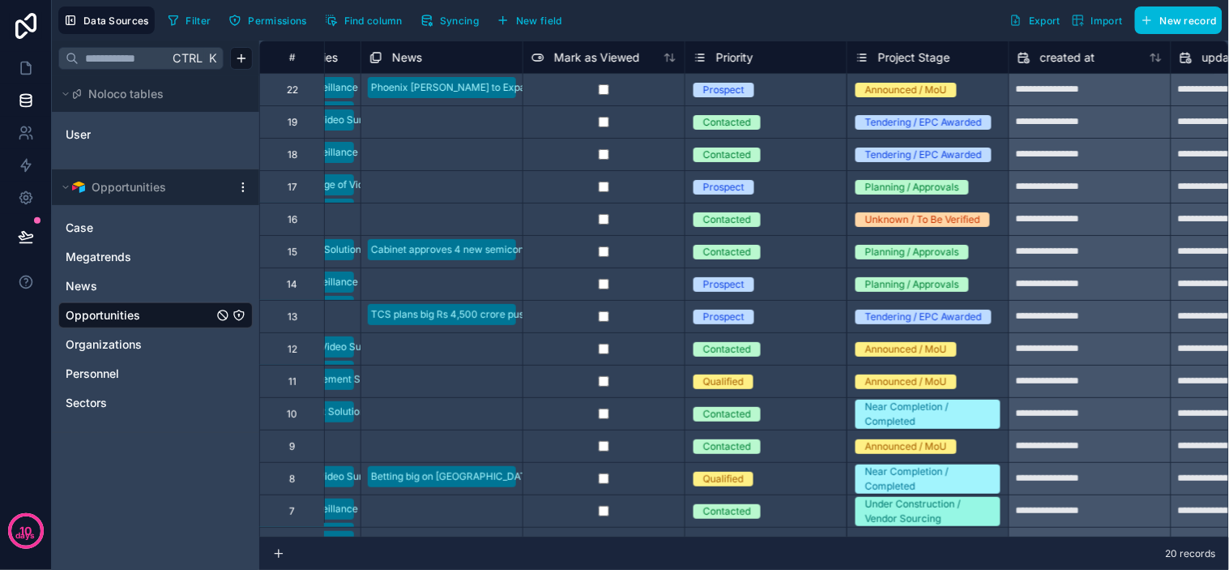
scroll to position [0, 3576]
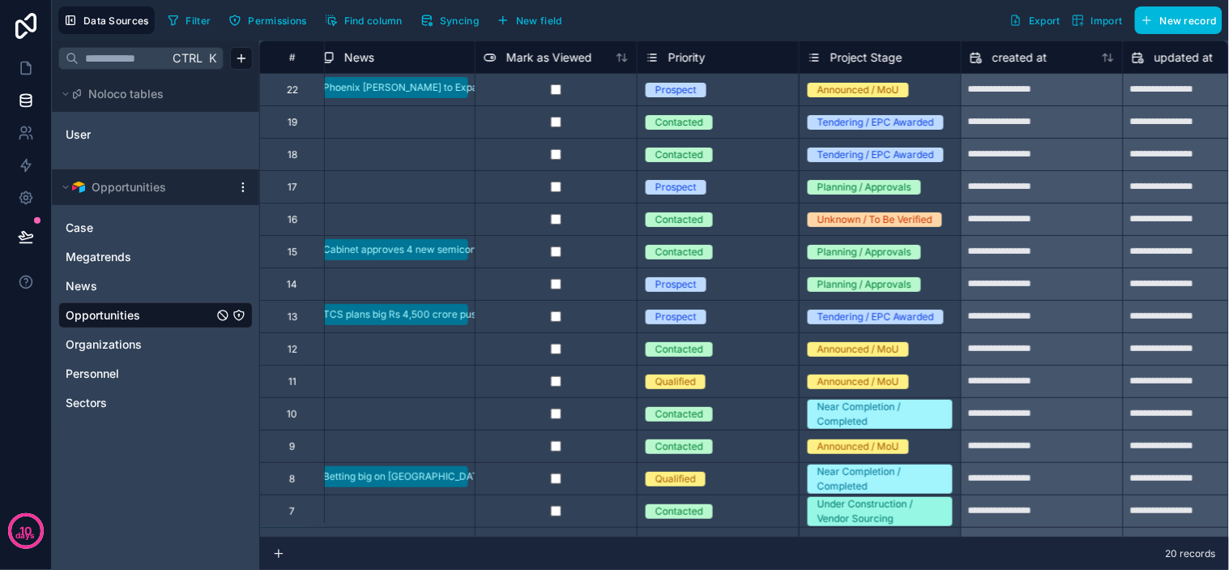
click at [896, 61] on span "Project Stage" at bounding box center [867, 57] width 72 height 16
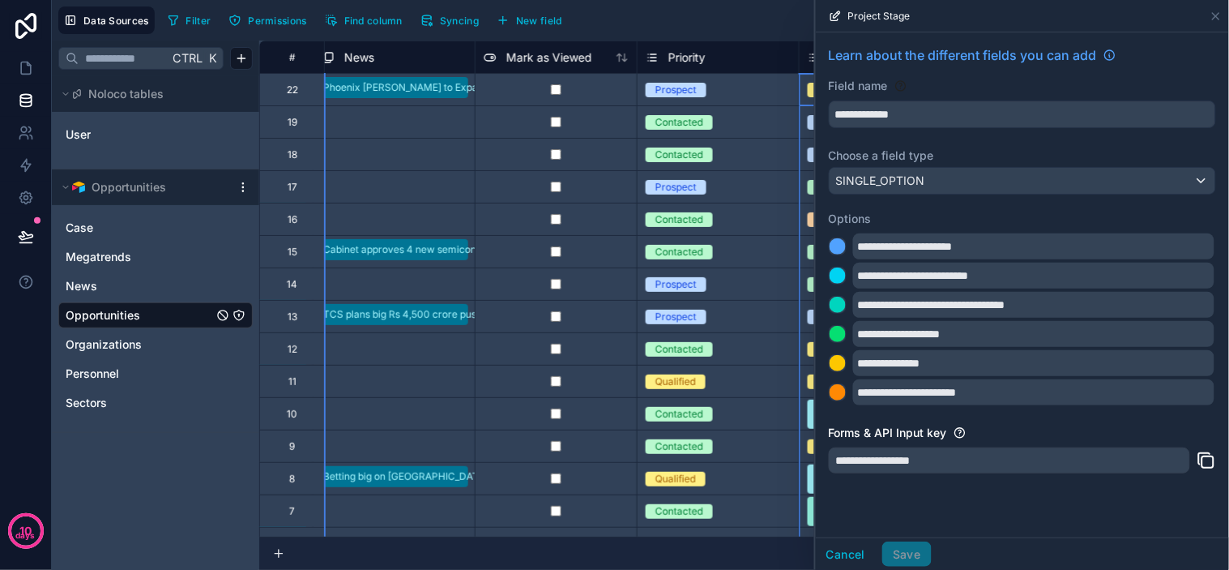
click at [881, 58] on span "Learn about the different fields you can add" at bounding box center [963, 54] width 268 height 19
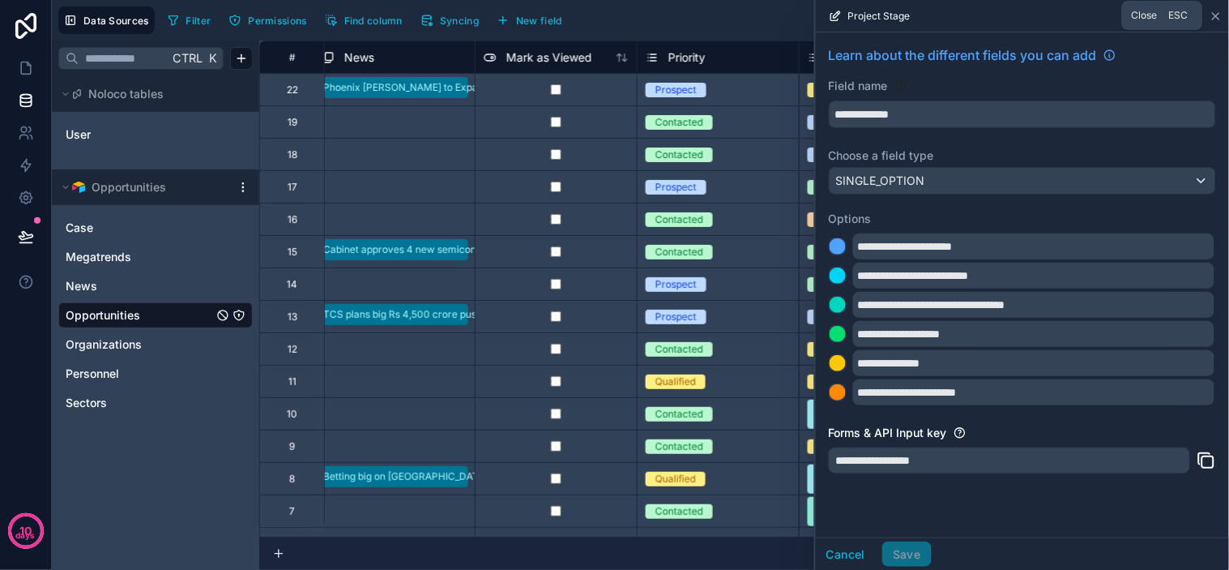
click at [1211, 11] on icon at bounding box center [1216, 16] width 13 height 13
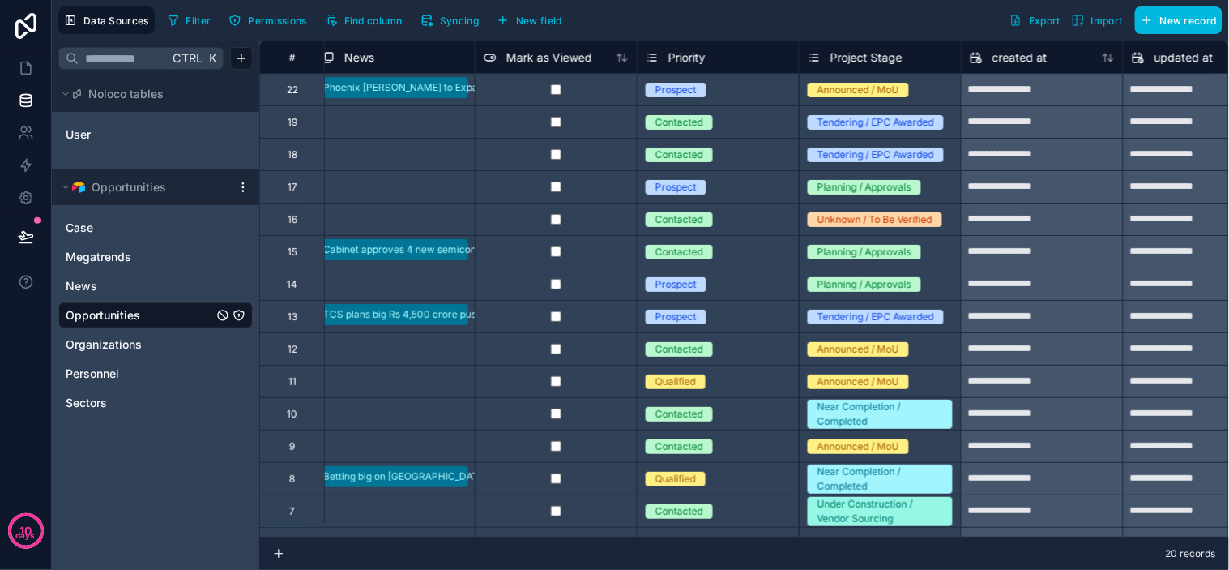
click at [674, 28] on div "Filter Permissions Find column Syncing New field Export Import New record" at bounding box center [691, 20] width 1061 height 28
click at [657, 17] on div "Filter Permissions Find column Syncing New field Export Import New record" at bounding box center [691, 20] width 1061 height 28
click at [27, 68] on icon at bounding box center [26, 68] width 16 height 16
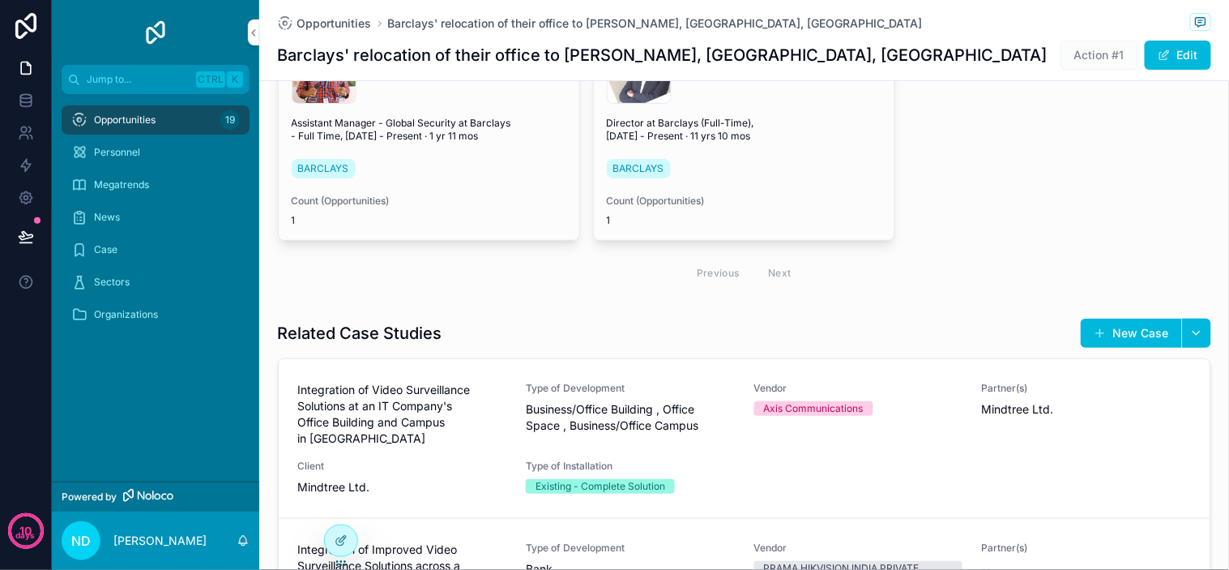
scroll to position [1621, 0]
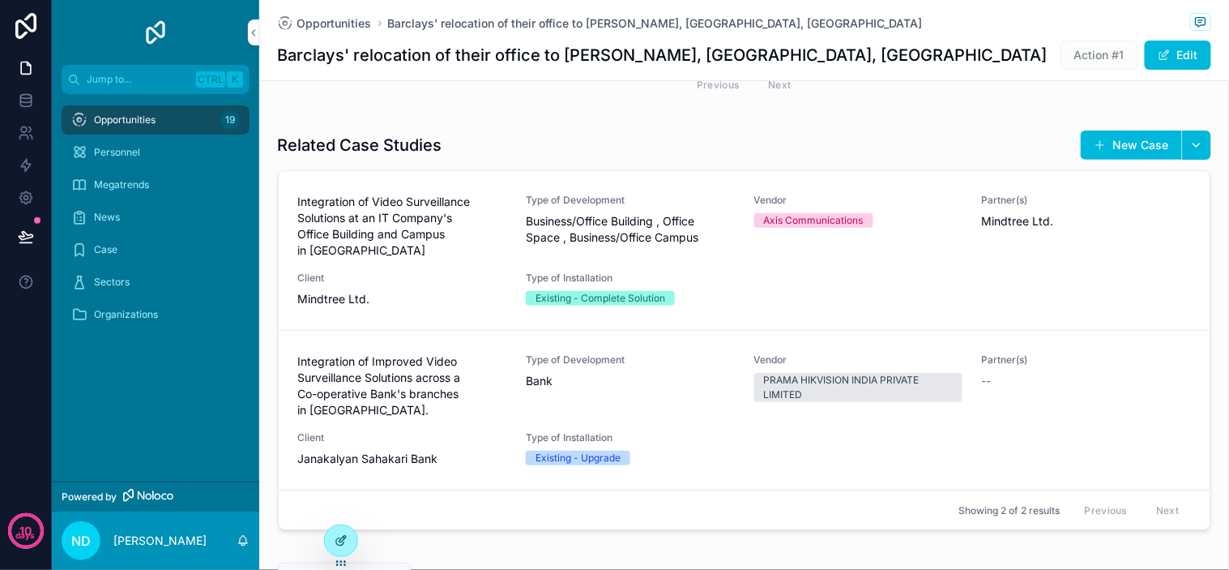
click at [335, 539] on icon at bounding box center [341, 540] width 13 height 13
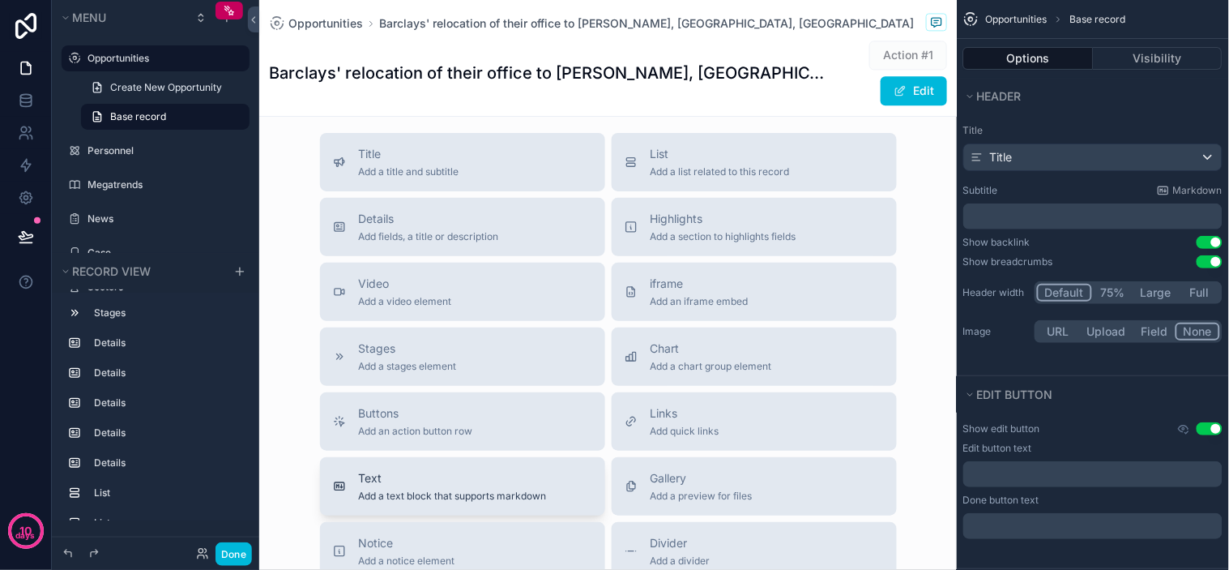
scroll to position [2551, 0]
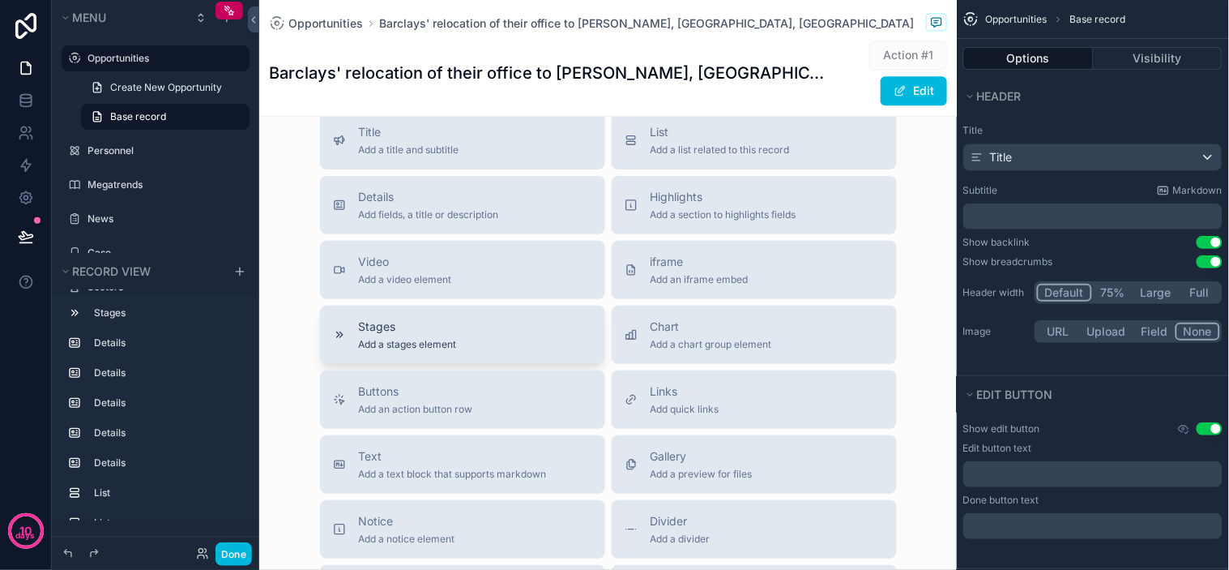
click at [474, 346] on div "Stages Add a stages element" at bounding box center [462, 334] width 259 height 32
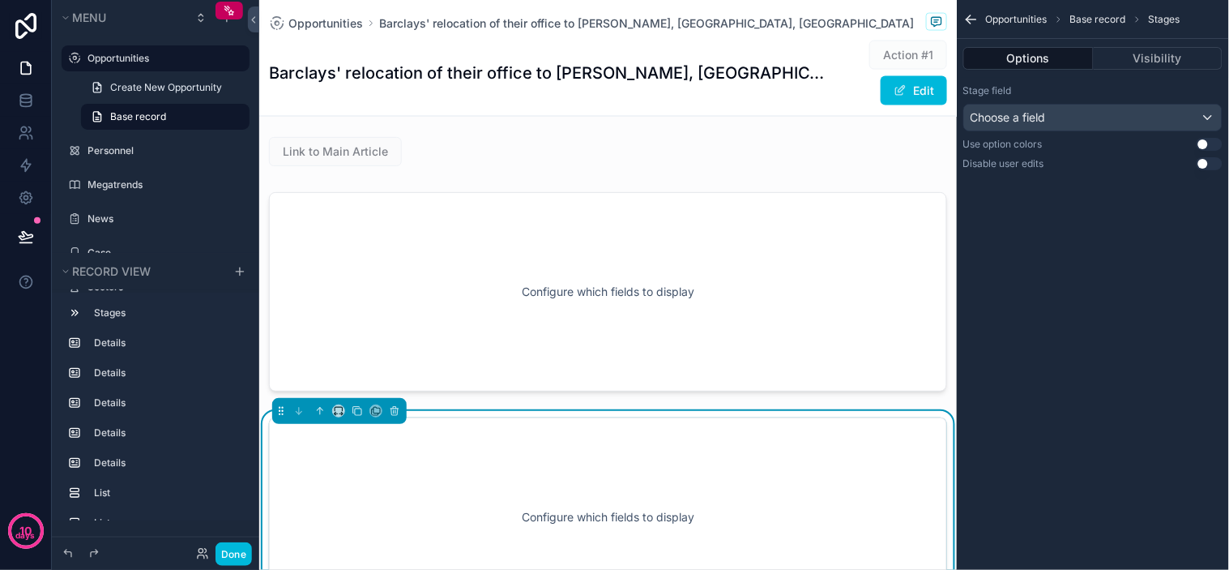
scroll to position [2313, 0]
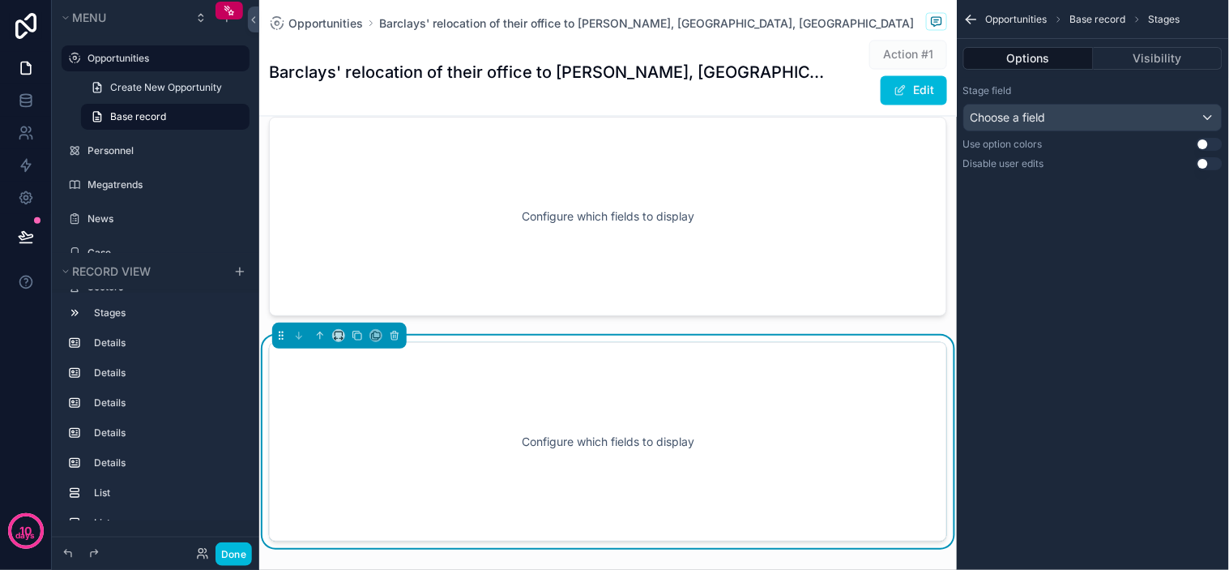
drag, startPoint x: 724, startPoint y: 408, endPoint x: 737, endPoint y: 410, distance: 13.9
click at [724, 409] on div "Configure which fields to display" at bounding box center [608, 442] width 625 height 146
click at [395, 333] on icon "scrollable content" at bounding box center [394, 332] width 3 height 2
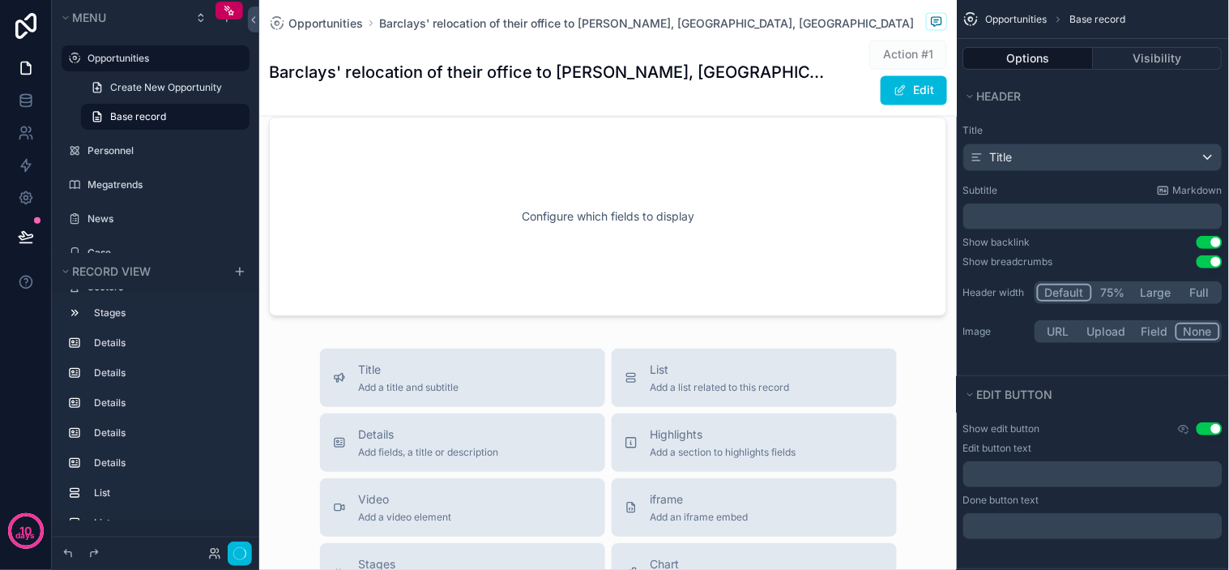
click at [478, 233] on div "scrollable content" at bounding box center [608, 216] width 698 height 212
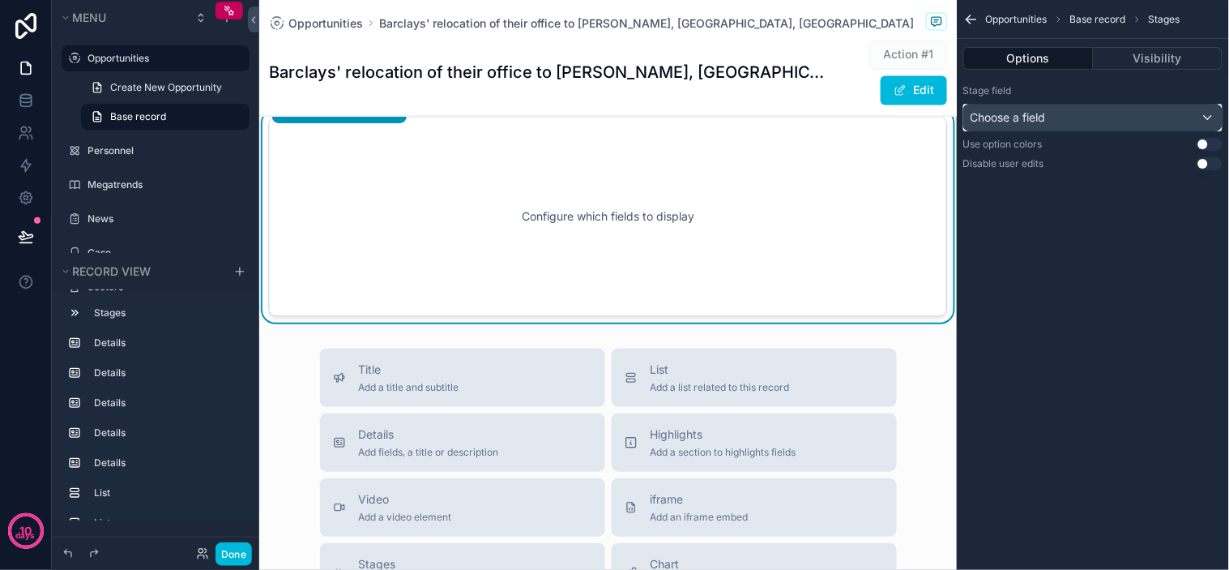
click at [1064, 117] on div "Choose a field" at bounding box center [1093, 118] width 258 height 26
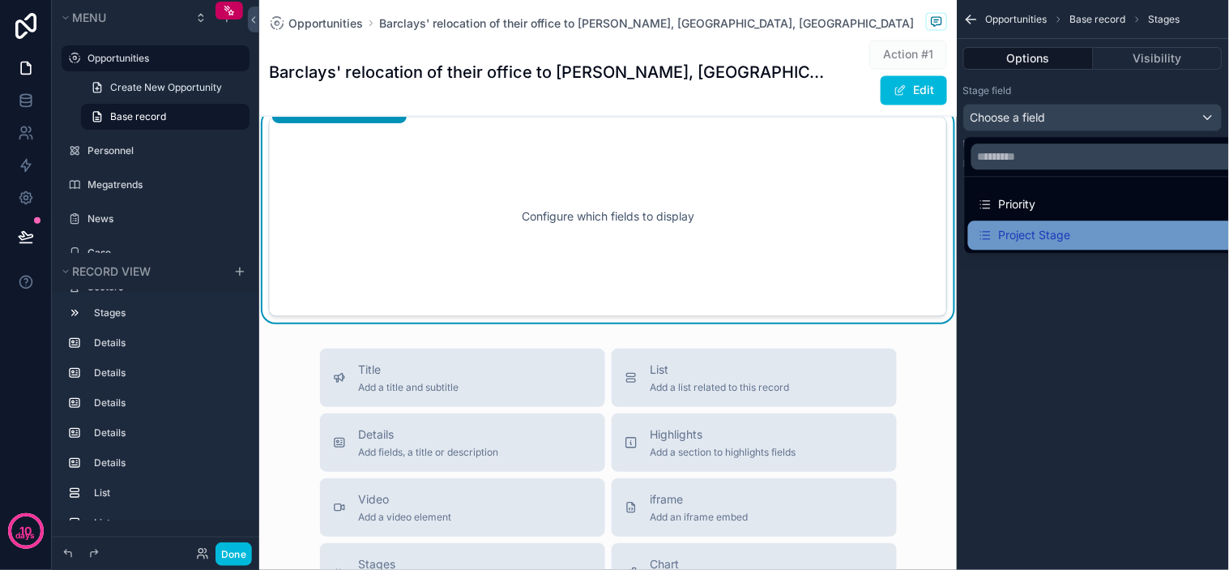
click at [1050, 235] on div "Project Stage" at bounding box center [1024, 234] width 93 height 19
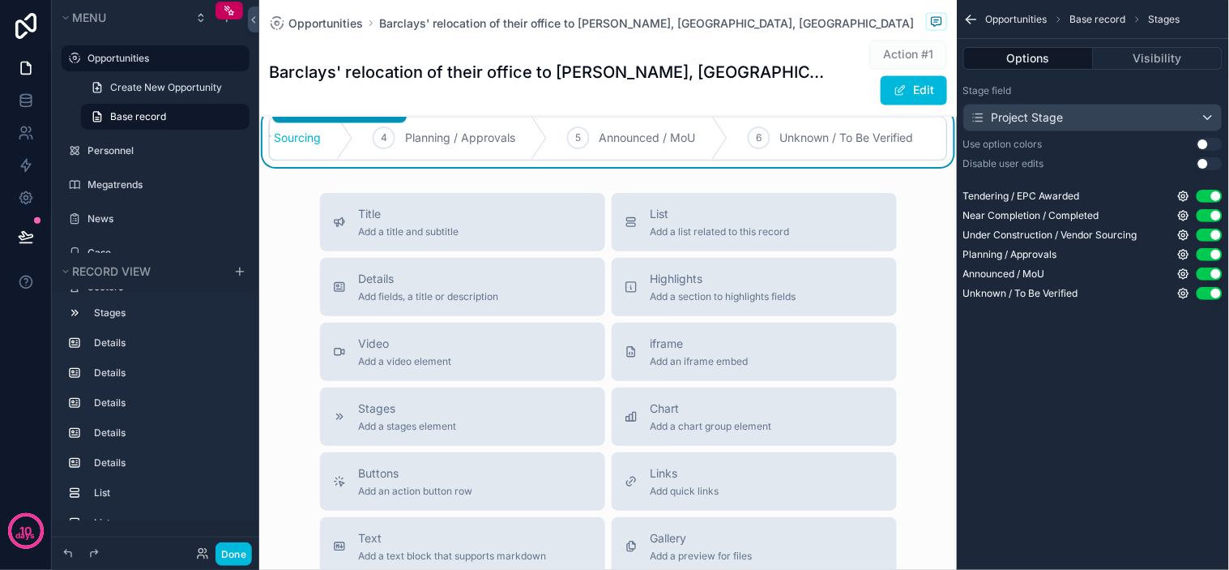
scroll to position [0, 0]
click at [1141, 50] on button "Visibility" at bounding box center [1159, 58] width 130 height 23
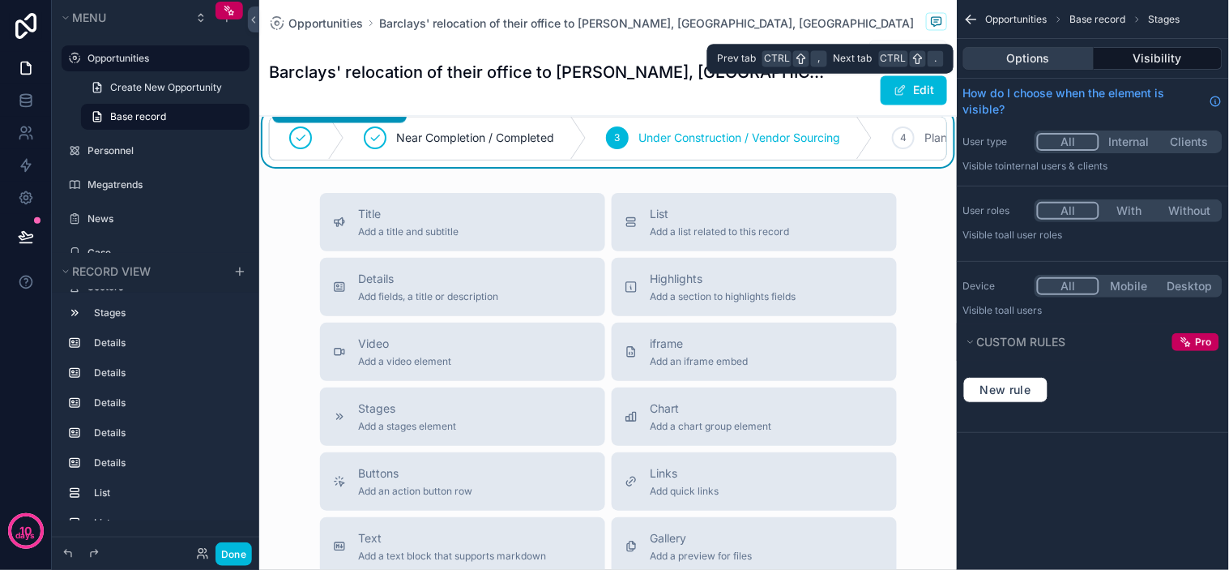
click at [1068, 62] on button "Options" at bounding box center [1028, 58] width 130 height 23
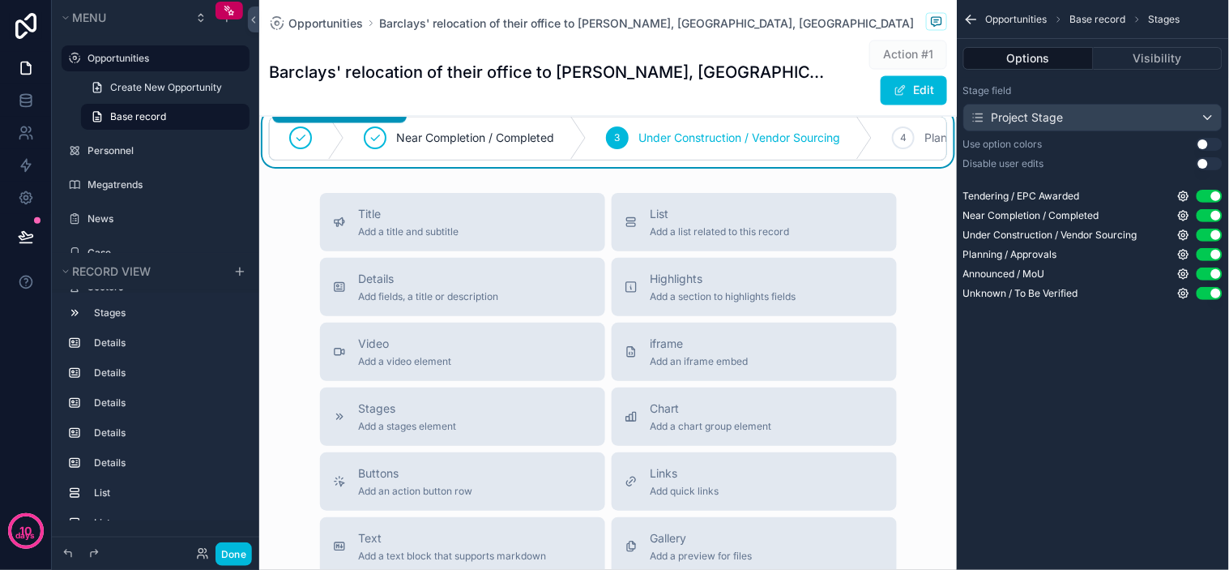
click at [826, 66] on div "Action #1 Edit" at bounding box center [887, 73] width 122 height 66
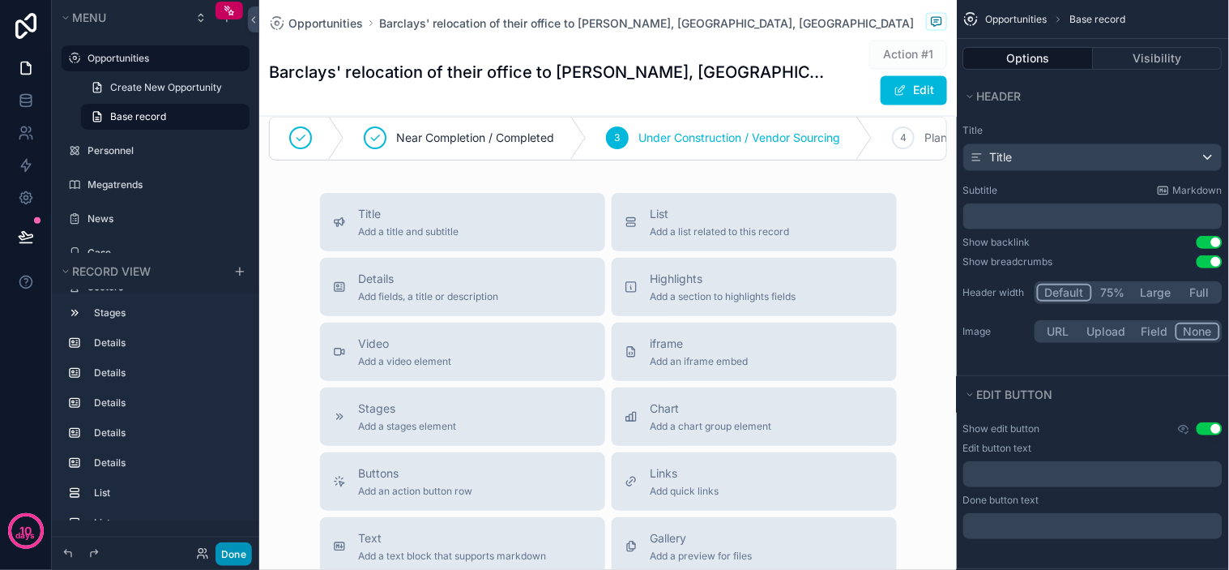
click at [246, 557] on button "Done" at bounding box center [234, 553] width 36 height 23
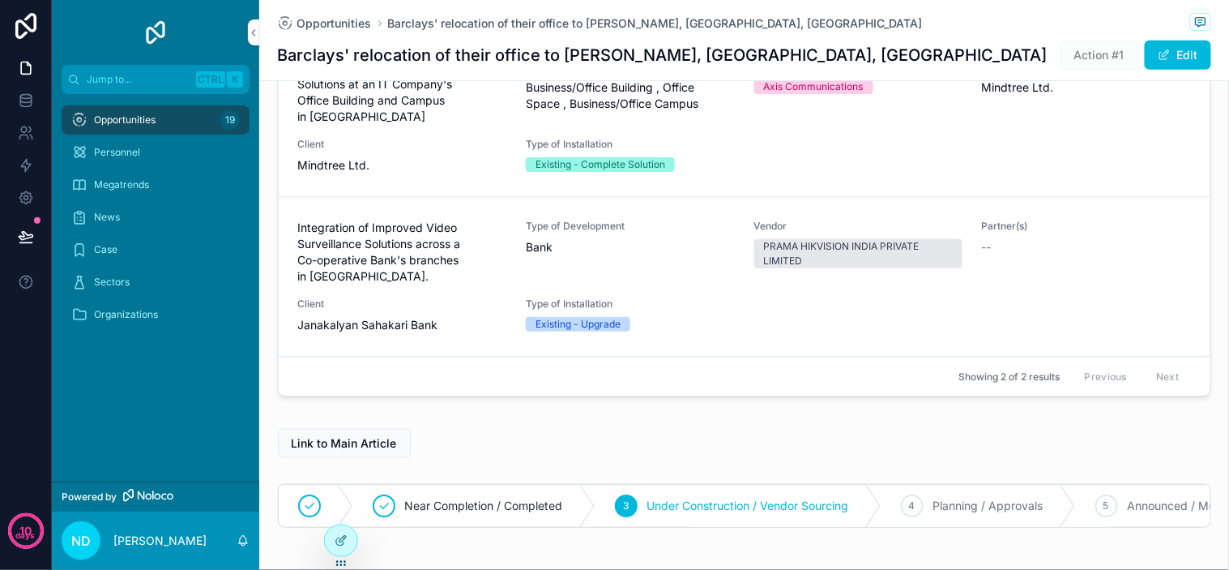
scroll to position [1801, 0]
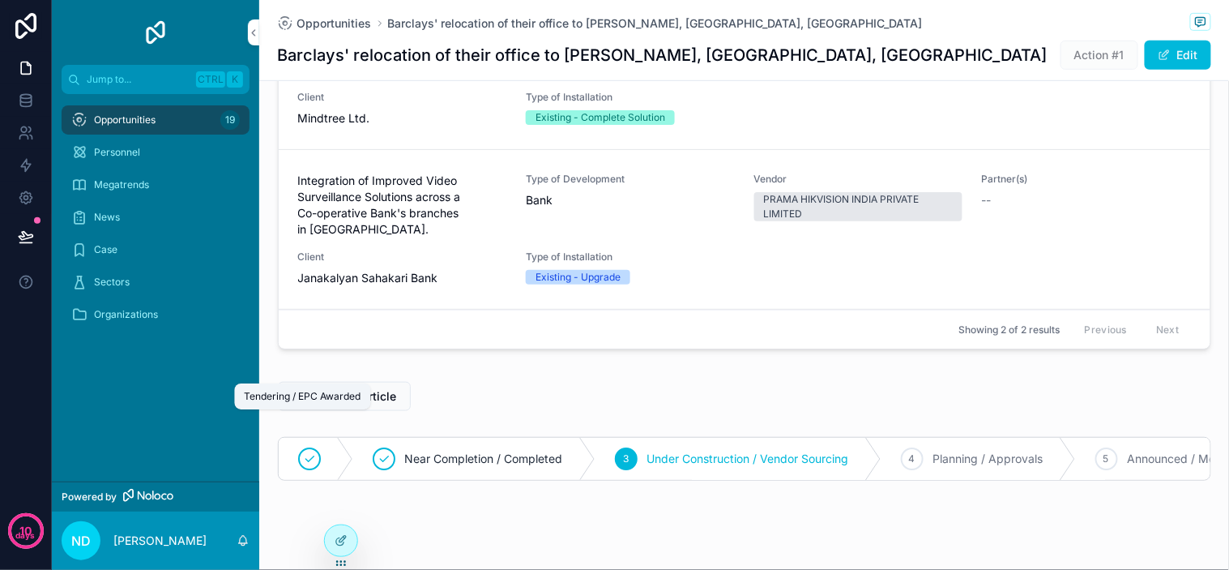
click at [298, 447] on div "scrollable content" at bounding box center [309, 458] width 23 height 23
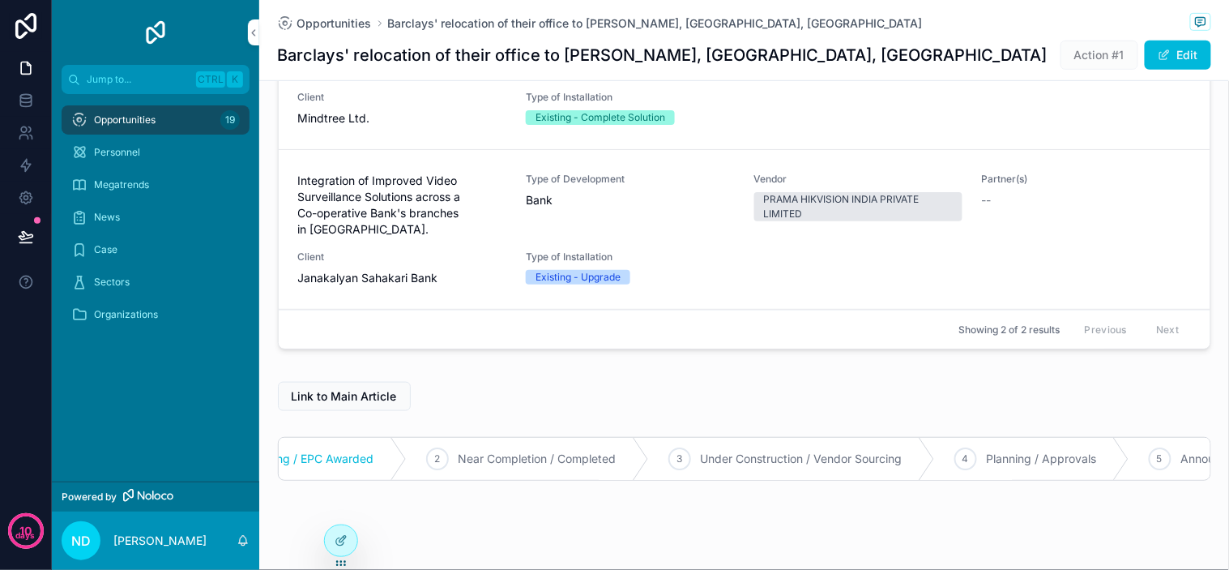
scroll to position [0, 0]
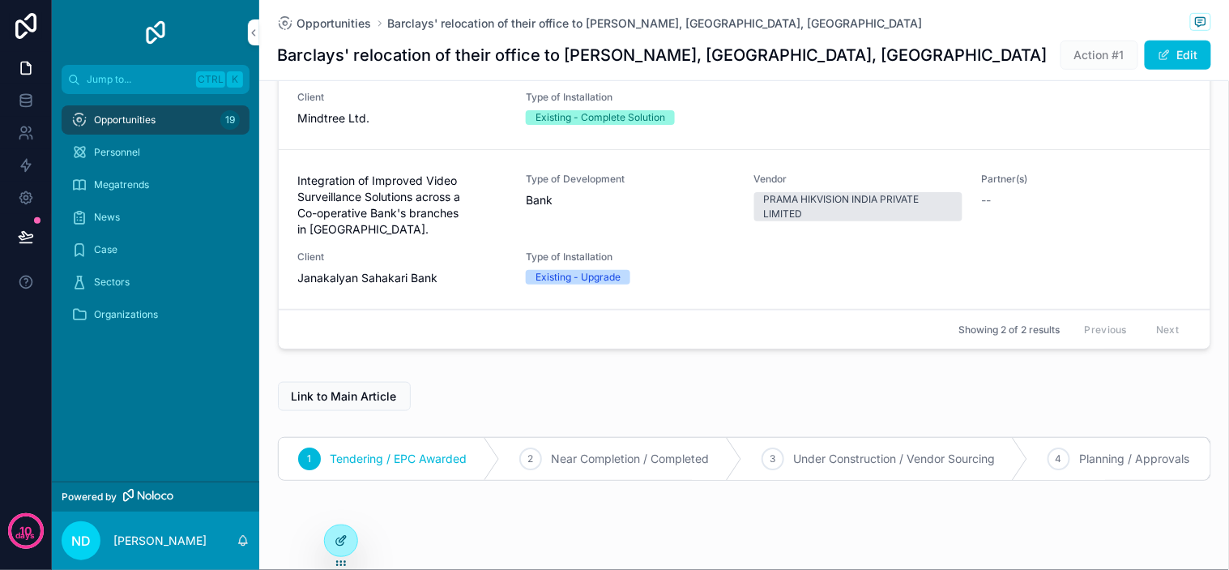
click at [330, 540] on div at bounding box center [341, 540] width 32 height 31
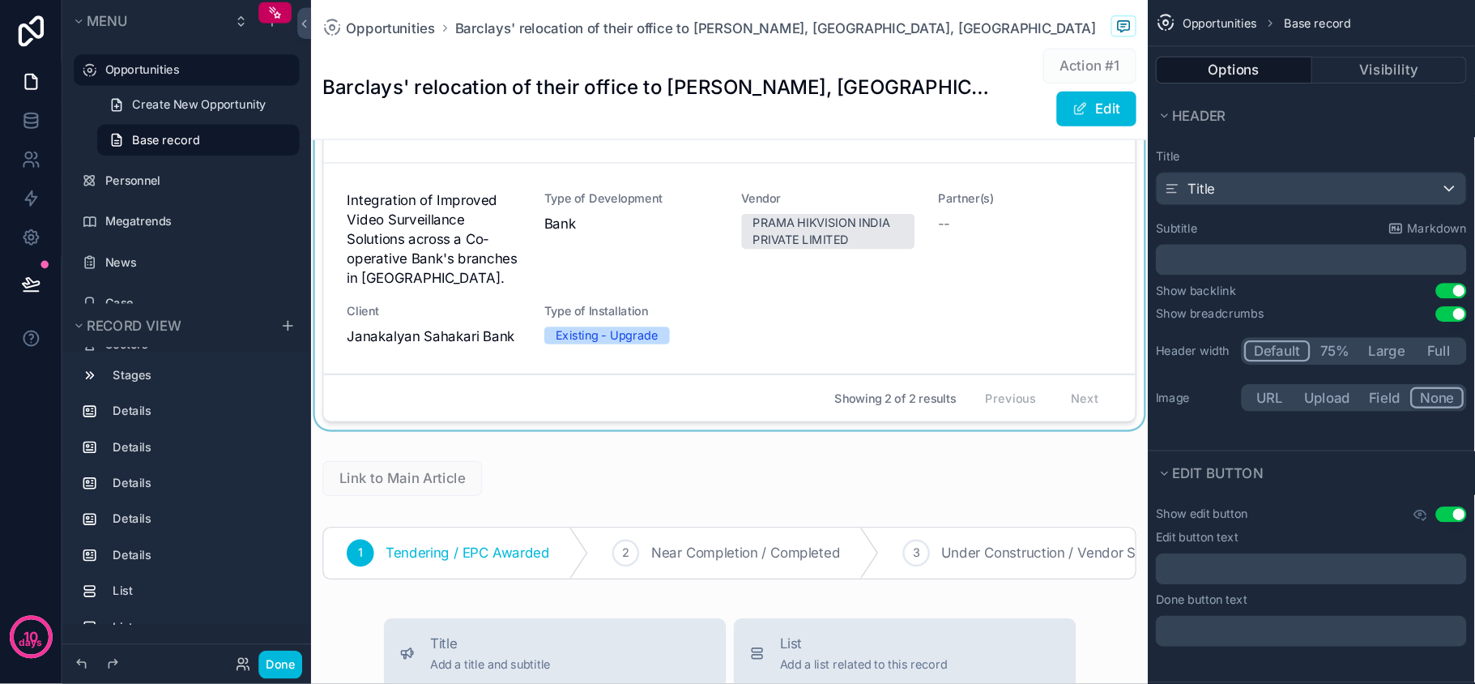
scroll to position [1958, 0]
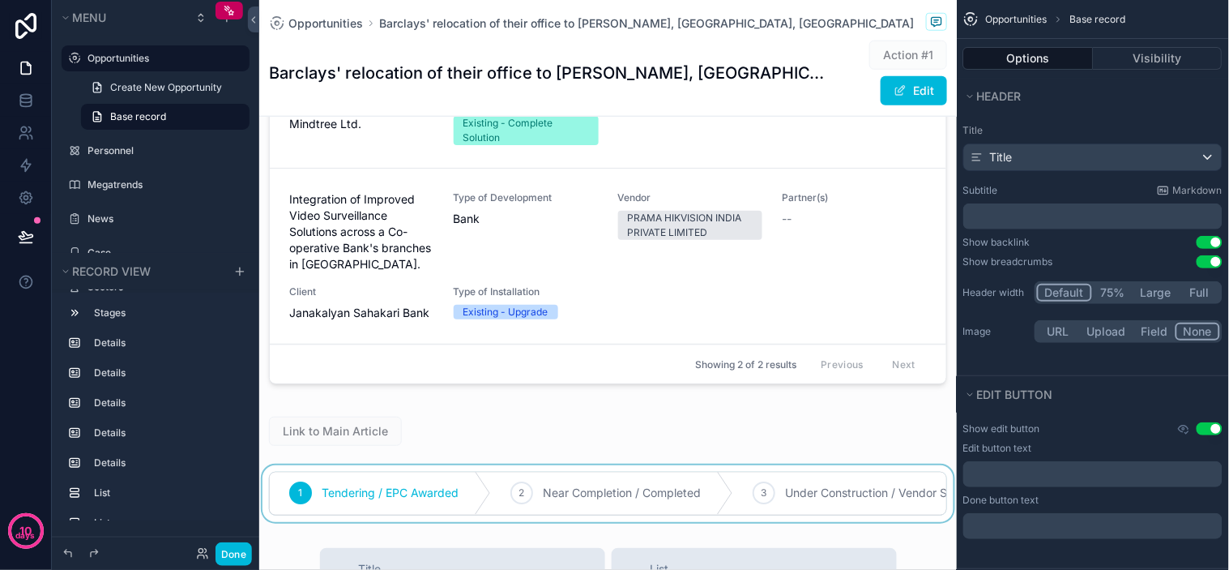
click at [651, 497] on div "scrollable content" at bounding box center [608, 493] width 698 height 57
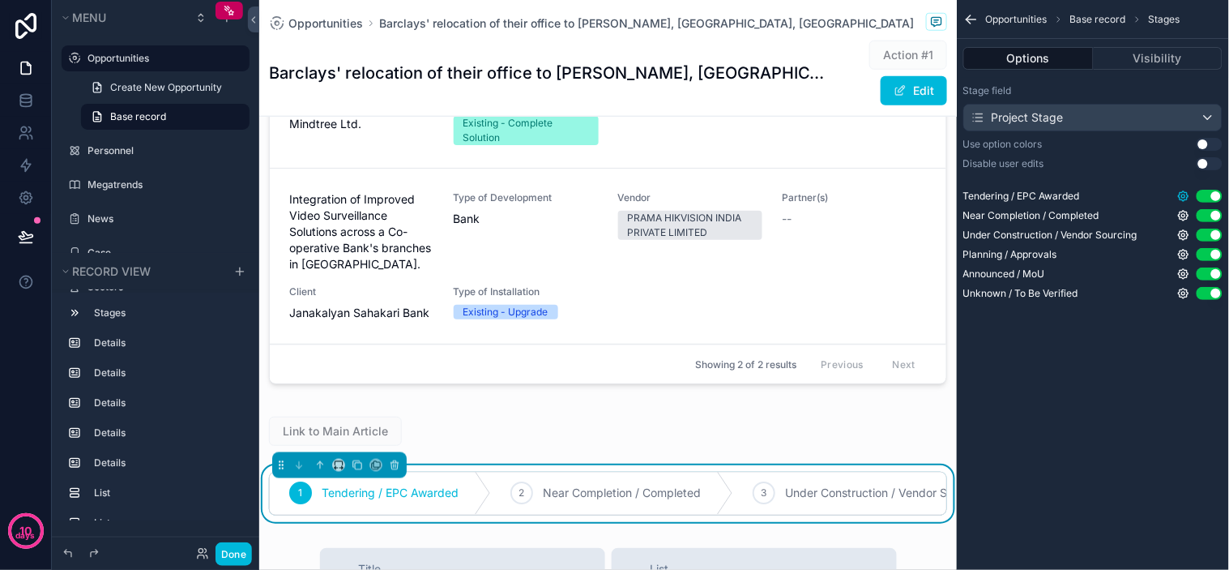
click at [1184, 200] on icon "scrollable content" at bounding box center [1184, 196] width 10 height 10
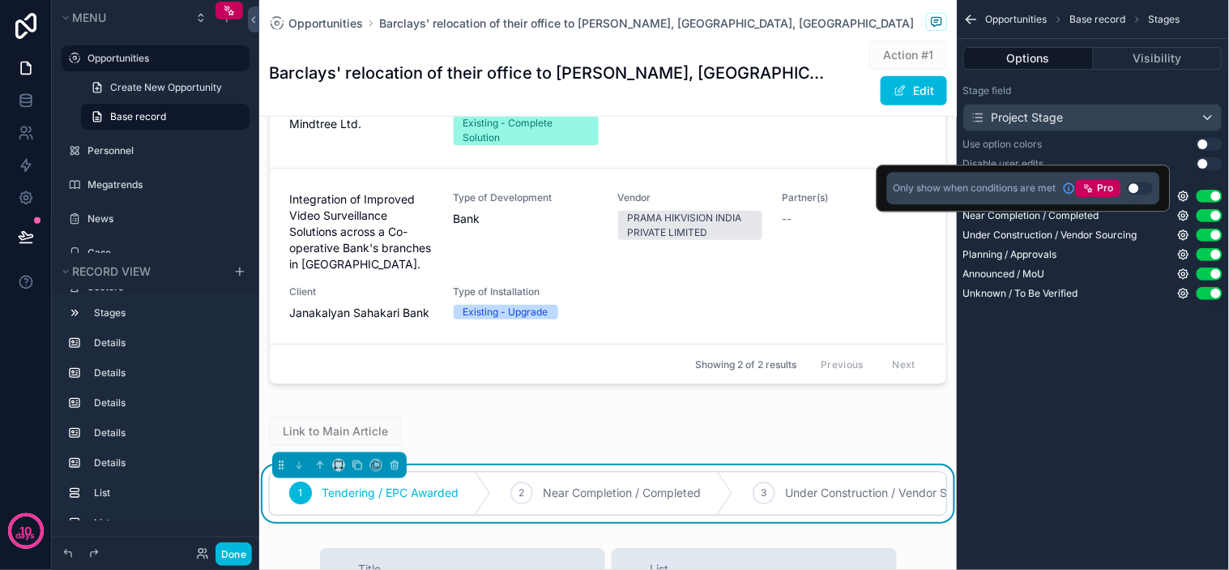
click at [1125, 390] on div "Opportunities Base record Stages Options Visibility Stage field Project Stage U…" at bounding box center [1093, 285] width 272 height 570
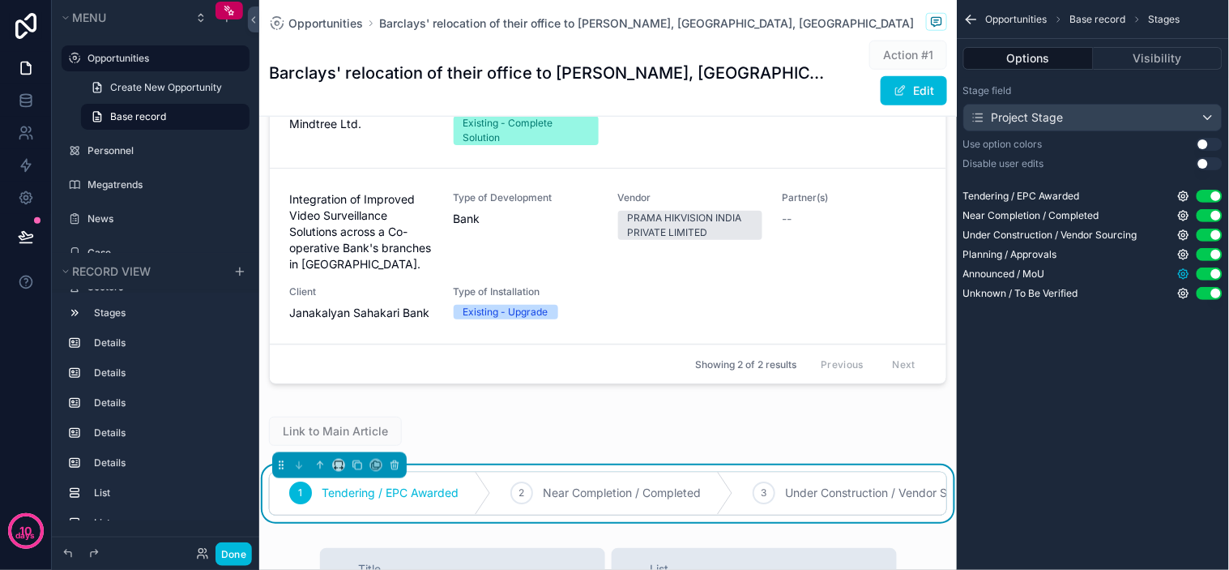
click at [1179, 271] on icon "scrollable content" at bounding box center [1183, 273] width 13 height 13
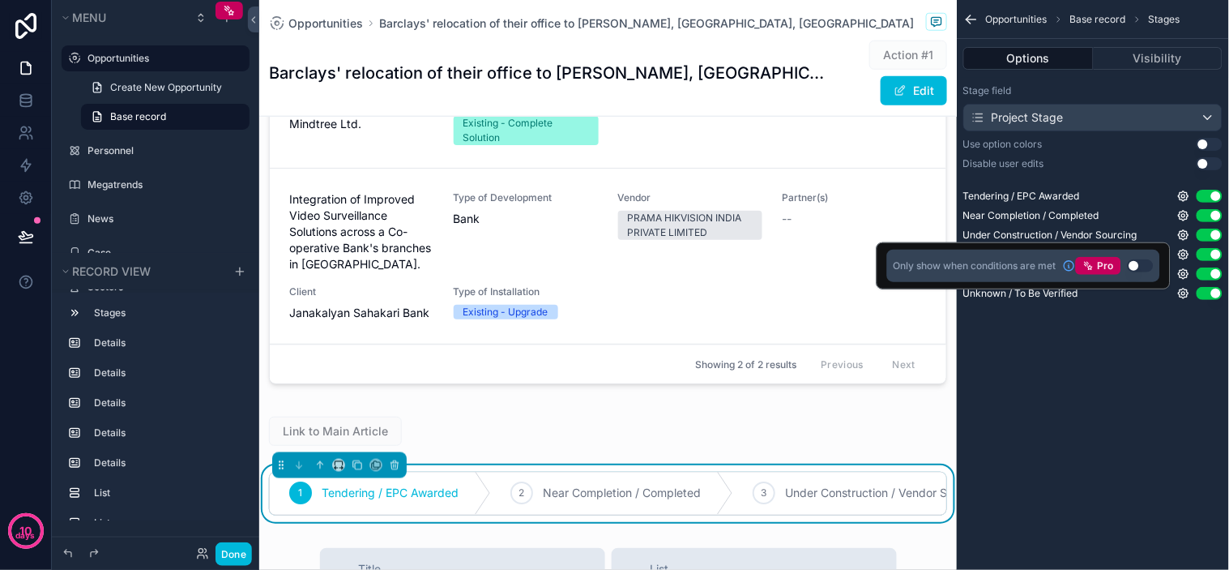
click at [1163, 386] on div "Opportunities Base record Stages Options Visibility Stage field Project Stage U…" at bounding box center [1093, 285] width 272 height 570
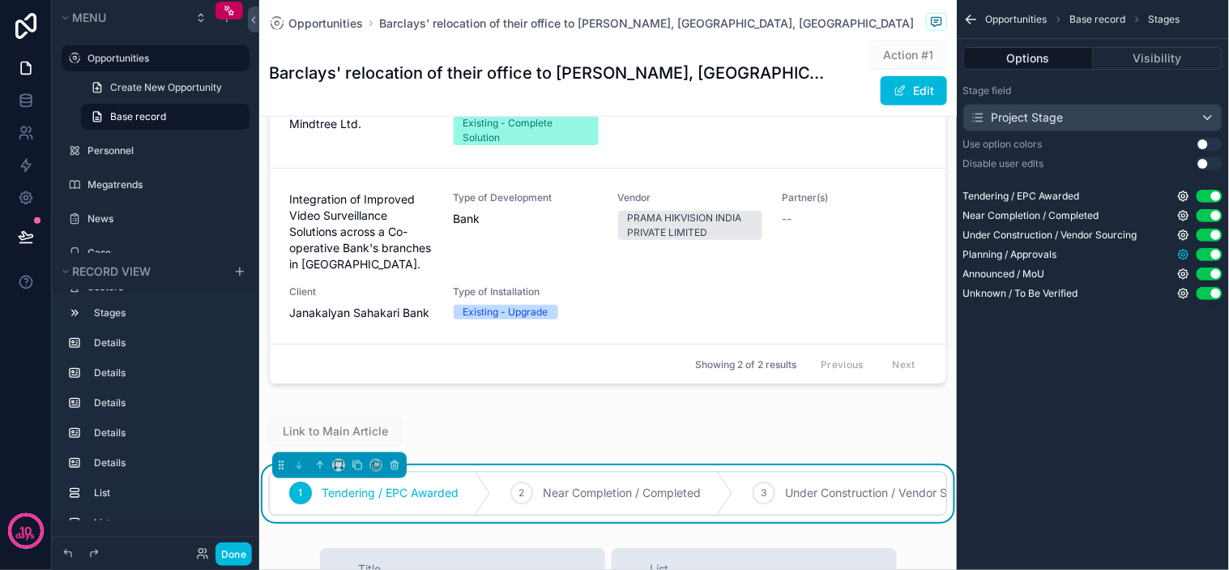
click at [1187, 248] on icon "scrollable content" at bounding box center [1183, 254] width 13 height 13
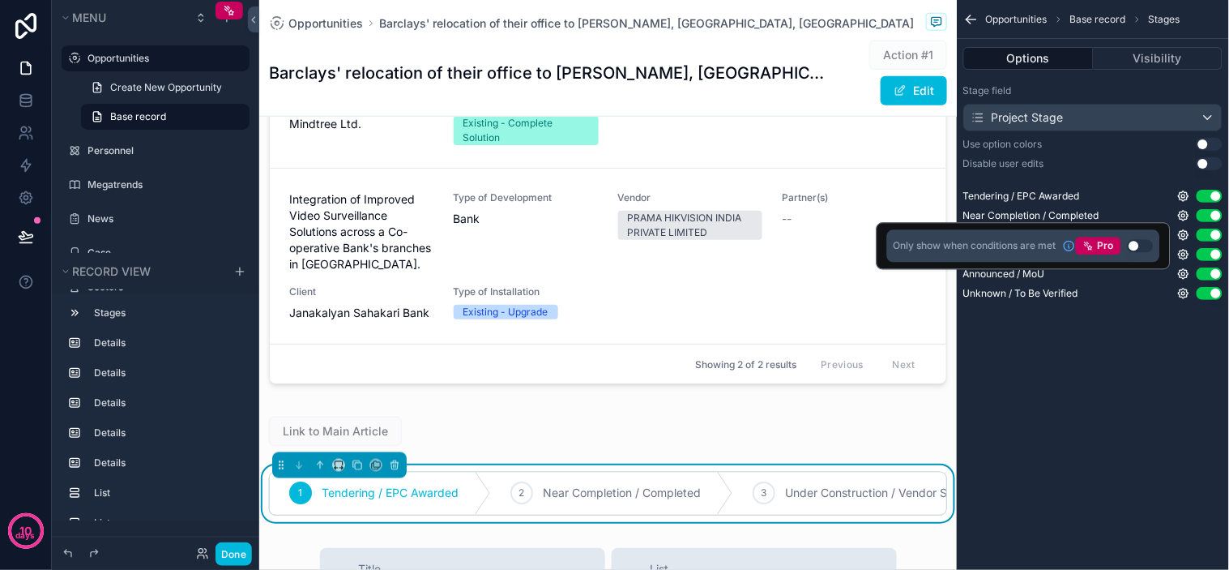
click at [1169, 367] on div "Opportunities Base record Stages Options Visibility Stage field Project Stage U…" at bounding box center [1093, 285] width 272 height 570
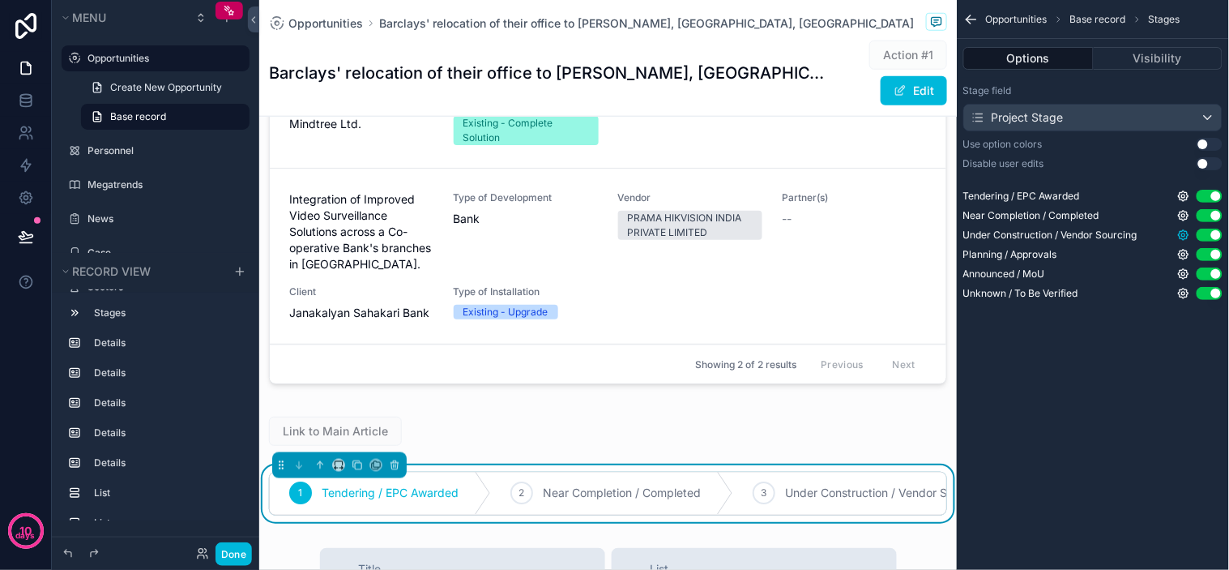
click at [1181, 238] on icon "scrollable content" at bounding box center [1184, 235] width 10 height 10
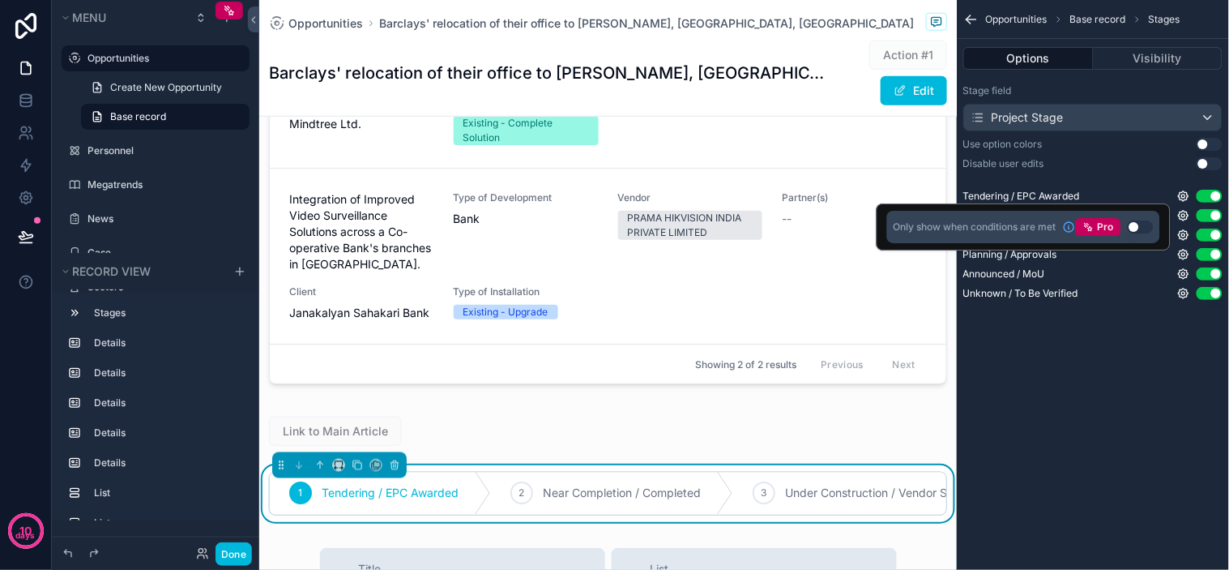
click at [1159, 378] on div "Opportunities Base record Stages Options Visibility Stage field Project Stage U…" at bounding box center [1093, 285] width 272 height 570
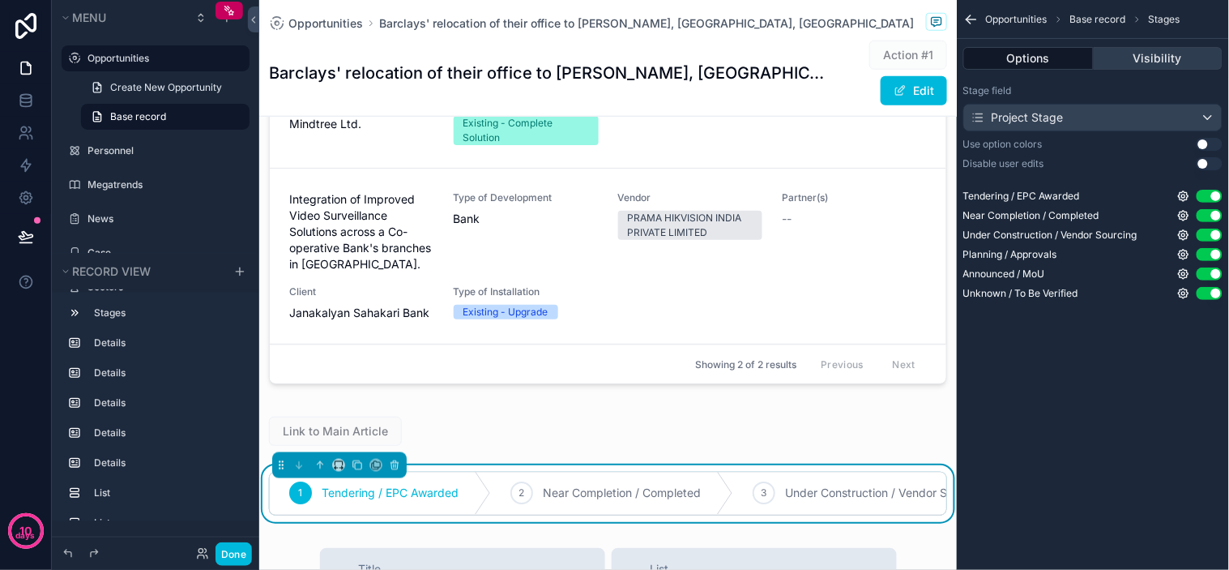
click at [1143, 53] on button "Visibility" at bounding box center [1159, 58] width 130 height 23
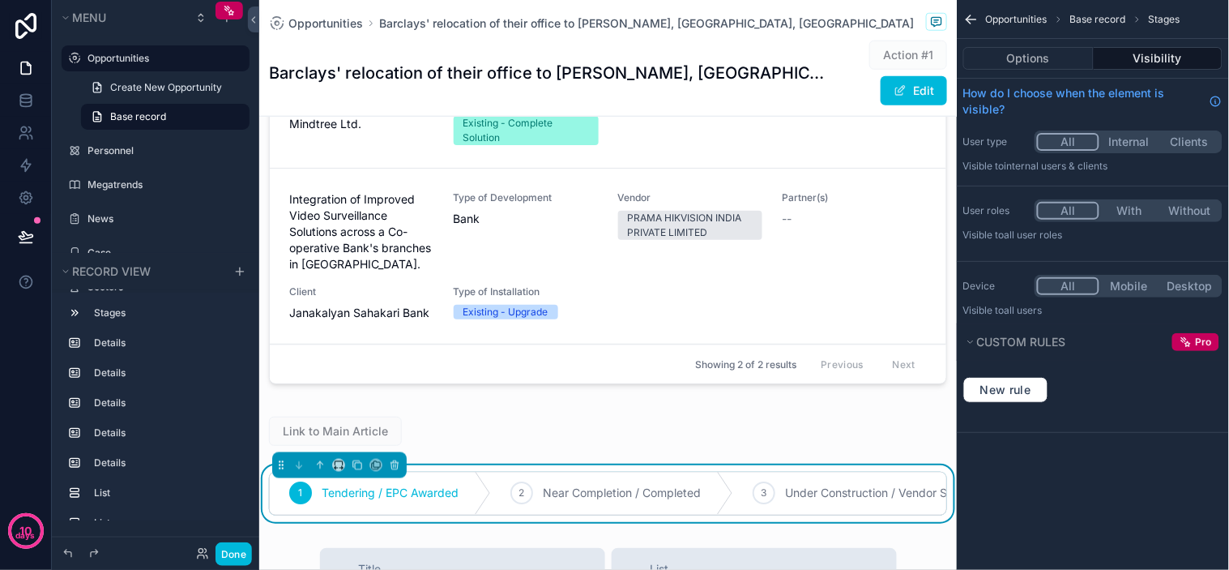
click at [967, 6] on div "Opportunities Base record Stages" at bounding box center [1093, 19] width 272 height 39
click at [970, 21] on icon "scrollable content" at bounding box center [969, 21] width 4 height 4
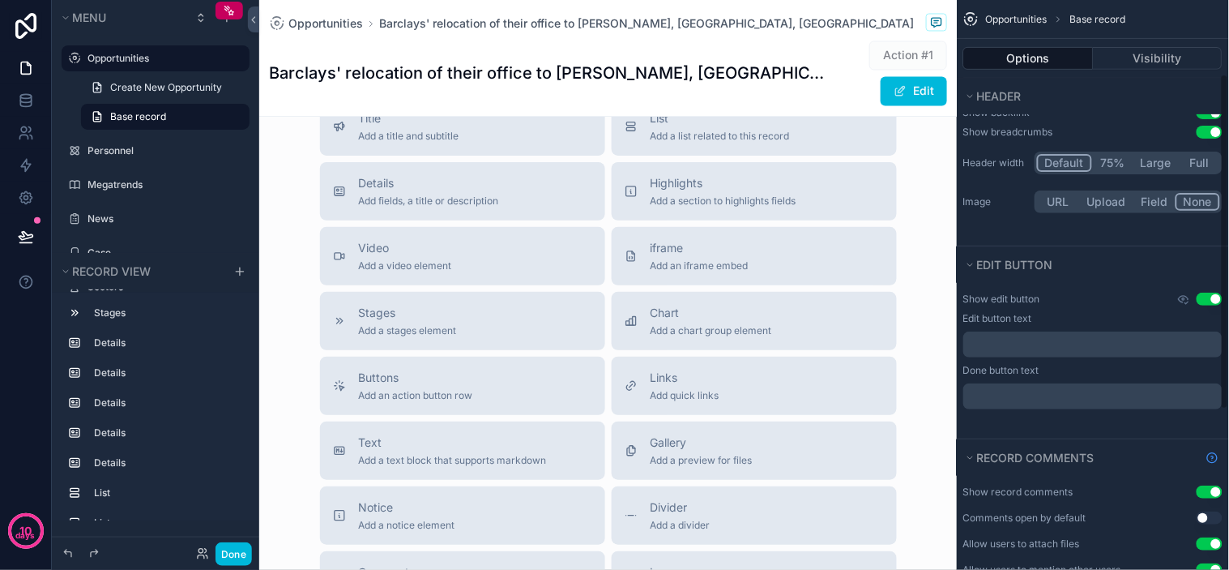
scroll to position [126, 0]
